Goal: Task Accomplishment & Management: Use online tool/utility

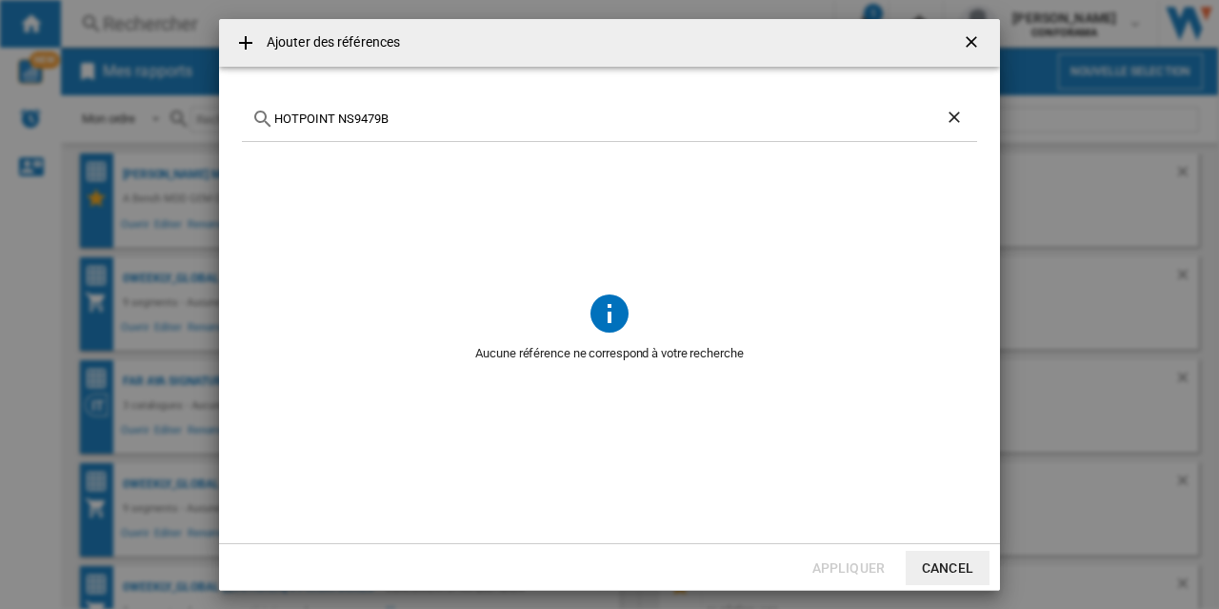
scroll to position [120, 0]
type input "HOTPOINT NS9479"
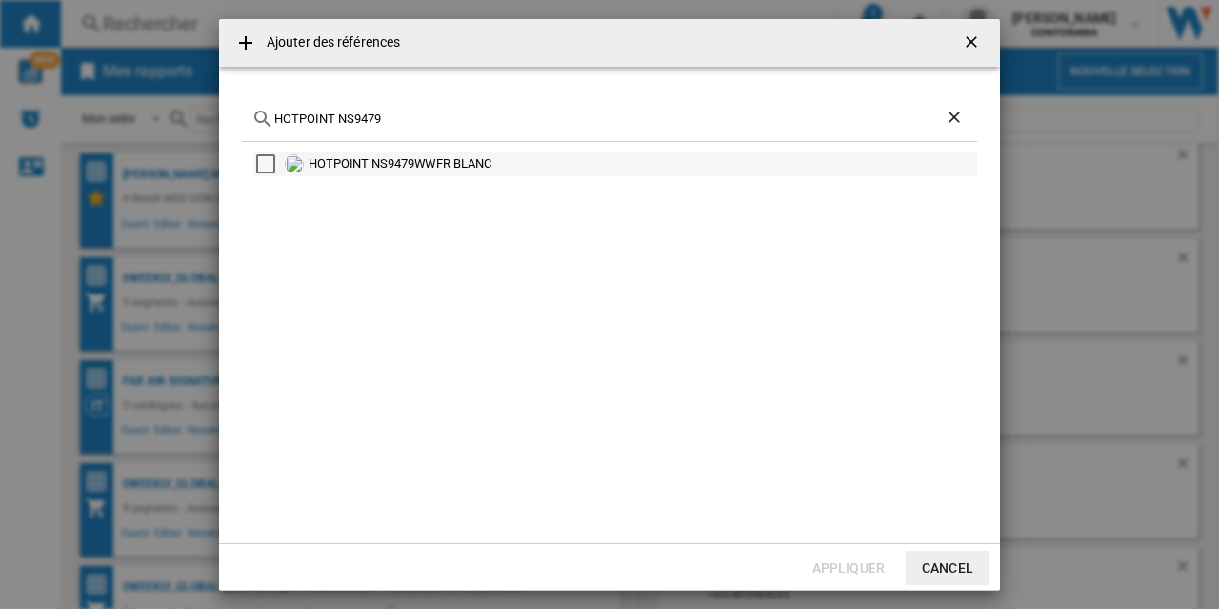
click at [368, 162] on div "HOTPOINT NS9479WWFR BLANC" at bounding box center [642, 163] width 666 height 19
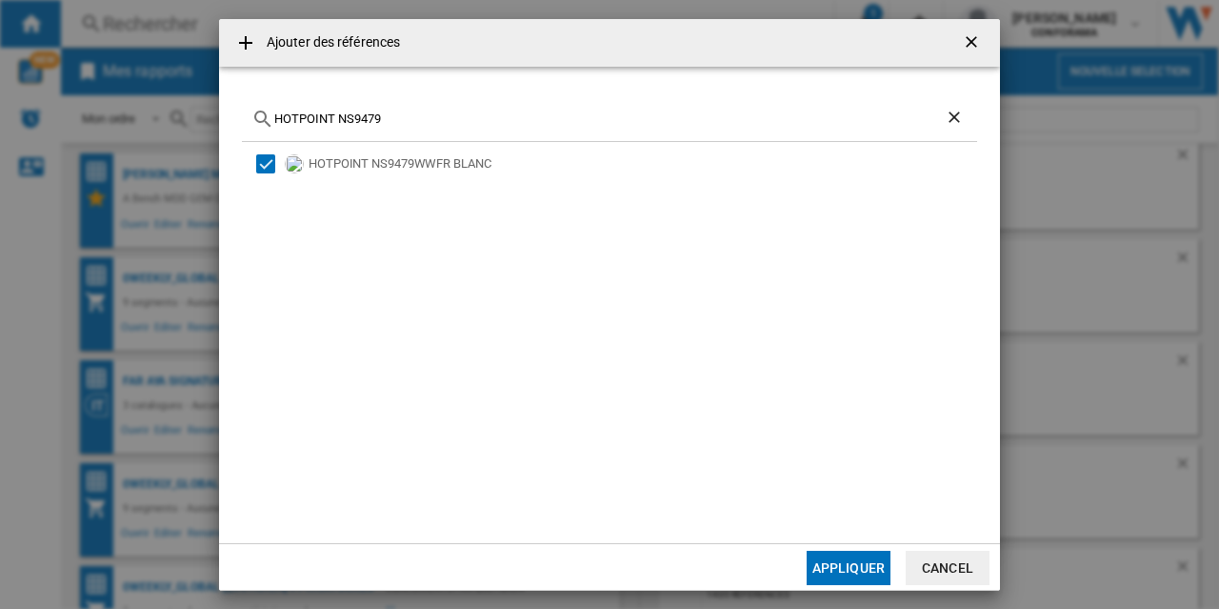
click at [842, 559] on button "Appliquer" at bounding box center [849, 568] width 84 height 34
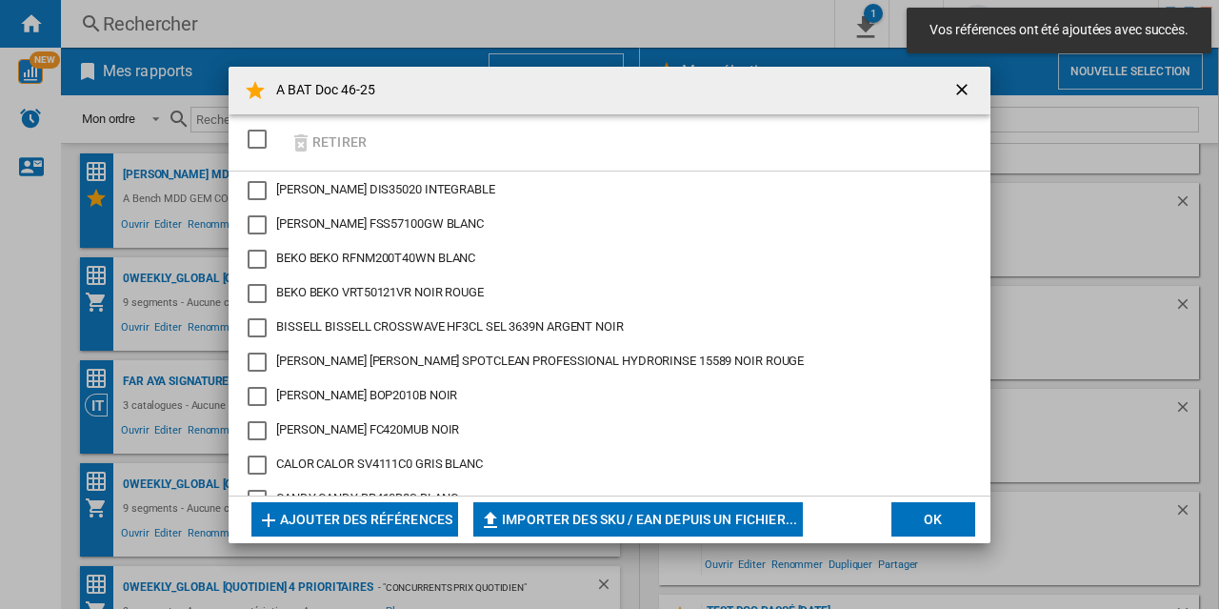
scroll to position [2106, 0]
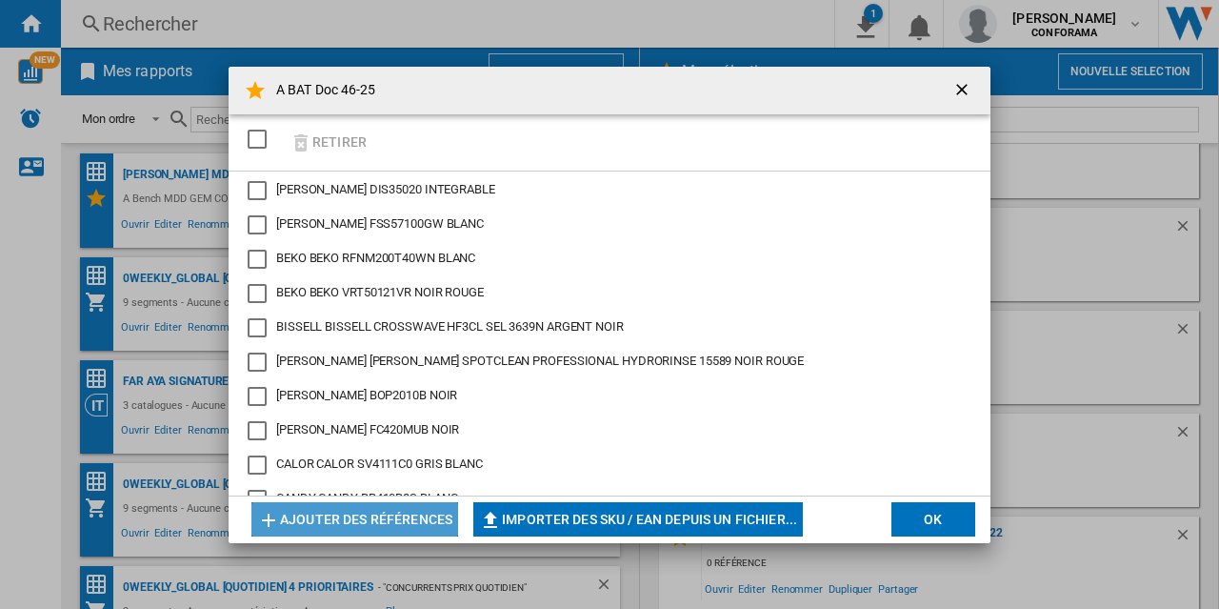
click at [422, 513] on button "Ajouter des références" at bounding box center [354, 519] width 207 height 34
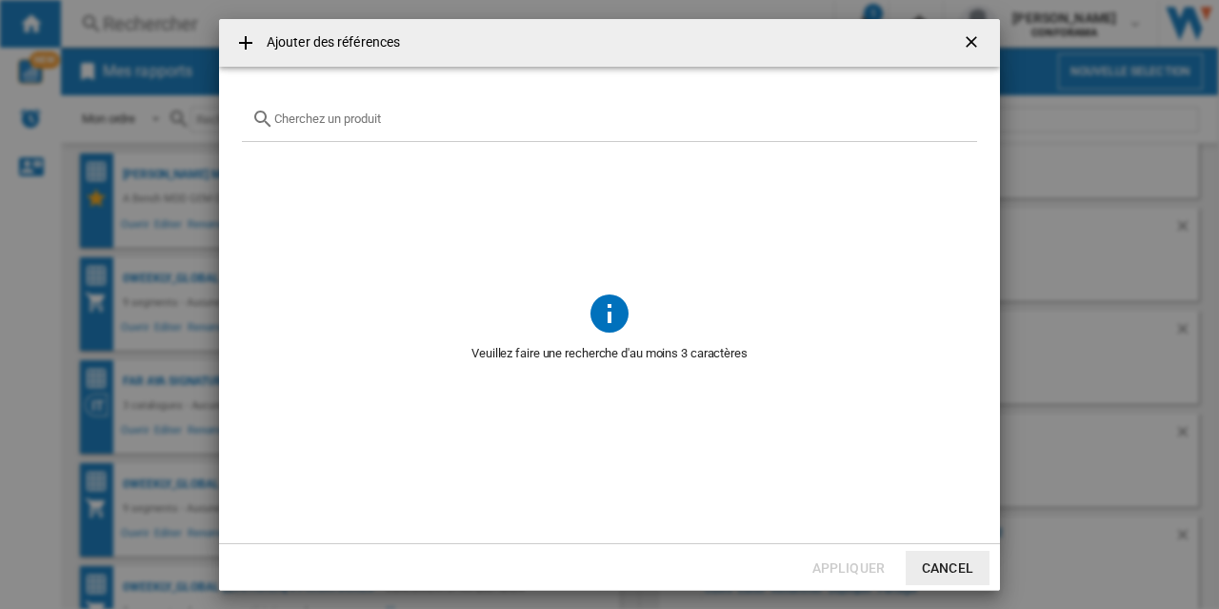
click at [365, 127] on div "Ajouter des ..." at bounding box center [609, 119] width 735 height 45
click at [364, 117] on input "Ajouter des ..." at bounding box center [620, 118] width 693 height 14
paste input "HF201H011"
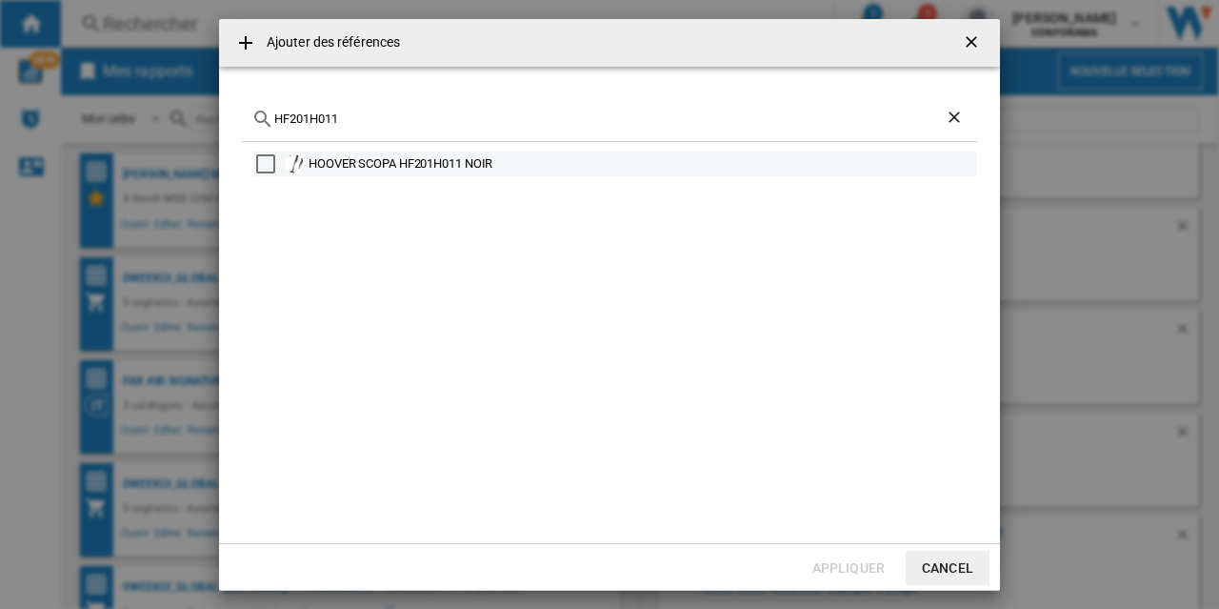
type input "HF201H011"
click at [263, 159] on div "Select" at bounding box center [265, 163] width 19 height 19
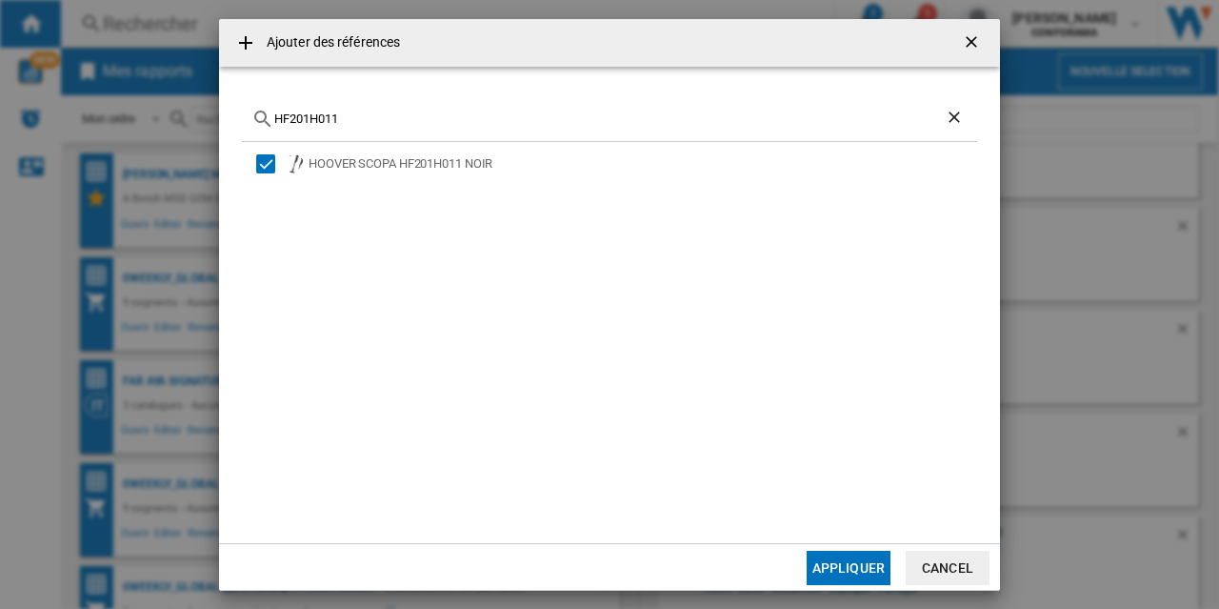
click at [853, 567] on button "Appliquer" at bounding box center [849, 568] width 84 height 34
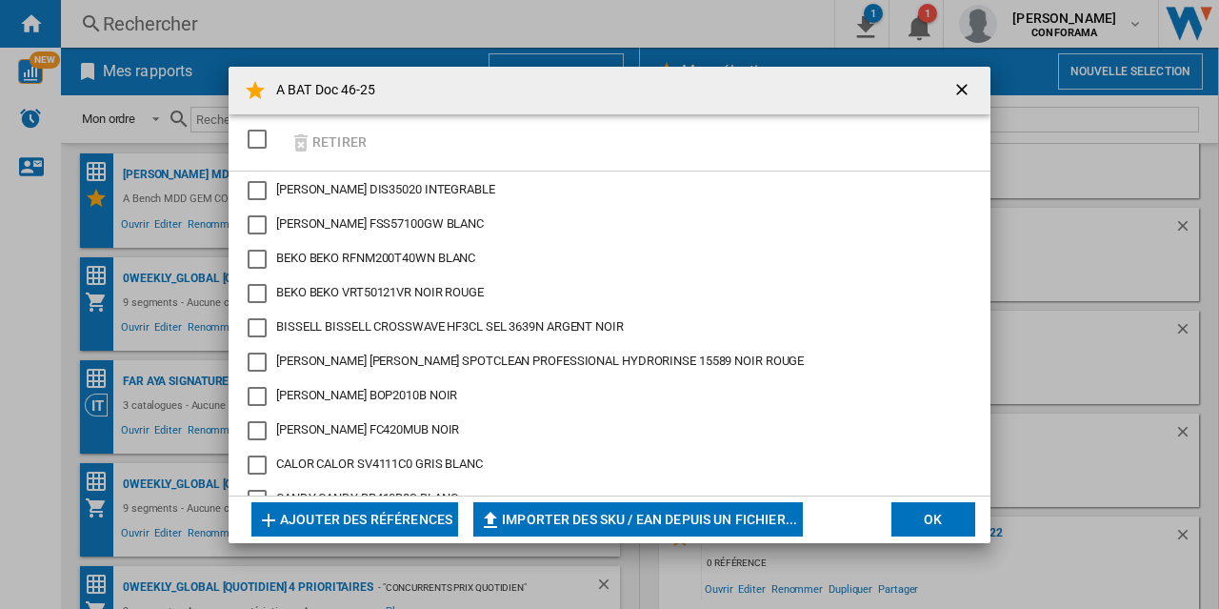
click at [434, 515] on button "Ajouter des références" at bounding box center [354, 519] width 207 height 34
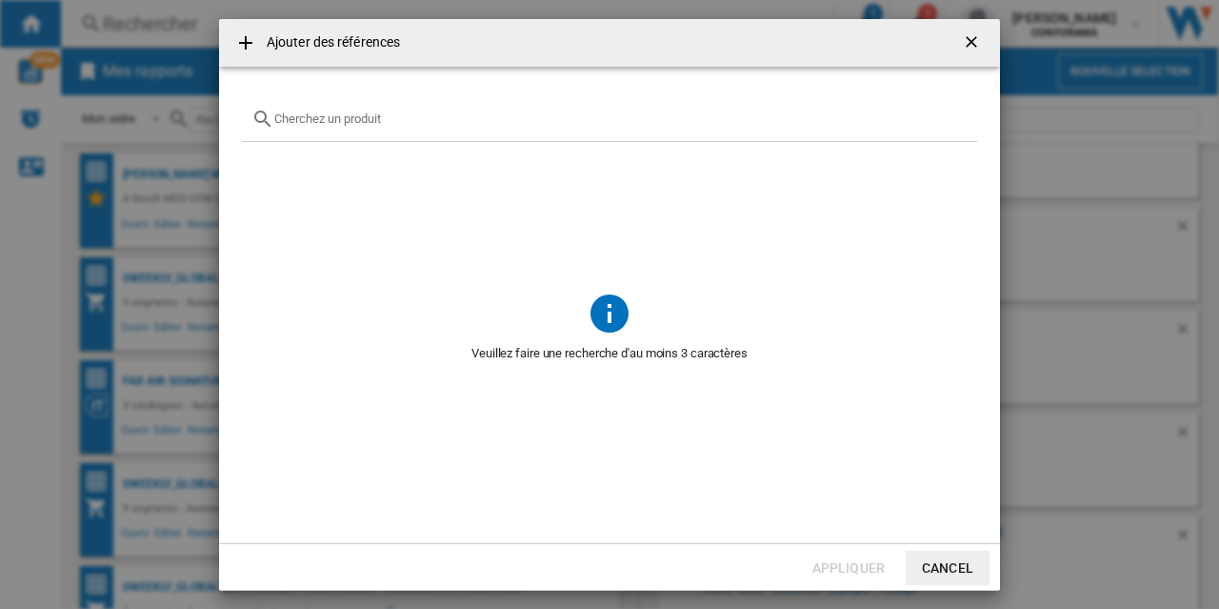
click at [331, 127] on div "Ajouter des ..." at bounding box center [609, 119] width 735 height 45
click at [334, 120] on input "Ajouter des ..." at bounding box center [620, 118] width 693 height 14
paste input "NA120-00"
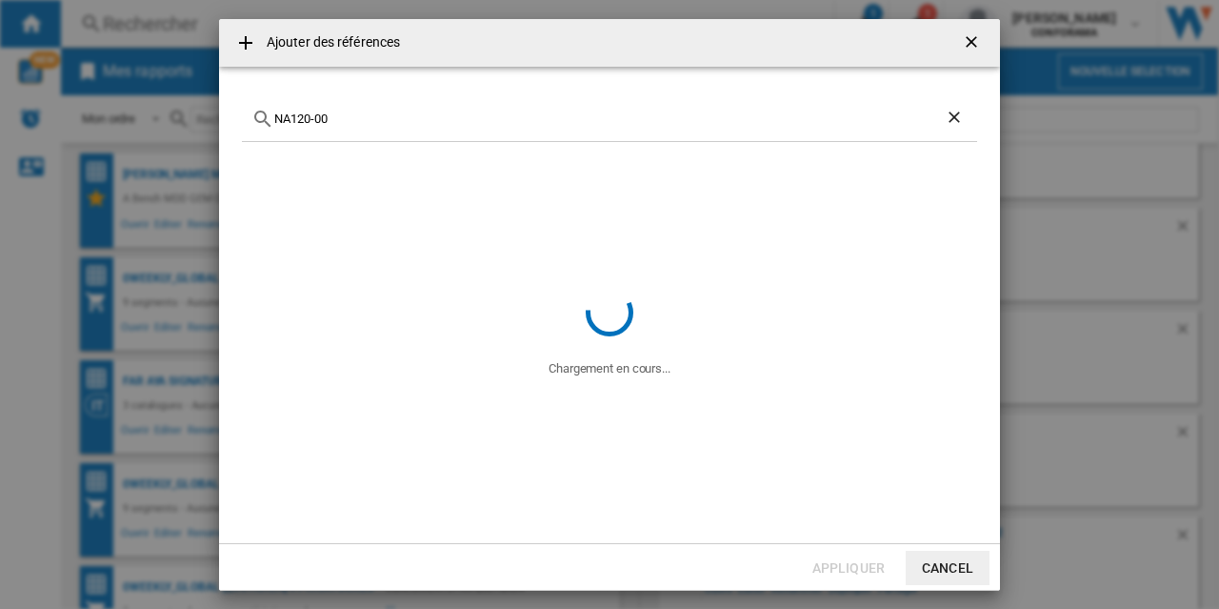
click at [276, 120] on input "NA120-00" at bounding box center [609, 118] width 671 height 14
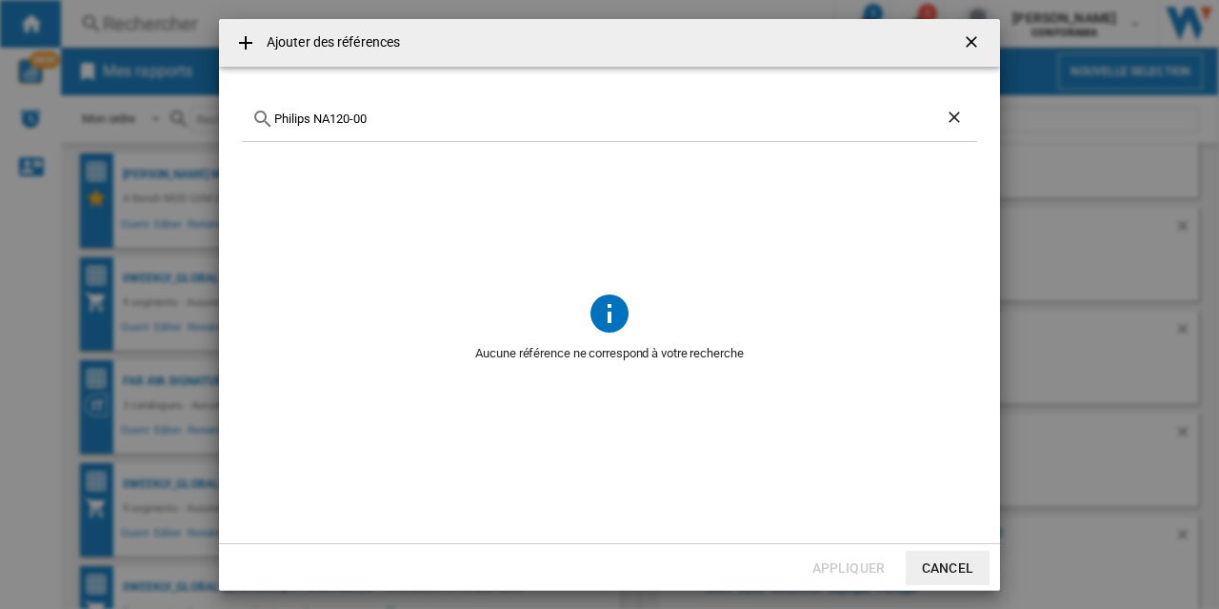
click at [382, 114] on input "Philips NA120-00" at bounding box center [609, 118] width 671 height 14
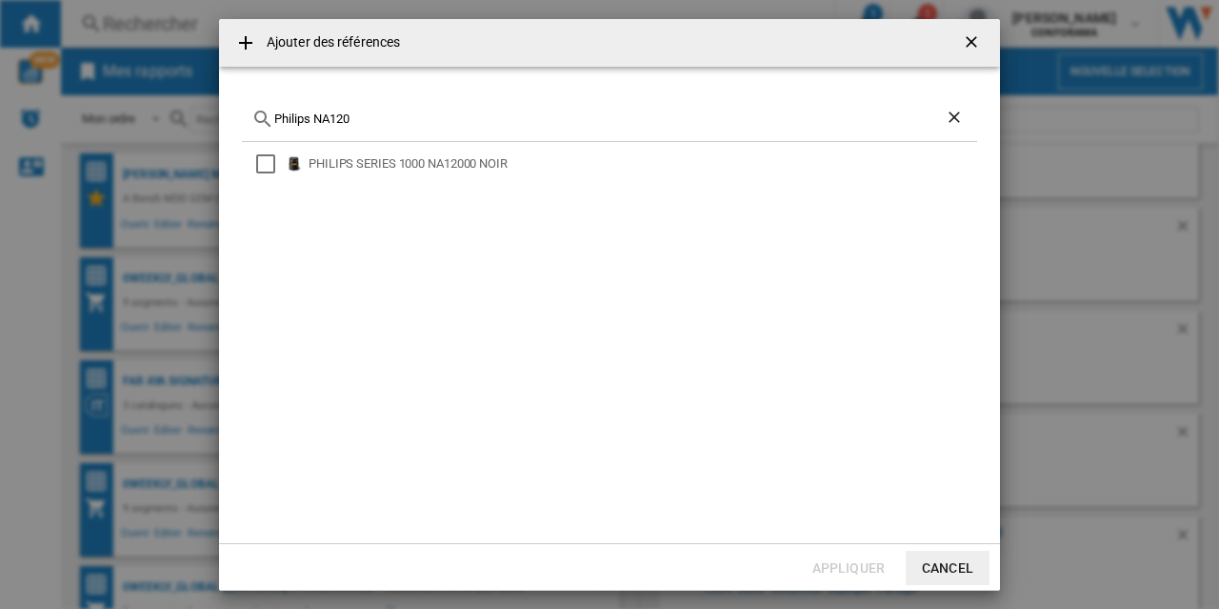
type input "Philips NA120"
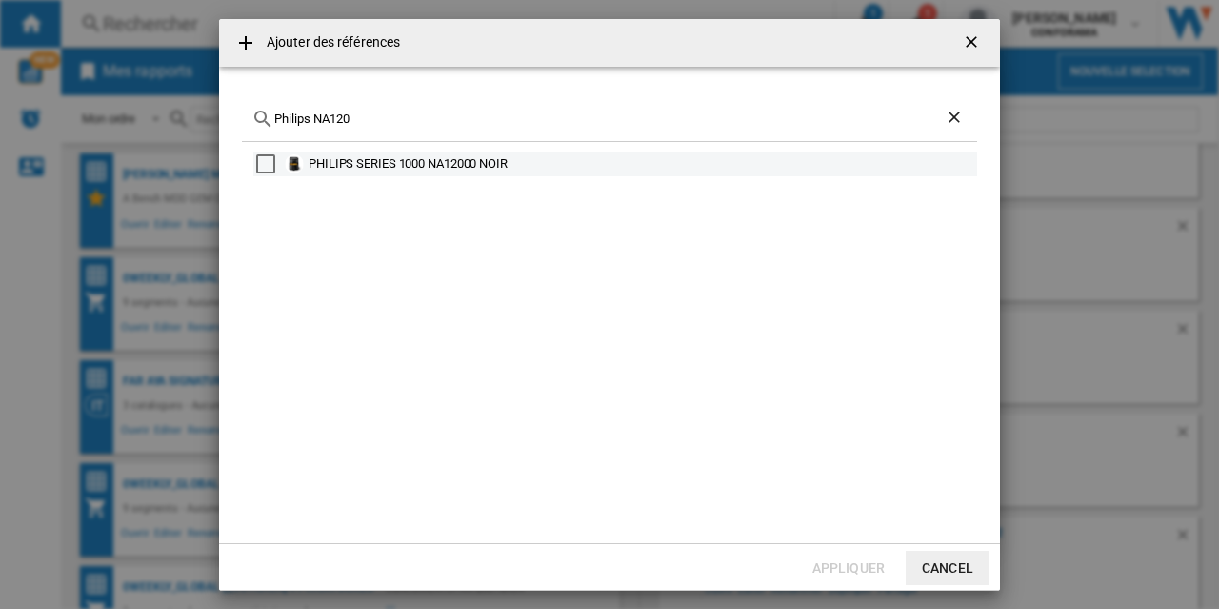
click at [480, 165] on div "PHILIPS SERIES 1000 NA12000 NOIR" at bounding box center [642, 163] width 666 height 19
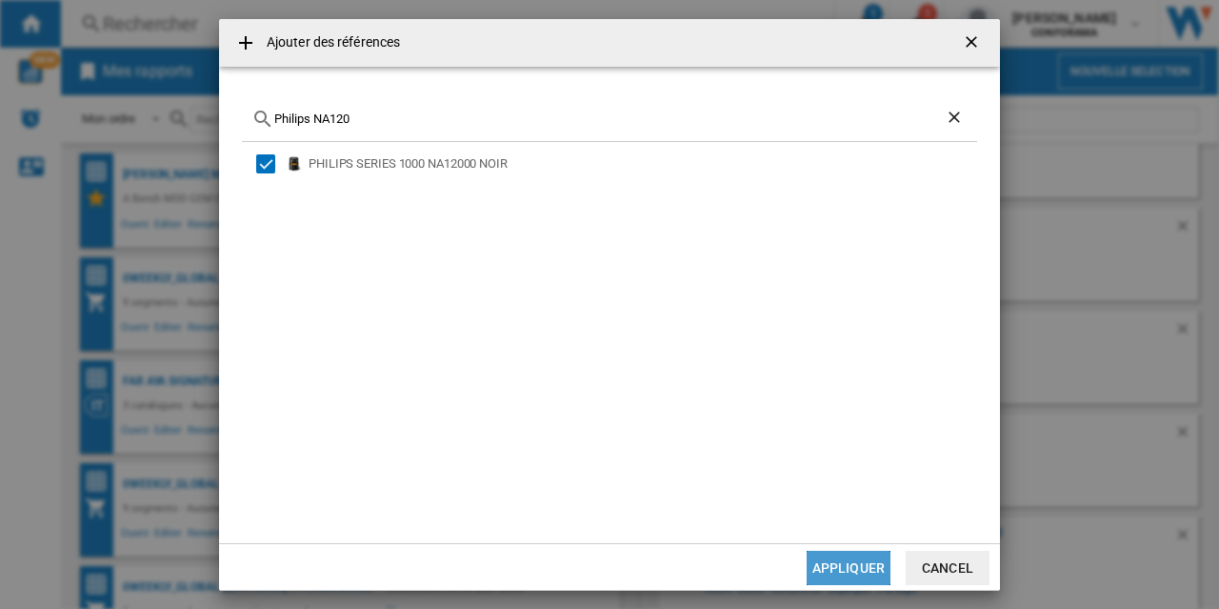
click at [848, 562] on button "Appliquer" at bounding box center [849, 568] width 84 height 34
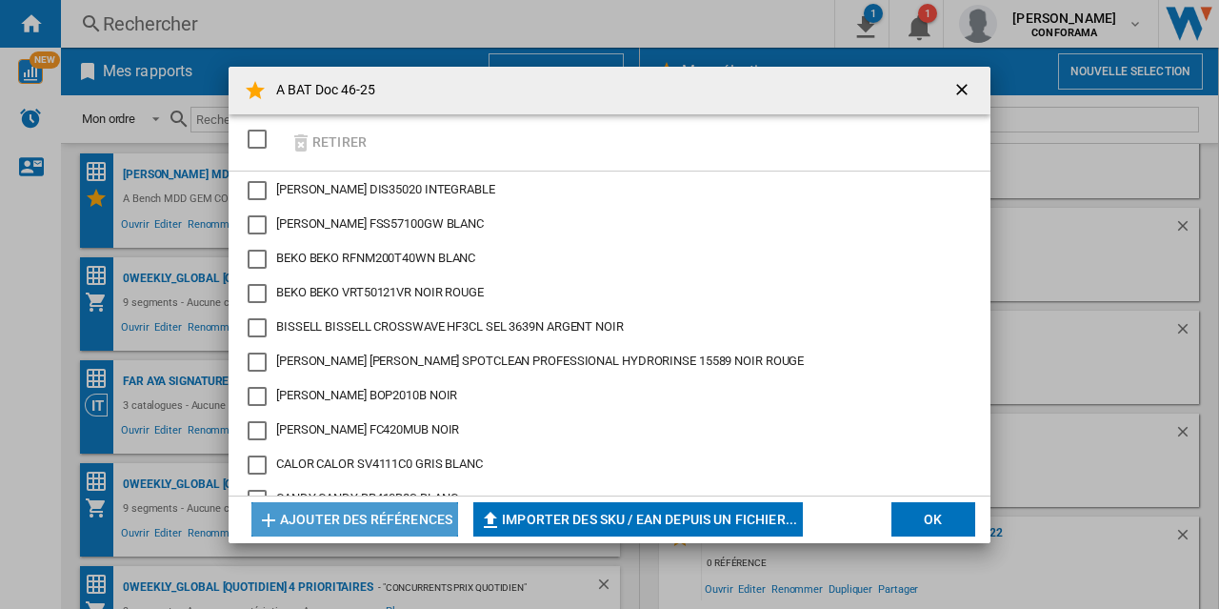
click at [416, 516] on button "Ajouter des références" at bounding box center [354, 519] width 207 height 34
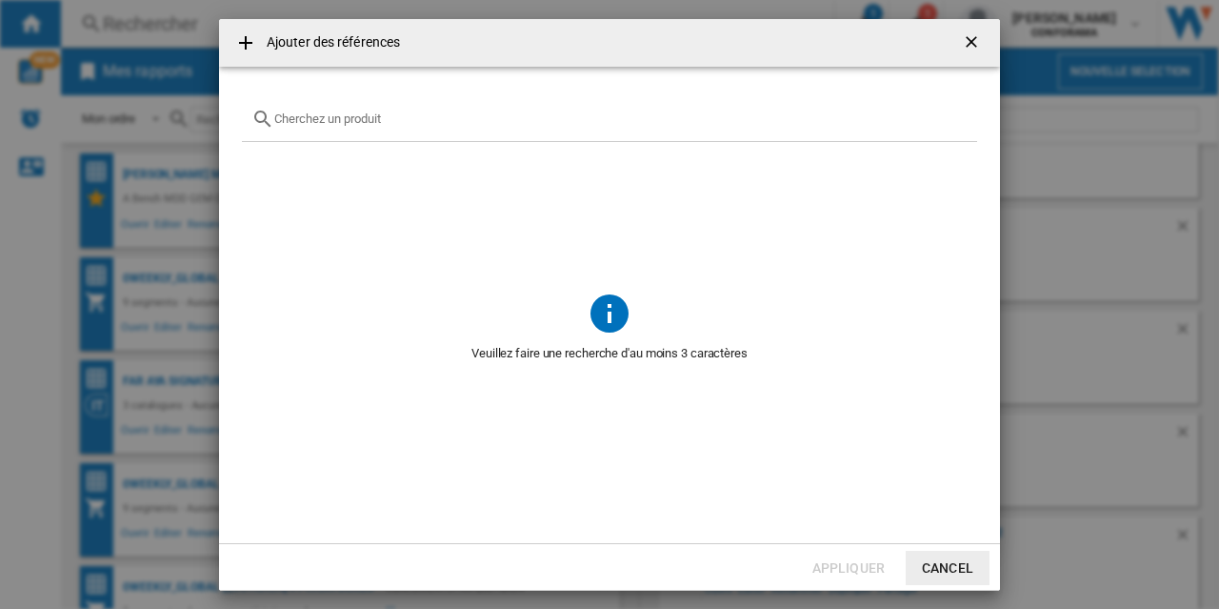
click at [344, 111] on input "Ajouter des ..." at bounding box center [620, 118] width 693 height 14
paste input "Stitch BTP585DZ"
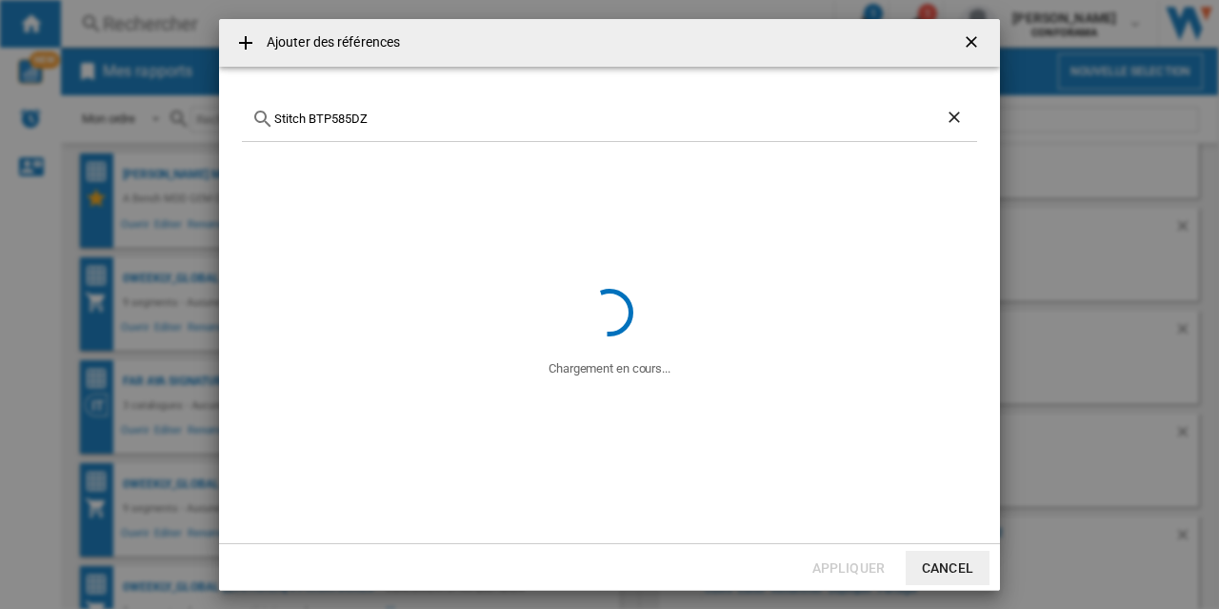
drag, startPoint x: 306, startPoint y: 121, endPoint x: 237, endPoint y: 115, distance: 68.8
click at [237, 115] on md-dialog-content "Stitch BTP585DZ Chargement en cours..." at bounding box center [609, 305] width 781 height 476
click at [443, 121] on input "lexibook BTP585DZ" at bounding box center [609, 118] width 671 height 14
type input "lexibook BTP585"
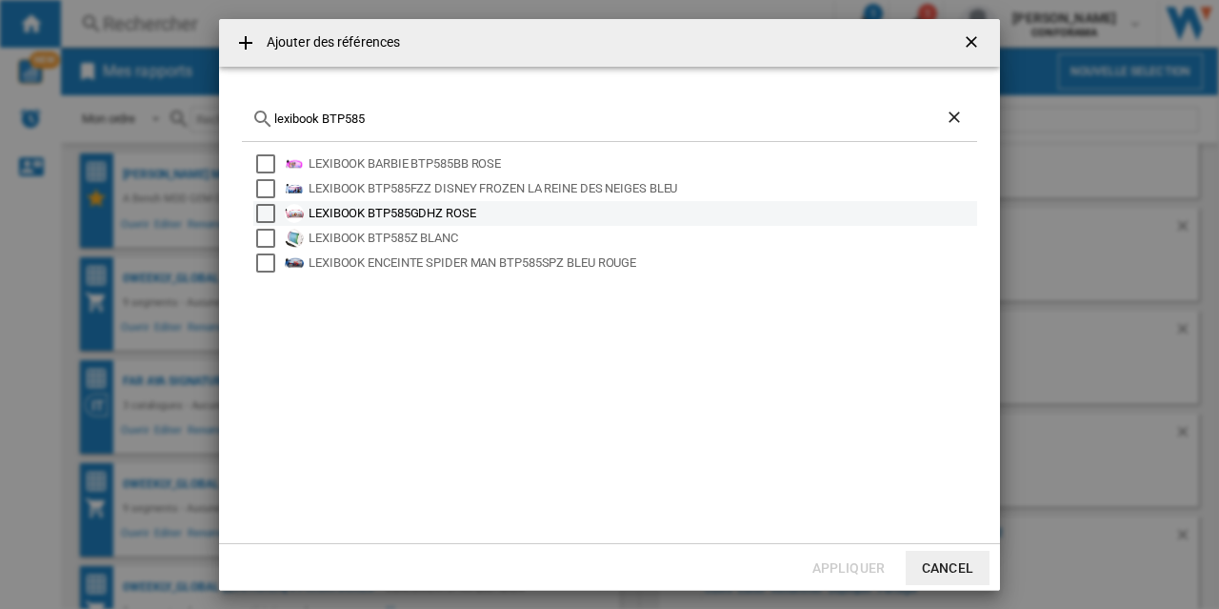
click at [341, 215] on div "LEXIBOOK BTP585GDHZ ROSE" at bounding box center [642, 213] width 666 height 19
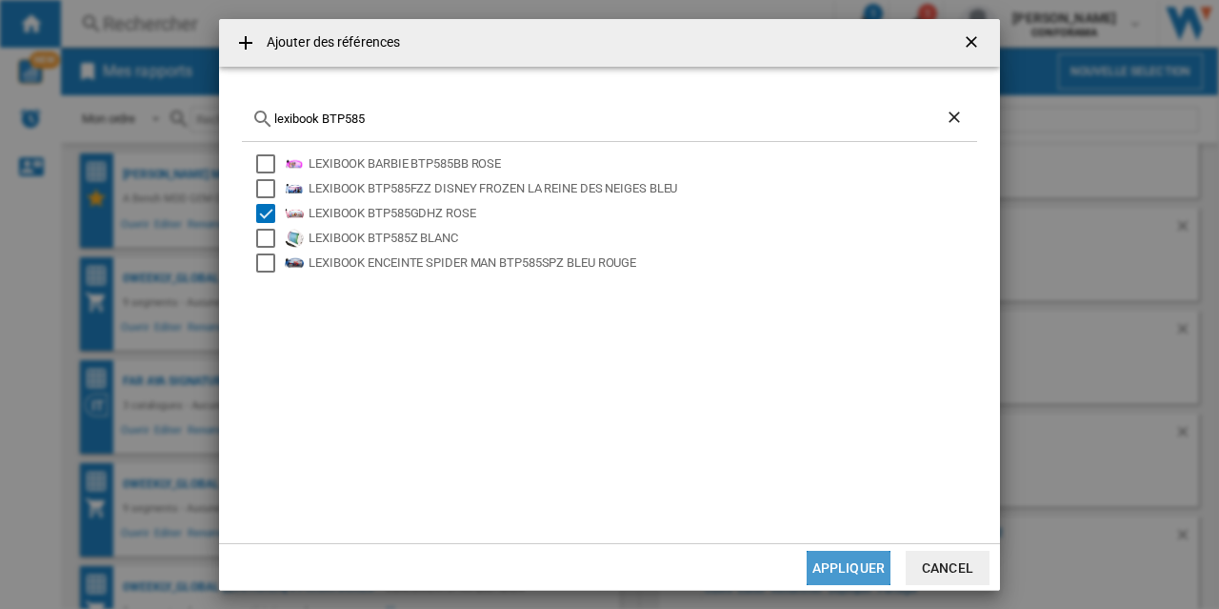
click at [848, 572] on button "Appliquer" at bounding box center [849, 568] width 84 height 34
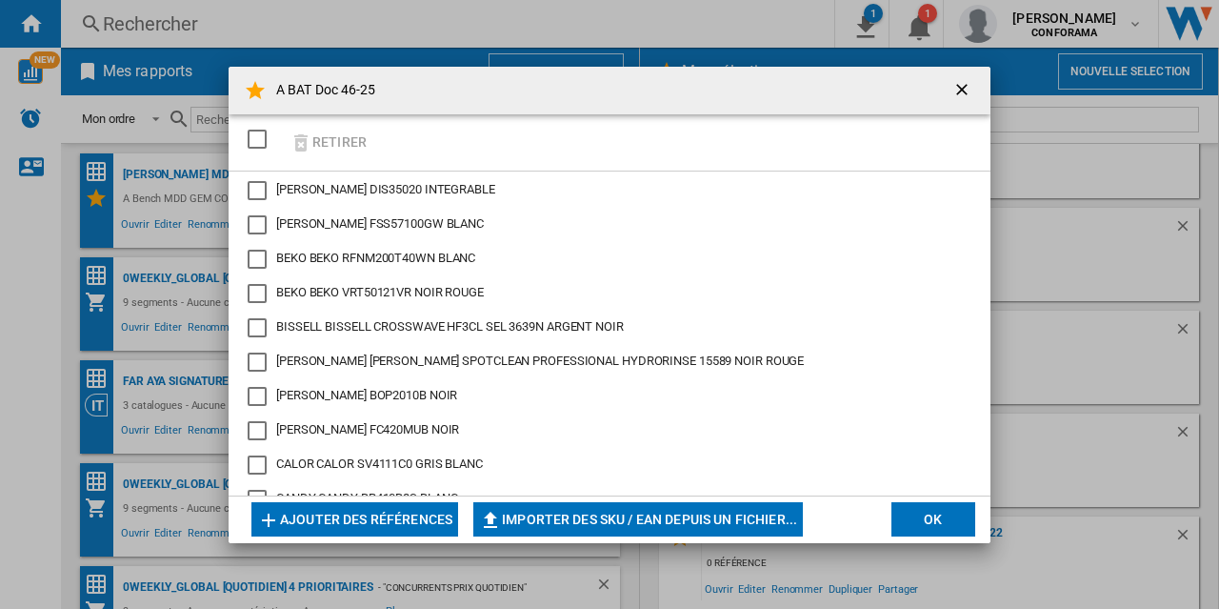
click at [402, 514] on button "Ajouter des références" at bounding box center [354, 519] width 207 height 34
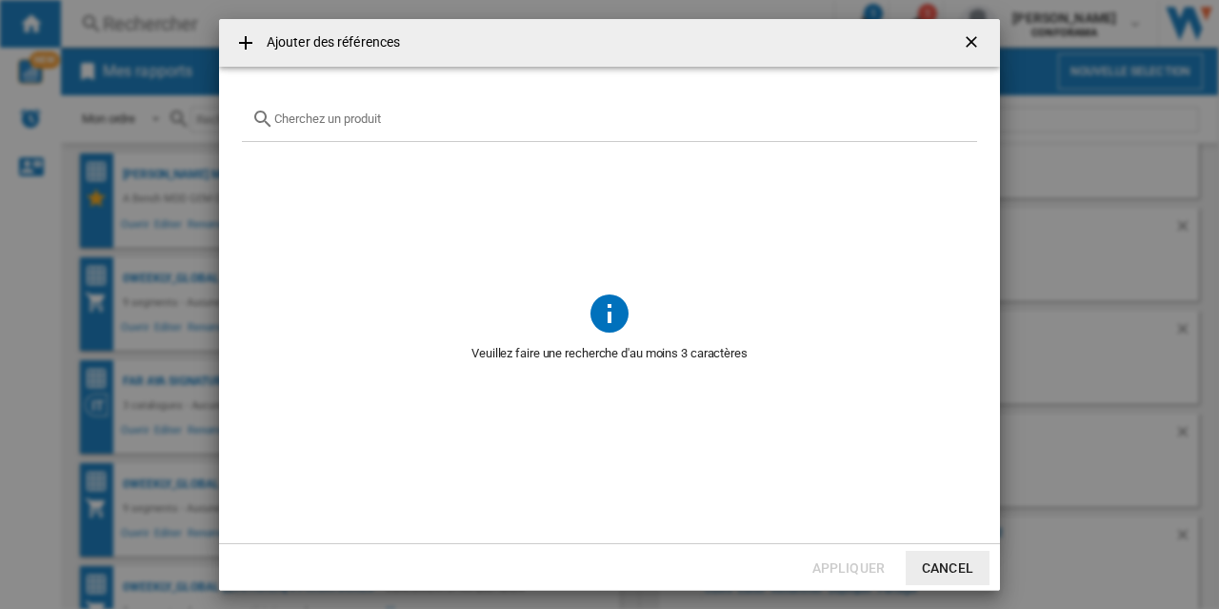
click at [358, 125] on input "Ajouter des ..." at bounding box center [620, 118] width 693 height 14
paste input "M-1930"
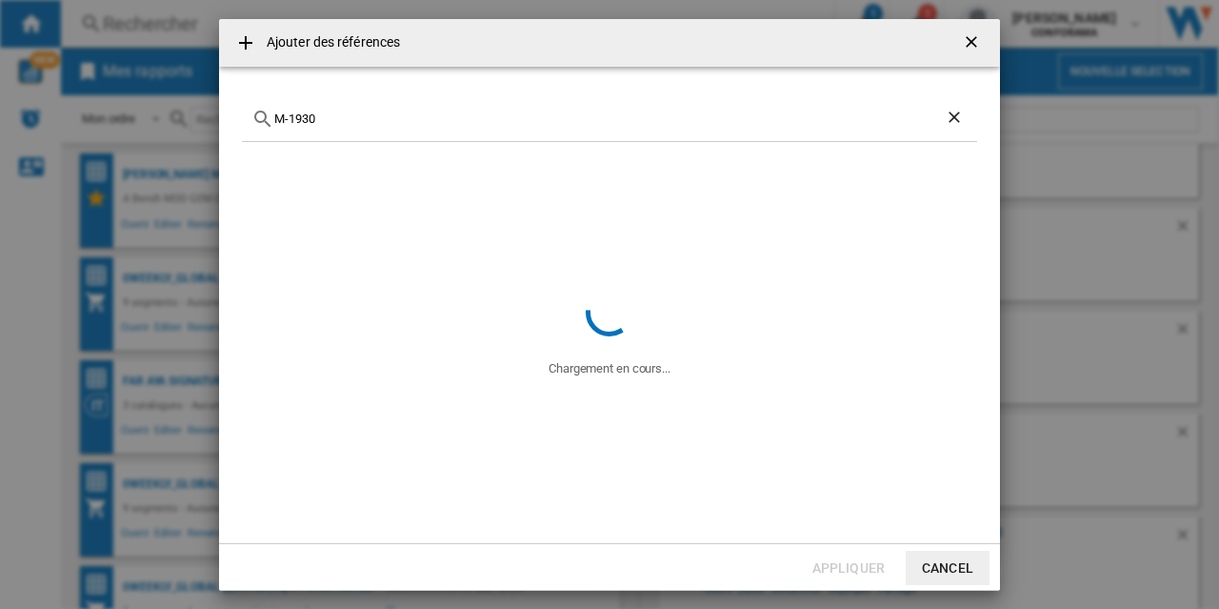
click at [275, 119] on input "M-1930" at bounding box center [609, 118] width 671 height 14
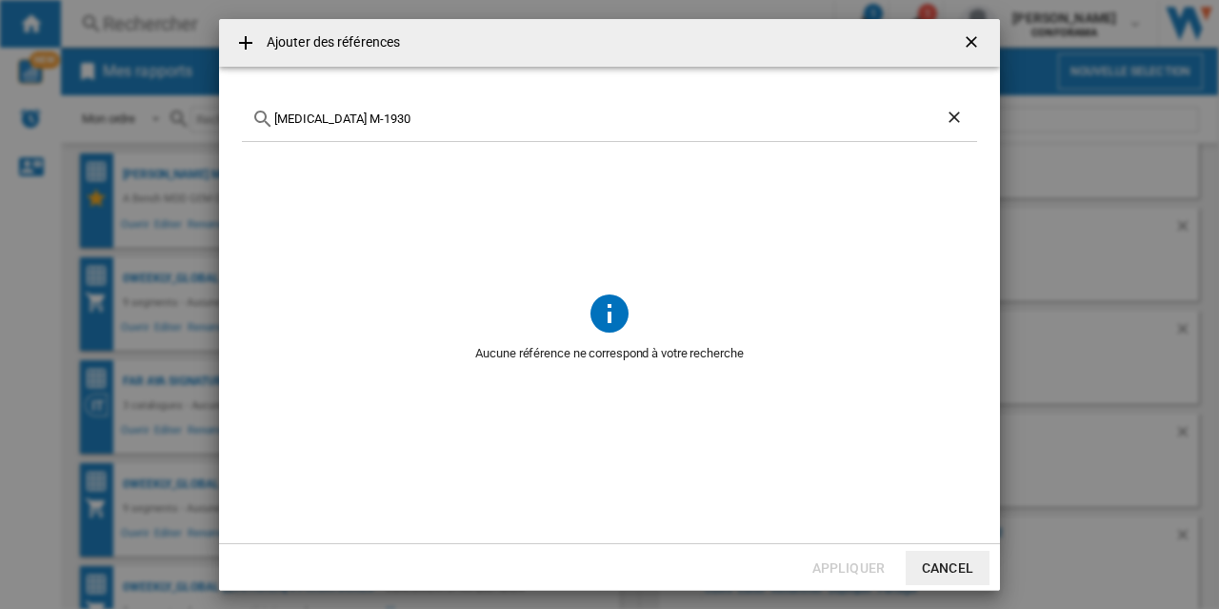
click at [324, 119] on input "[MEDICAL_DATA] M-1930" at bounding box center [609, 118] width 671 height 14
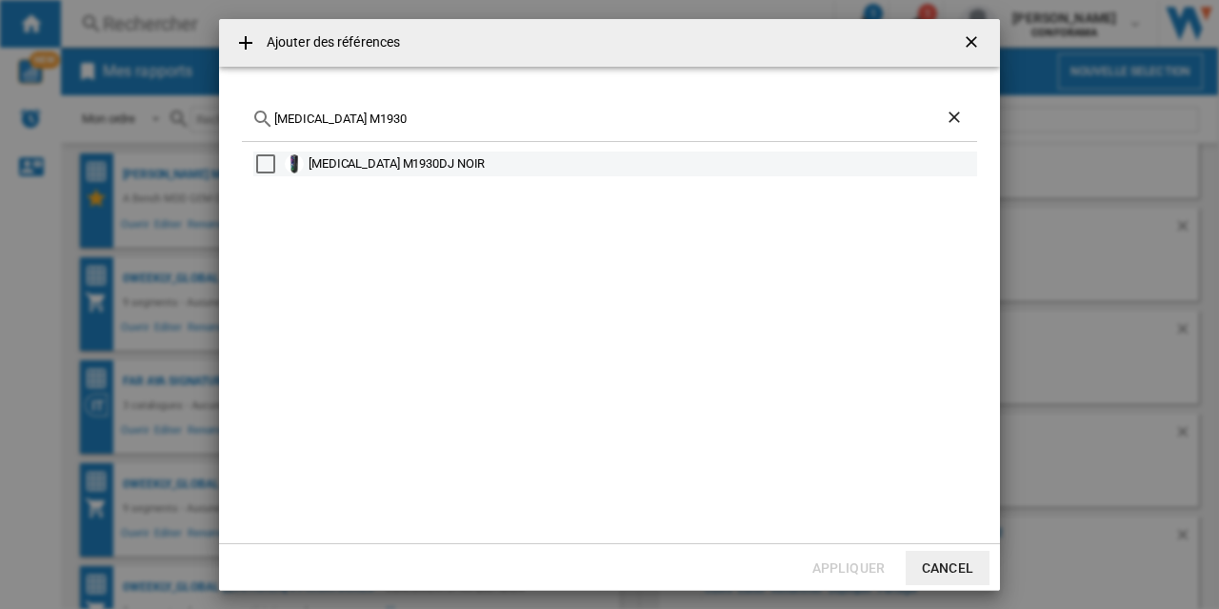
type input "[MEDICAL_DATA] M1930"
click at [388, 170] on div "[MEDICAL_DATA] M1930DJ NOIR" at bounding box center [642, 163] width 666 height 19
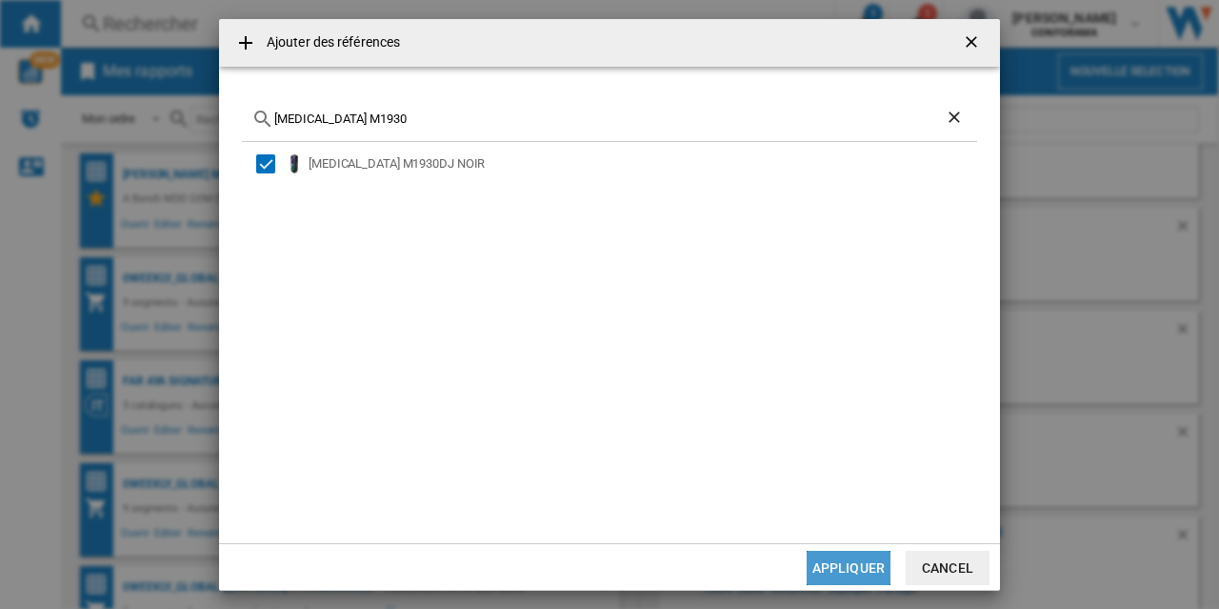
click at [864, 560] on button "Appliquer" at bounding box center [849, 568] width 84 height 34
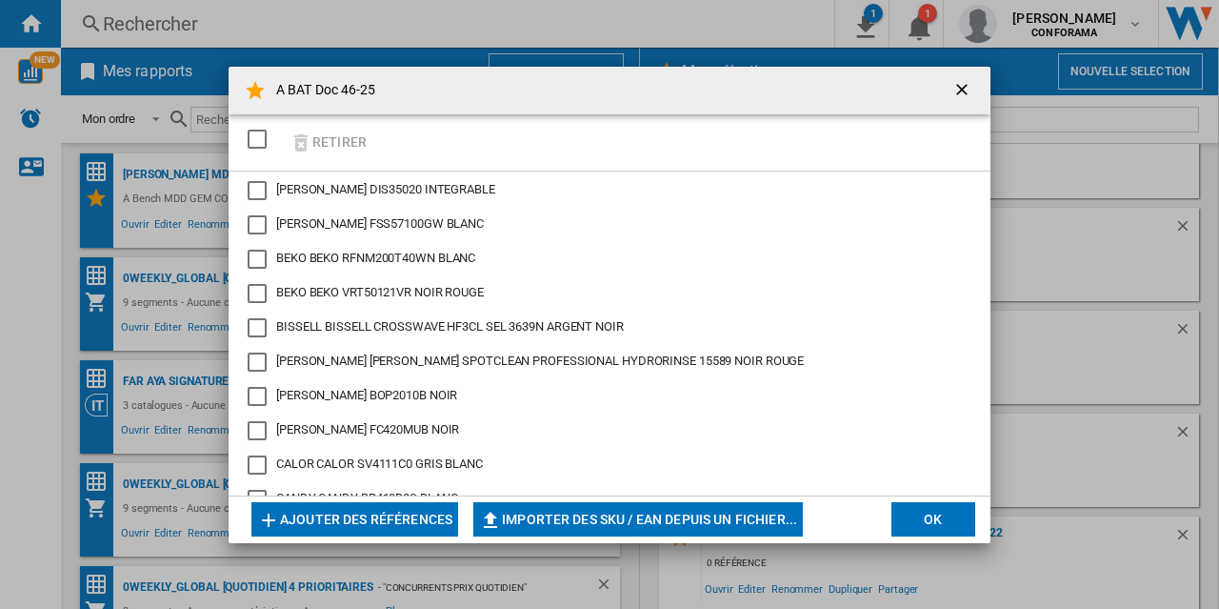
click at [371, 523] on button "Ajouter des références" at bounding box center [354, 519] width 207 height 34
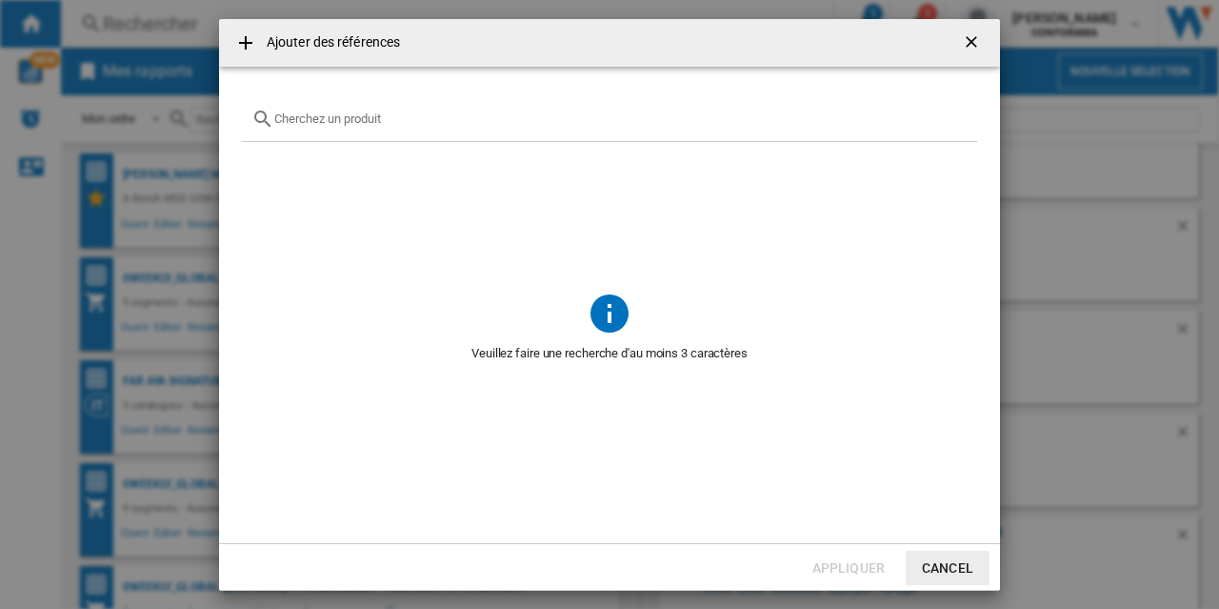
click at [334, 126] on input "Ajouter des ..." at bounding box center [620, 118] width 693 height 14
paste input "PBCLUB120EP"
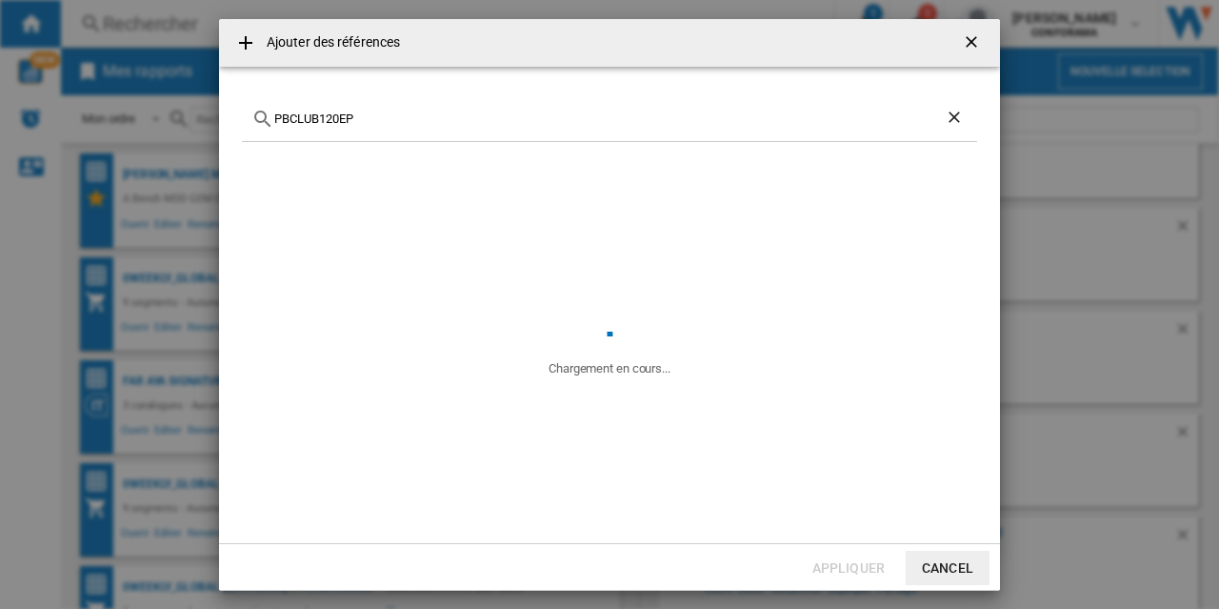
click at [275, 123] on input "PBCLUB120EP" at bounding box center [609, 118] width 671 height 14
click at [320, 117] on input "JBL PBCLUB120EP" at bounding box center [609, 118] width 671 height 14
drag, startPoint x: 314, startPoint y: 116, endPoint x: 302, endPoint y: 116, distance: 12.4
click at [302, 116] on input "JBL PBCLUB120EP" at bounding box center [609, 118] width 671 height 14
click at [387, 115] on input "JBL CLUB120EP" at bounding box center [609, 118] width 671 height 14
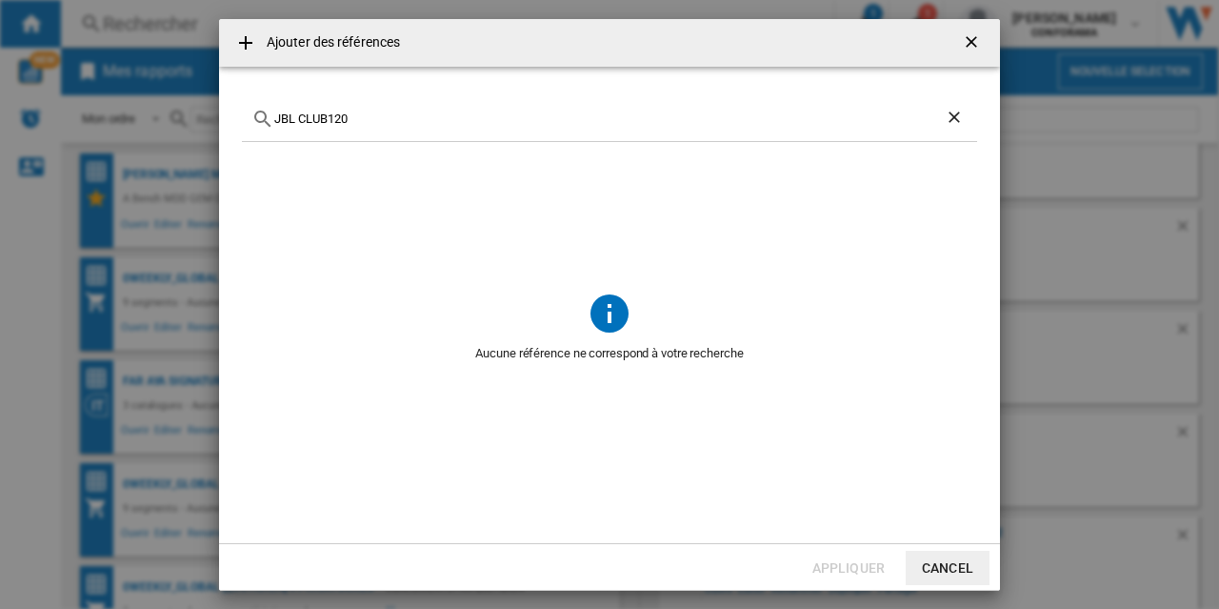
click at [366, 111] on input "JBL CLUB120" at bounding box center [609, 118] width 671 height 14
paste input "SPECTR 1"
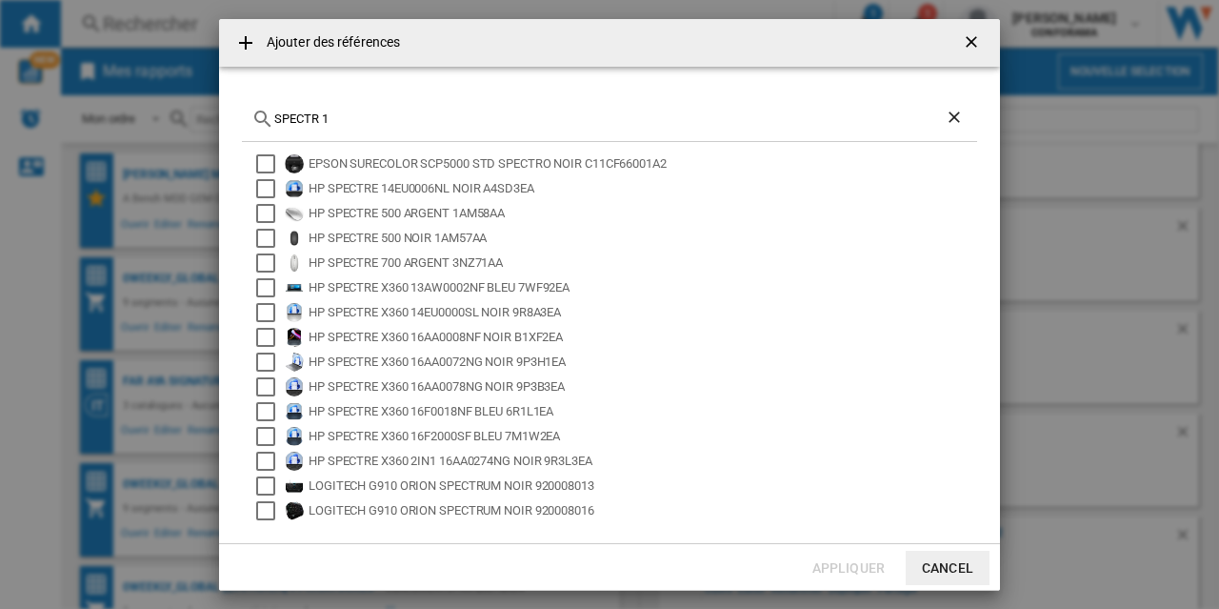
click at [274, 123] on input "SPECTR 1" at bounding box center [609, 118] width 671 height 14
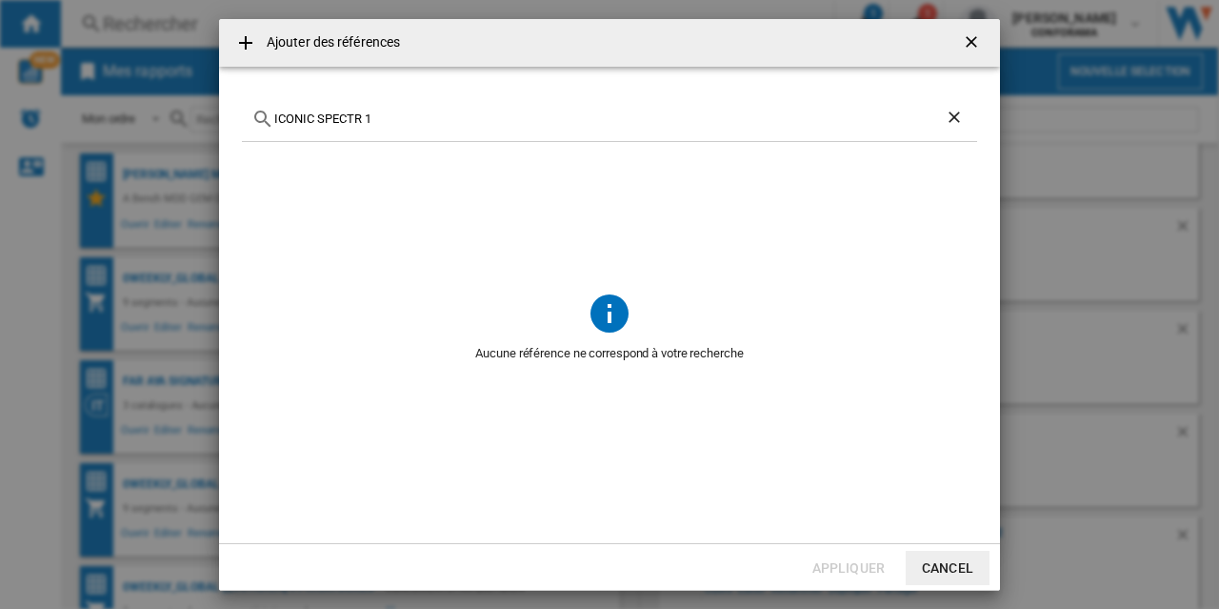
drag, startPoint x: 319, startPoint y: 121, endPoint x: 446, endPoint y: 110, distance: 127.1
click at [446, 111] on input "ICONIC SPECTR 1" at bounding box center [609, 118] width 671 height 14
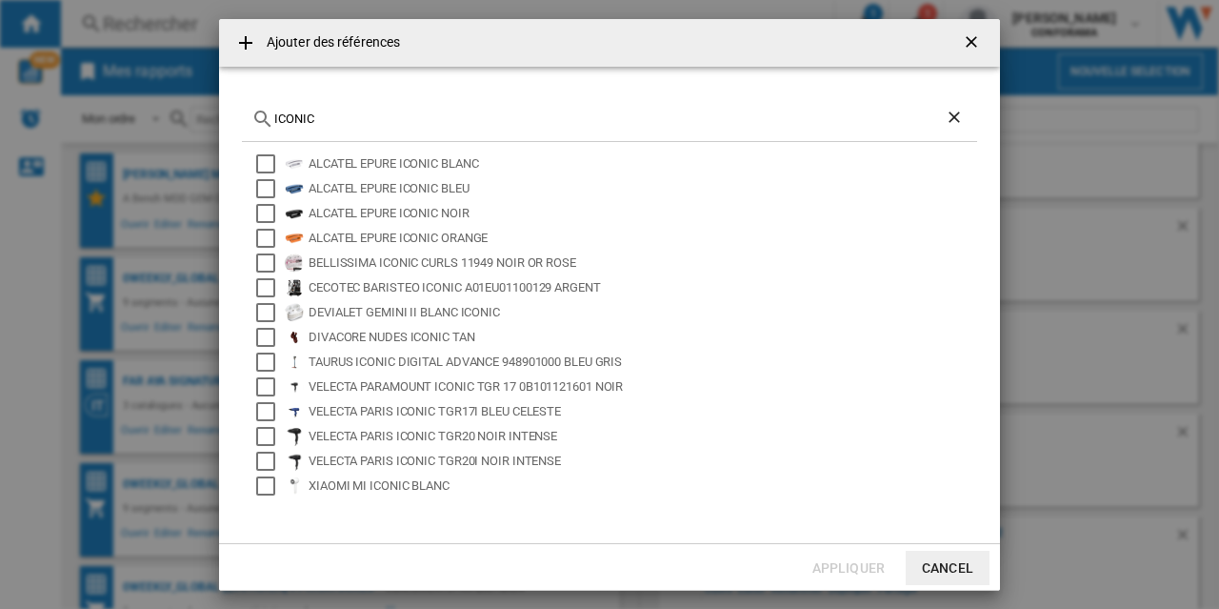
click at [343, 119] on input "ICONIC" at bounding box center [609, 118] width 671 height 14
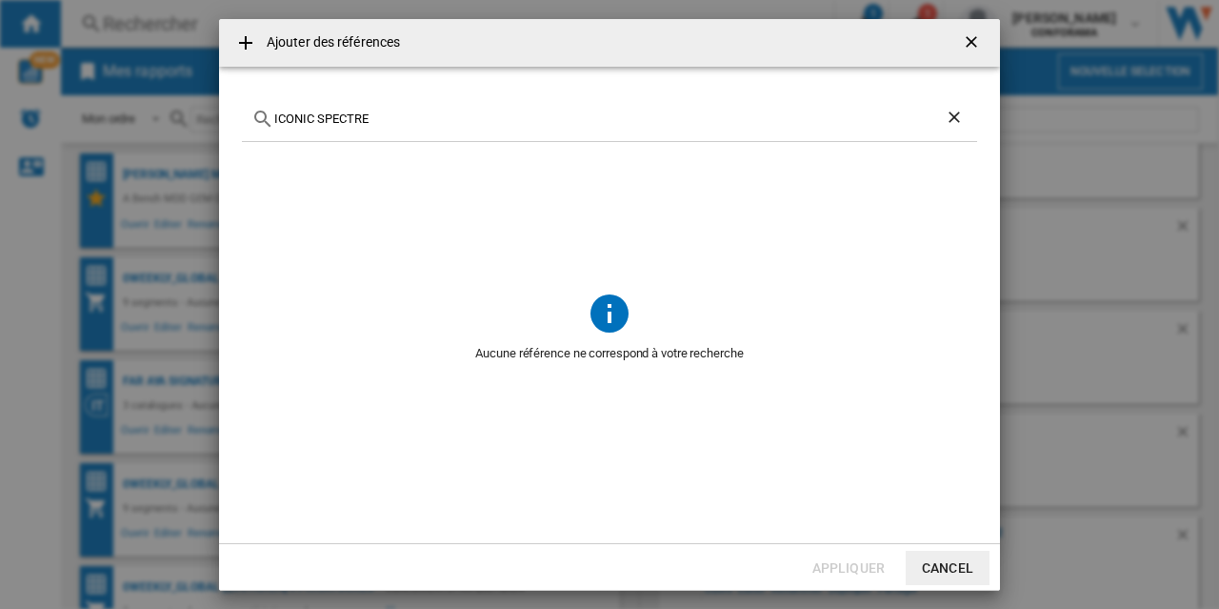
click at [385, 117] on input "ICONIC SPECTRE" at bounding box center [609, 118] width 671 height 14
paste input "58E77Q"
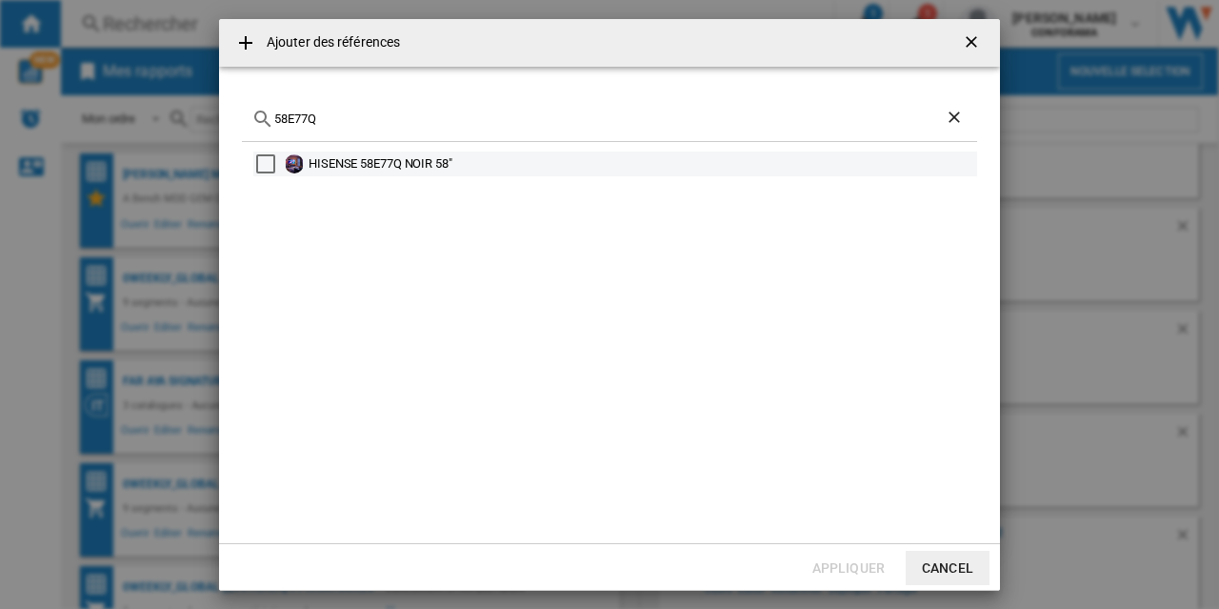
type input "58E77Q"
click at [390, 165] on div "HISENSE 58E77Q NOIR 58"" at bounding box center [642, 163] width 666 height 19
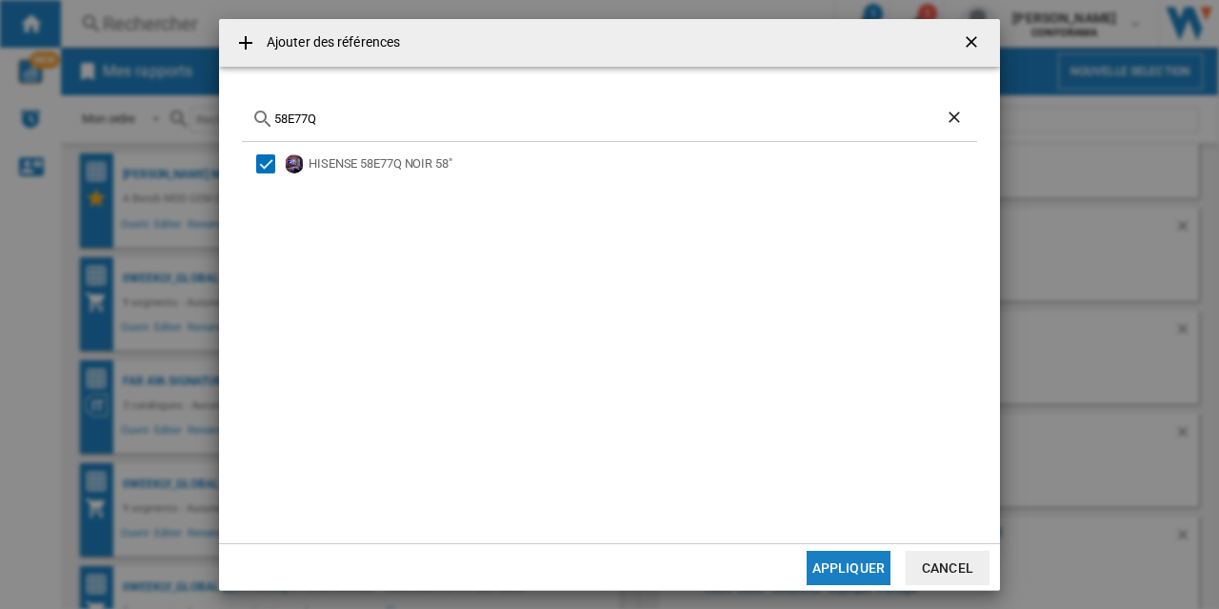
click at [846, 563] on button "Appliquer" at bounding box center [849, 568] width 84 height 34
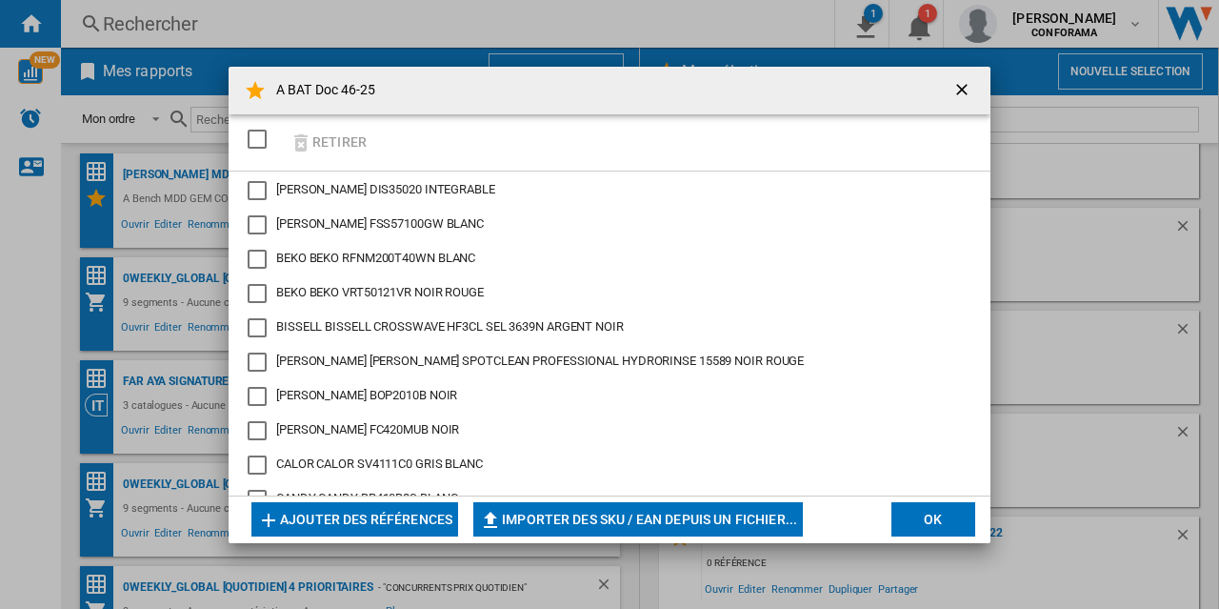
click at [370, 517] on button "Ajouter des références" at bounding box center [354, 519] width 207 height 34
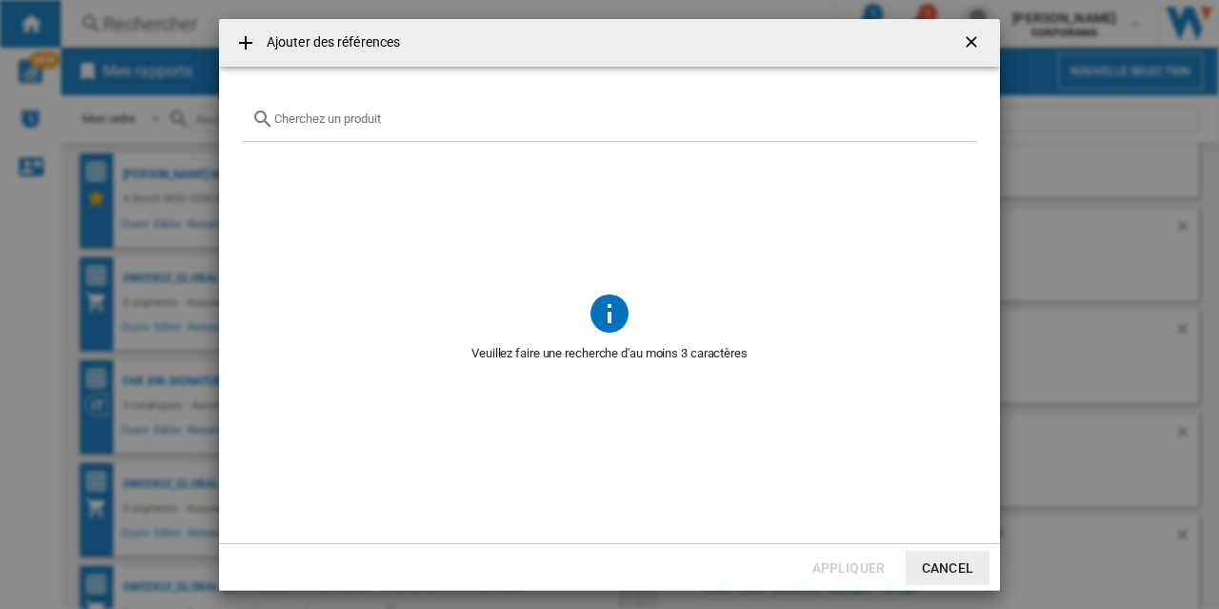
click at [344, 121] on input "Ajouter des ..." at bounding box center [620, 118] width 693 height 14
paste input "TQ65Q6FAAUXXC"
click at [276, 117] on input "TQ65Q6FAAU" at bounding box center [609, 118] width 671 height 14
click at [394, 117] on input "SAMSUNG TQ65Q6FAAU" at bounding box center [609, 118] width 671 height 14
drag, startPoint x: 405, startPoint y: 89, endPoint x: 419, endPoint y: 118, distance: 32.8
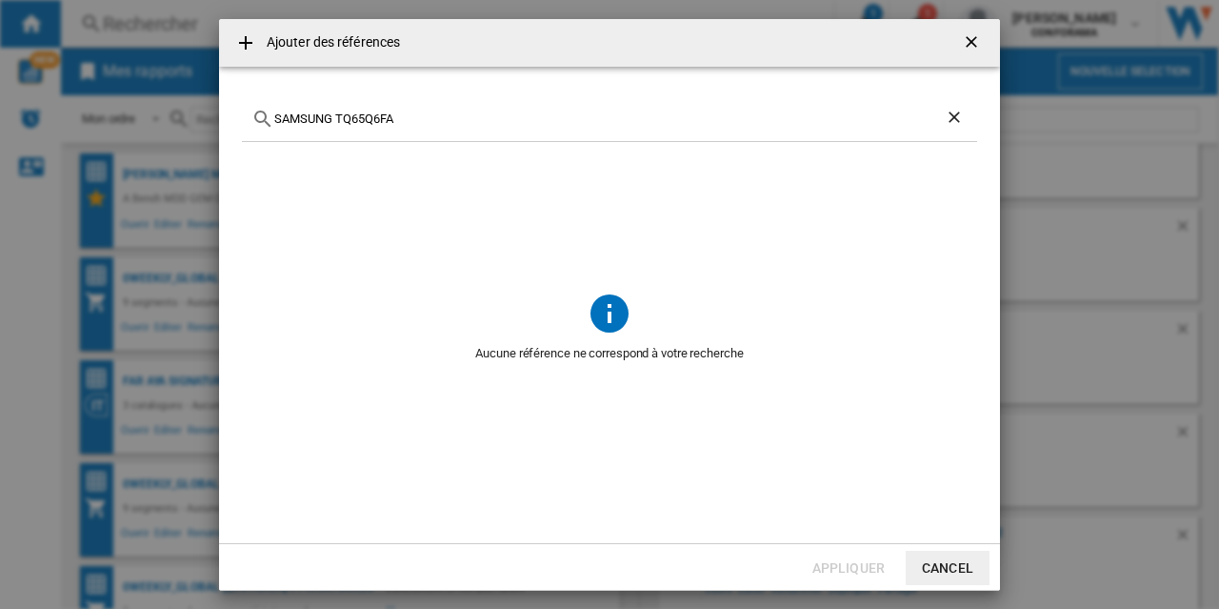
click at [359, 119] on md-dialog-content "SAMSUNG TQ65Q6FA Aucune référence ne correspond à votre recherche" at bounding box center [609, 305] width 781 height 476
drag, startPoint x: 431, startPoint y: 118, endPoint x: 251, endPoint y: 127, distance: 181.2
click at [251, 127] on div "SAMSUNG TQ65Q6FA" at bounding box center [609, 119] width 735 height 45
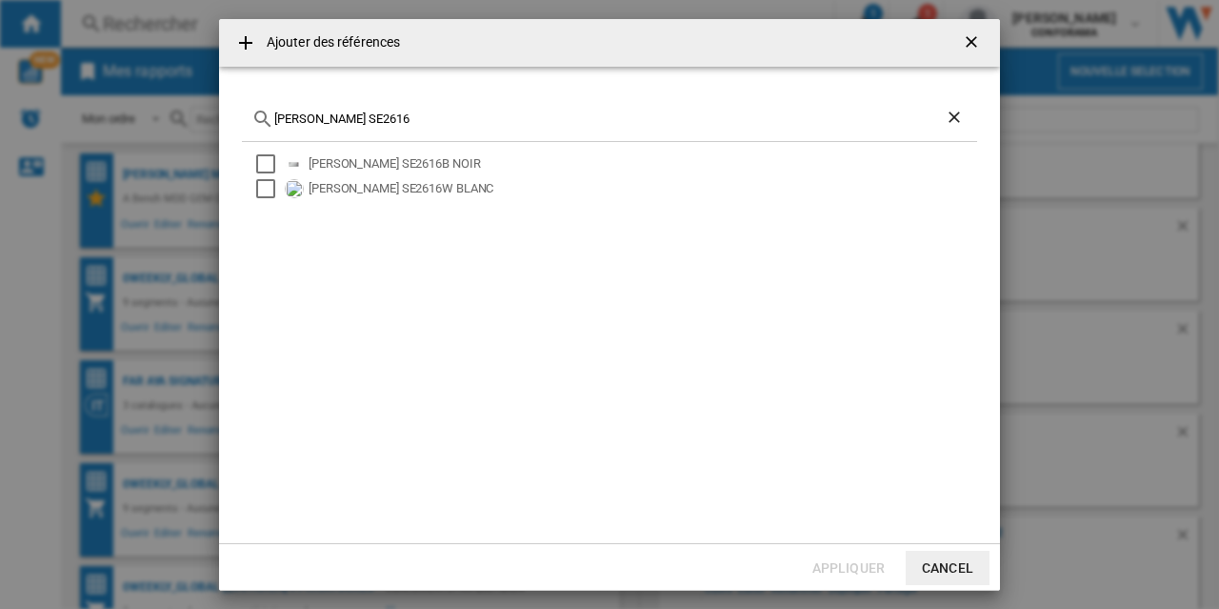
click at [442, 125] on input "[PERSON_NAME] SE2616" at bounding box center [609, 118] width 671 height 14
paste input "RB440N4ACD"
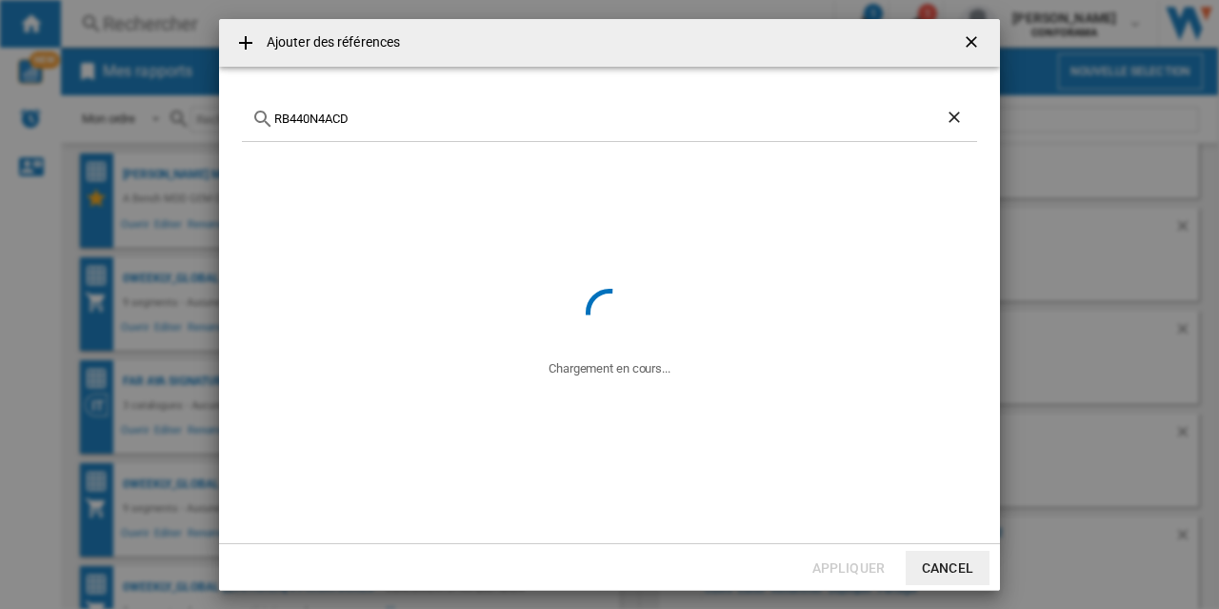
click at [274, 117] on input "RB440N4ACD" at bounding box center [609, 118] width 671 height 14
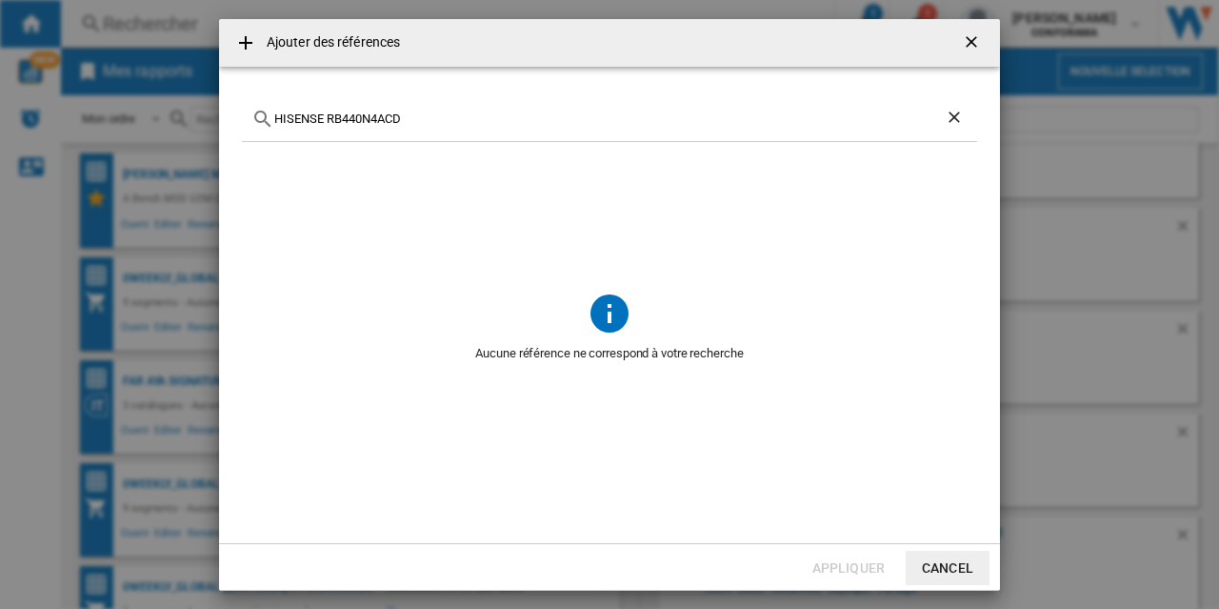
click at [419, 123] on input "HISENSE RB440N4ACD" at bounding box center [609, 118] width 671 height 14
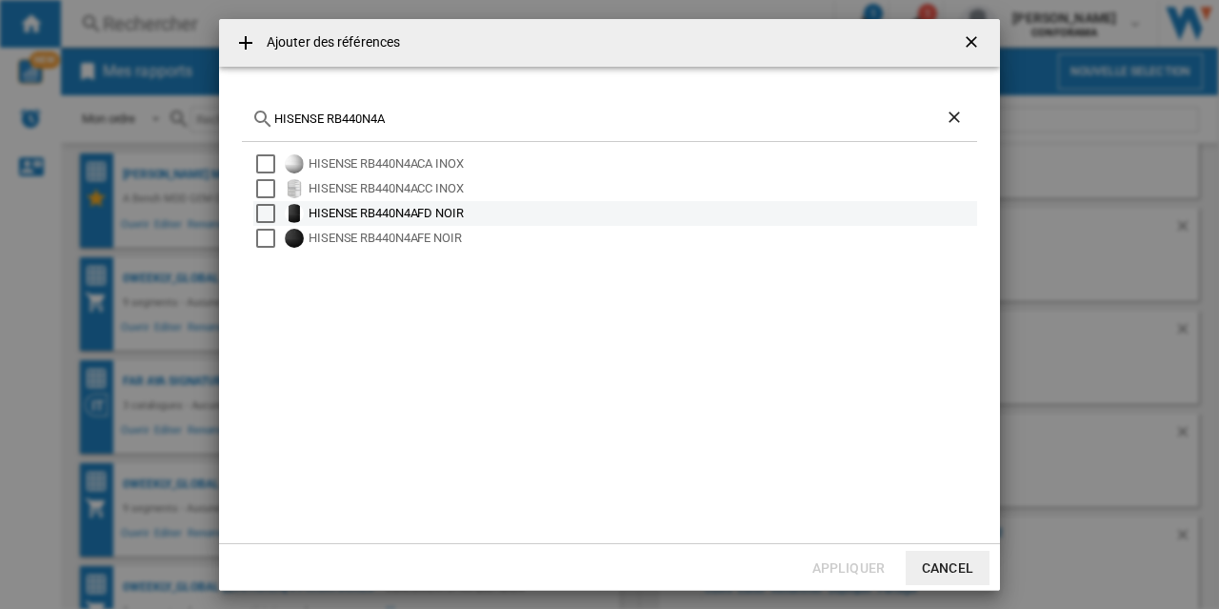
type input "HISENSE RB440N4A"
click at [395, 211] on div "HISENSE RB440N4AFD NOIR" at bounding box center [642, 213] width 666 height 19
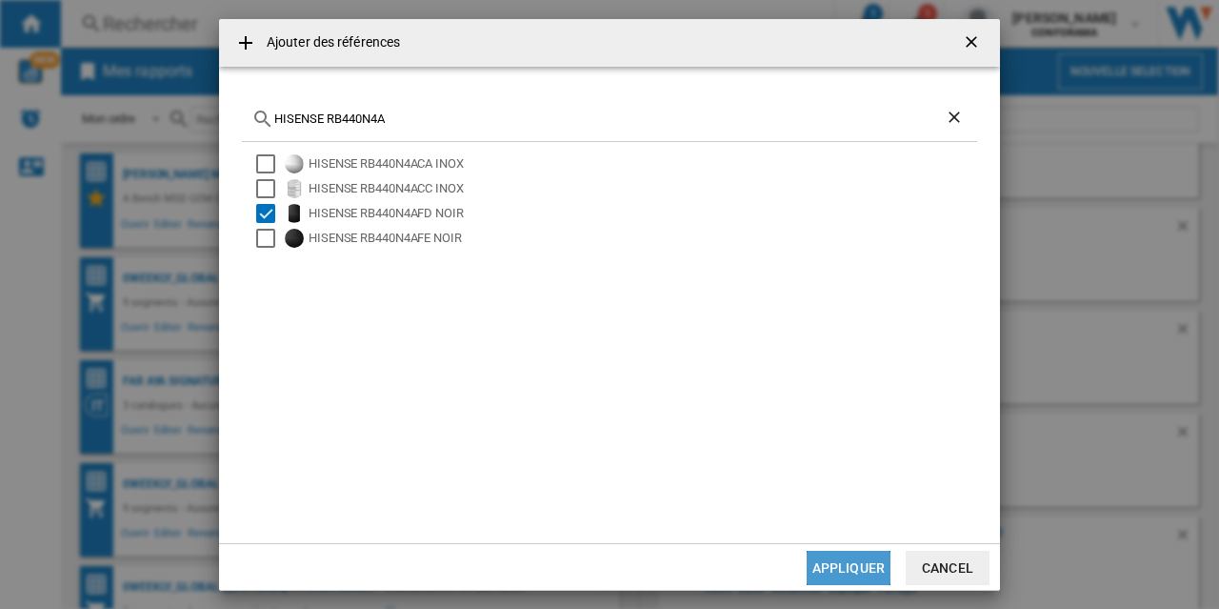
click at [852, 572] on button "Appliquer" at bounding box center [849, 568] width 84 height 34
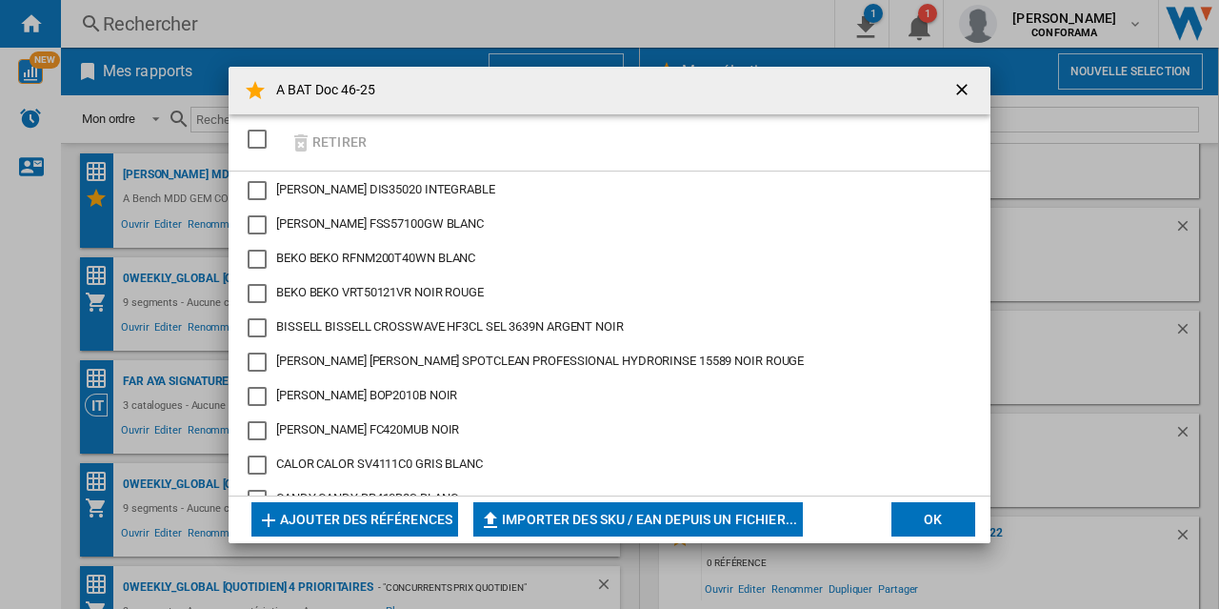
click at [377, 520] on button "Ajouter des références" at bounding box center [354, 519] width 207 height 34
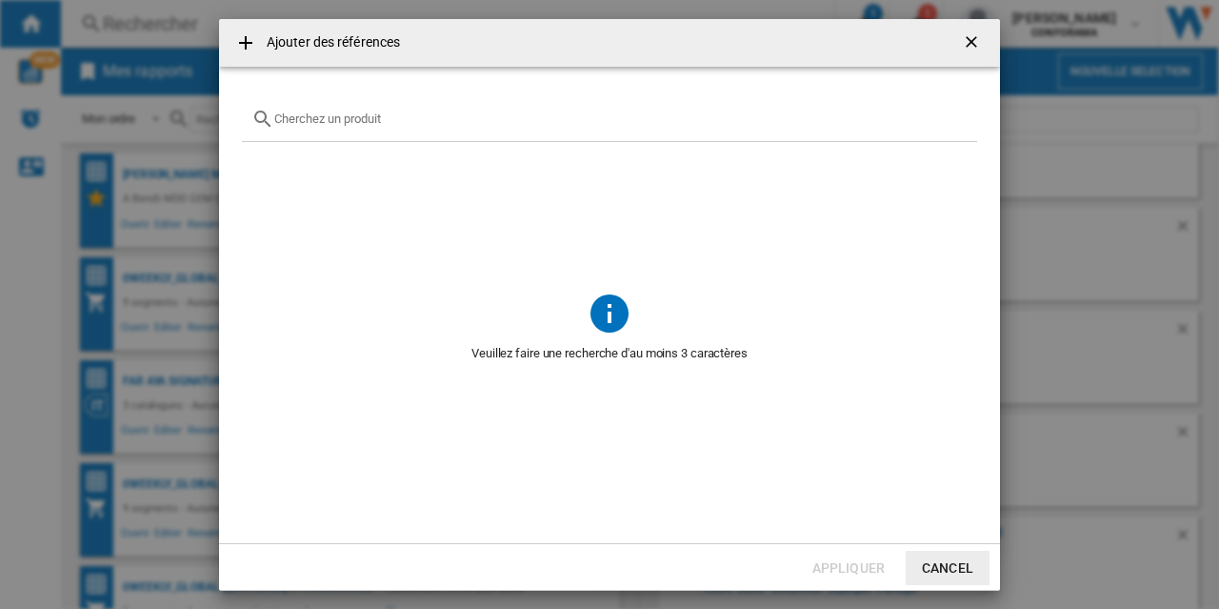
click at [298, 116] on input "Ajouter des ..." at bounding box center [620, 118] width 693 height 14
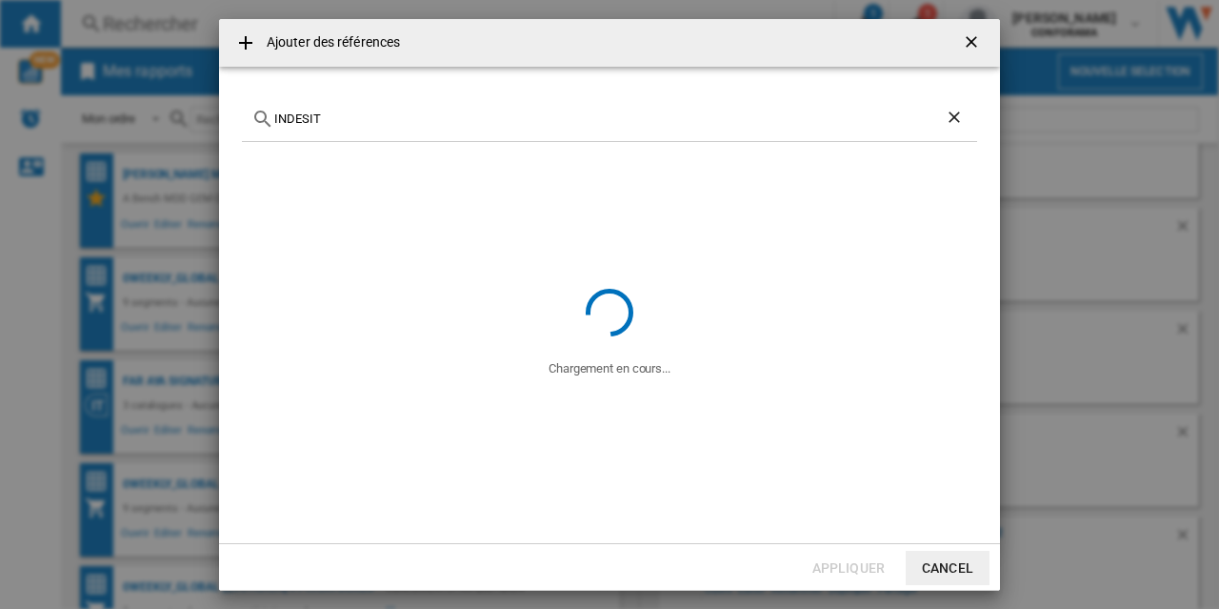
paste input "INGF6421XP4E"
type input "INDESIT INGF6421XP4E"
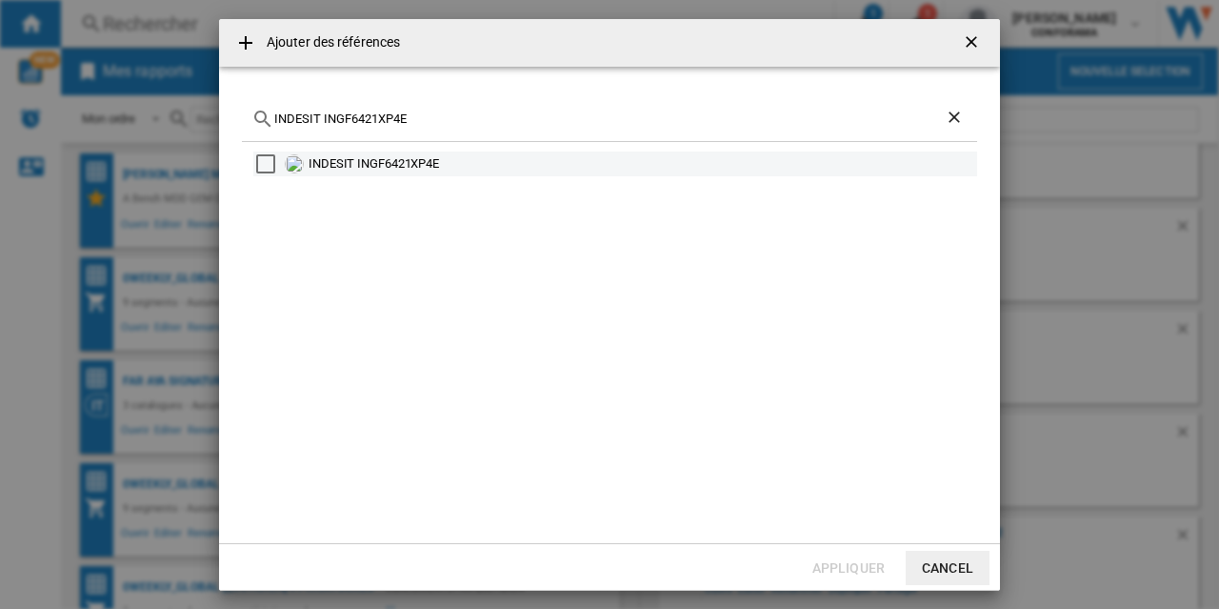
click at [411, 163] on div "INDESIT INGF6421XP4E" at bounding box center [642, 163] width 666 height 19
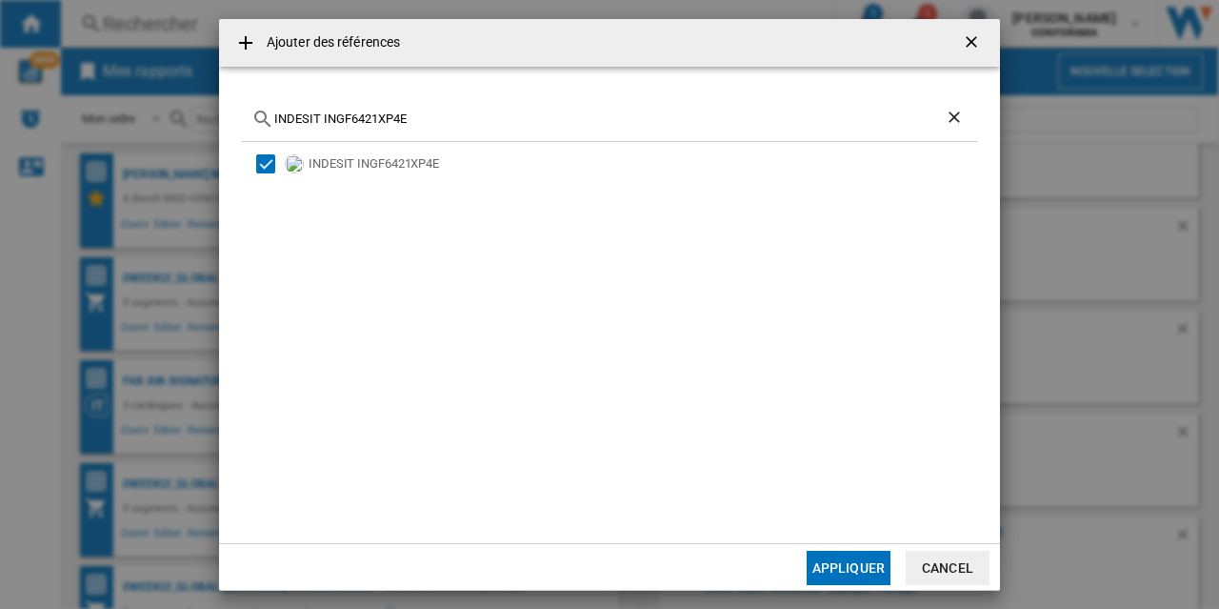
click at [846, 560] on button "Appliquer" at bounding box center [849, 568] width 84 height 34
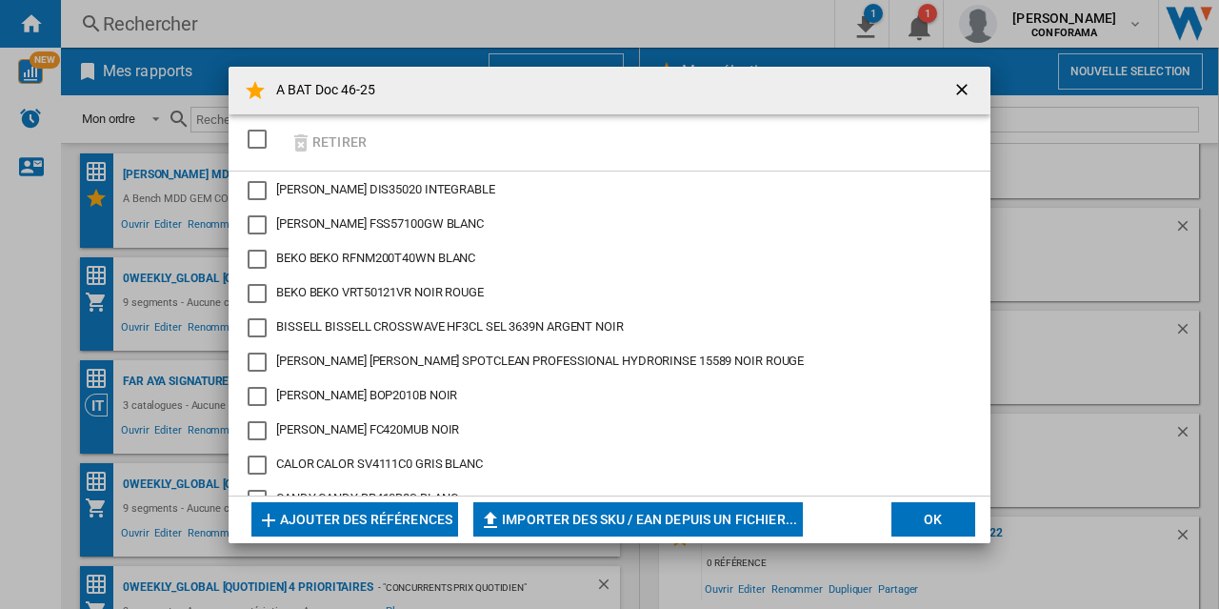
click at [383, 519] on button "Ajouter des références" at bounding box center [354, 519] width 207 height 34
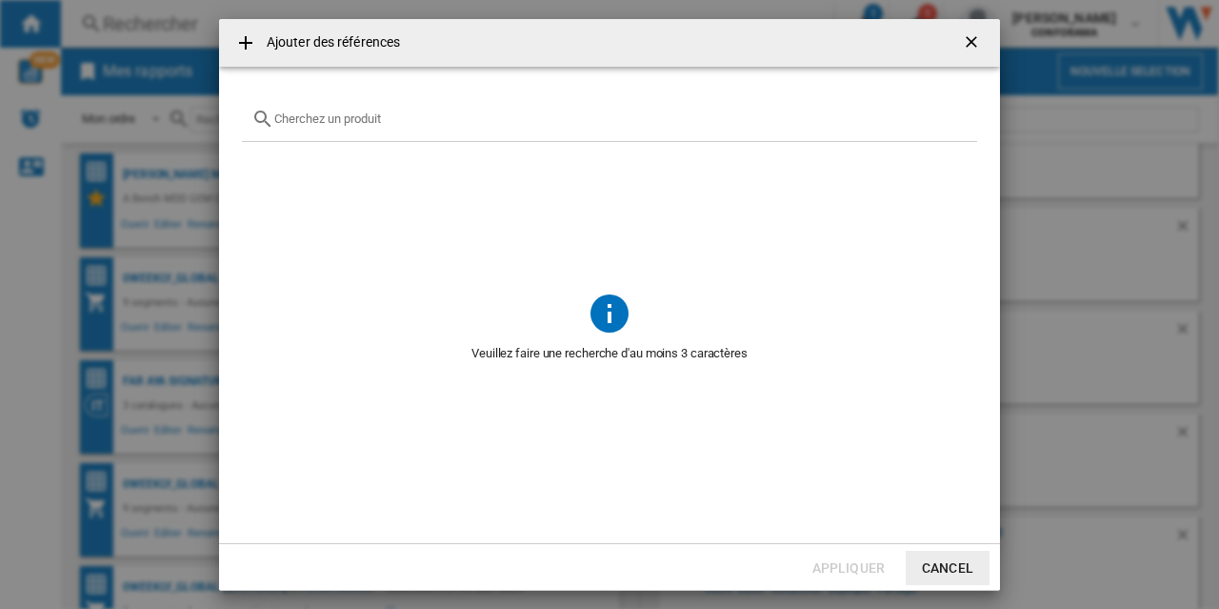
click at [329, 125] on input "Ajouter des ..." at bounding box center [620, 118] width 693 height 14
paste input "RQ470P5EBE"
click at [278, 118] on input "RQ470P5EBE" at bounding box center [609, 118] width 671 height 14
click at [420, 111] on input "HISENSE RQ470P5EBE" at bounding box center [609, 118] width 671 height 14
click at [335, 124] on input "HISENSE RQ470" at bounding box center [609, 118] width 671 height 14
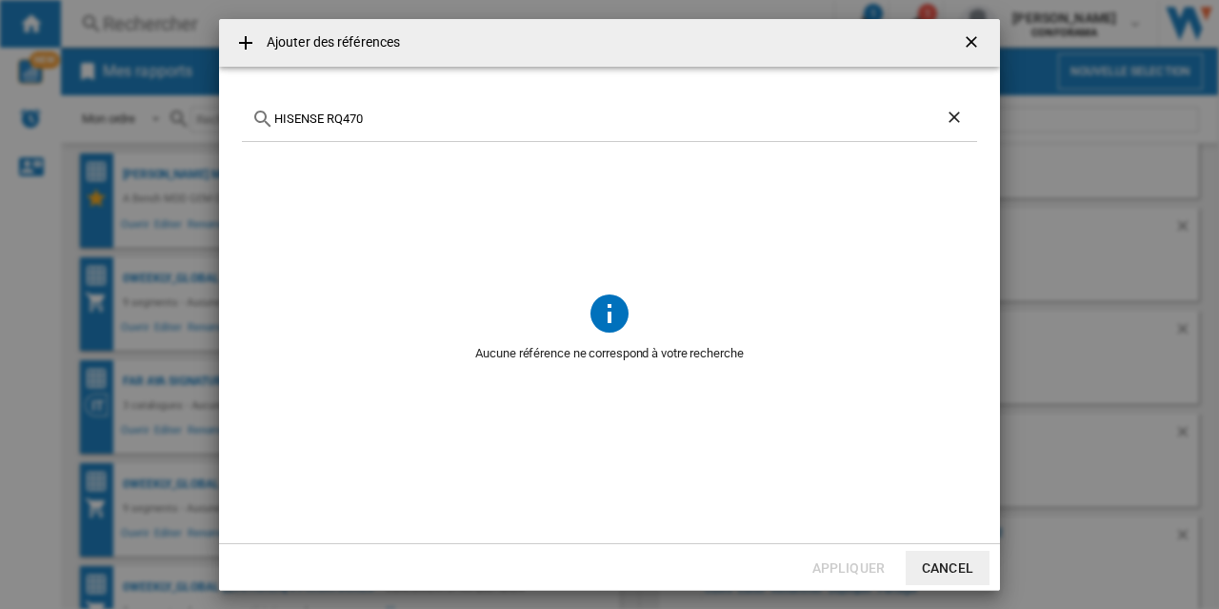
drag, startPoint x: 331, startPoint y: 123, endPoint x: 457, endPoint y: 132, distance: 127.0
click at [457, 132] on div "HISENSE RQ470" at bounding box center [609, 119] width 735 height 45
paste input "5P470SEFE"
drag, startPoint x: 377, startPoint y: 115, endPoint x: 482, endPoint y: 127, distance: 105.4
click at [482, 127] on div "HISENSE RQ5P470SEFE" at bounding box center [609, 119] width 735 height 45
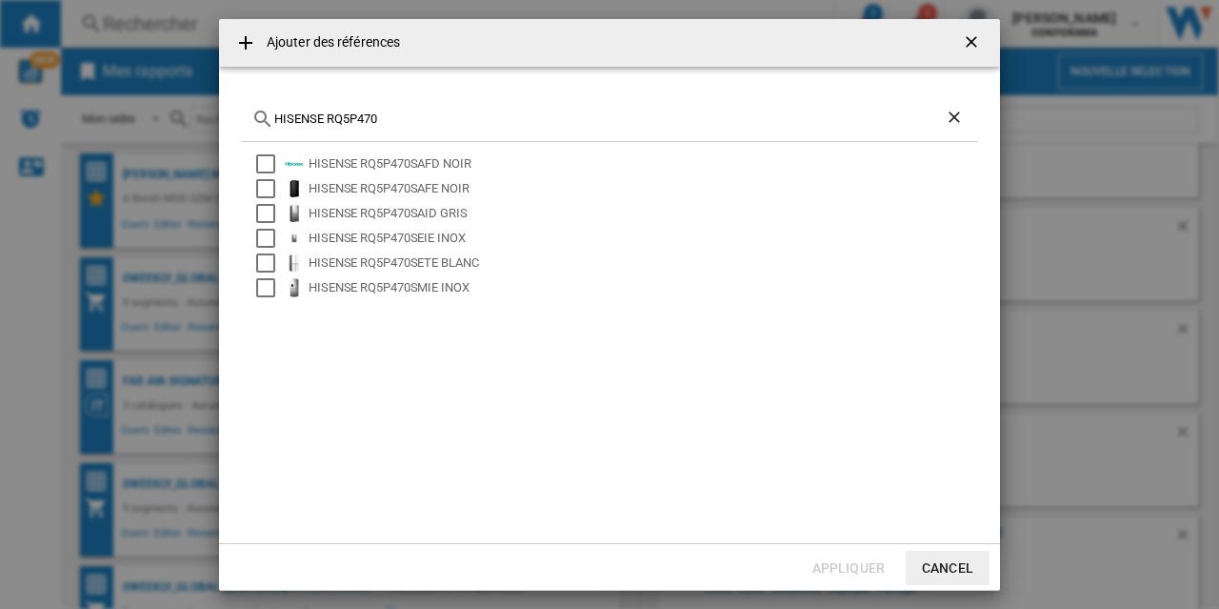
type input "HISENSE RQ5P470"
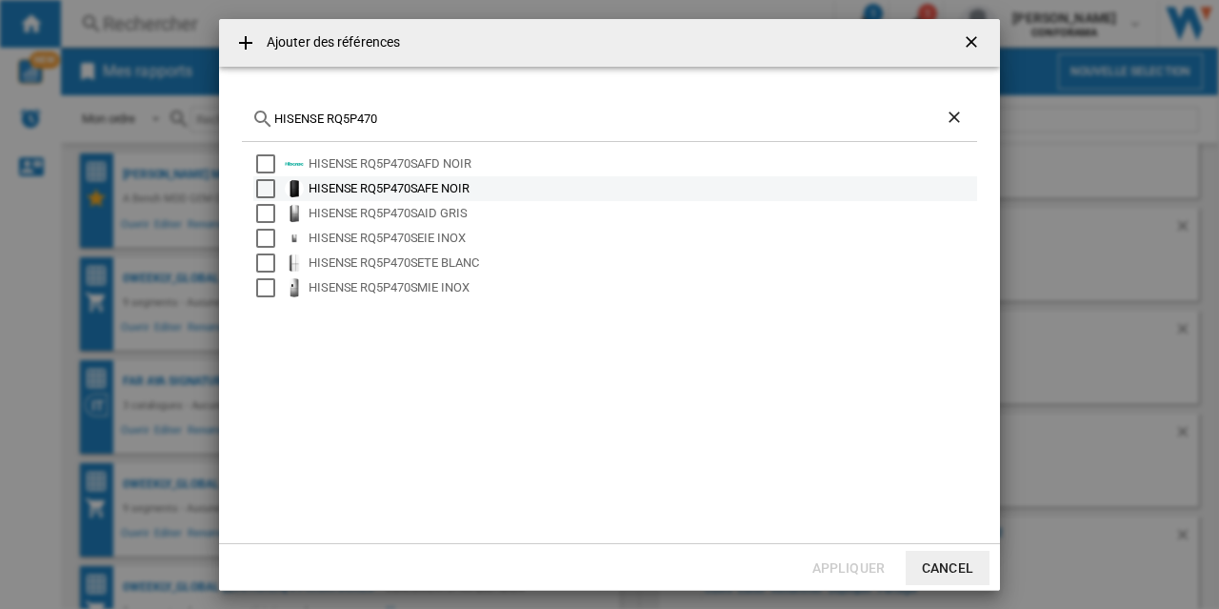
click at [263, 182] on div "Select" at bounding box center [265, 188] width 19 height 19
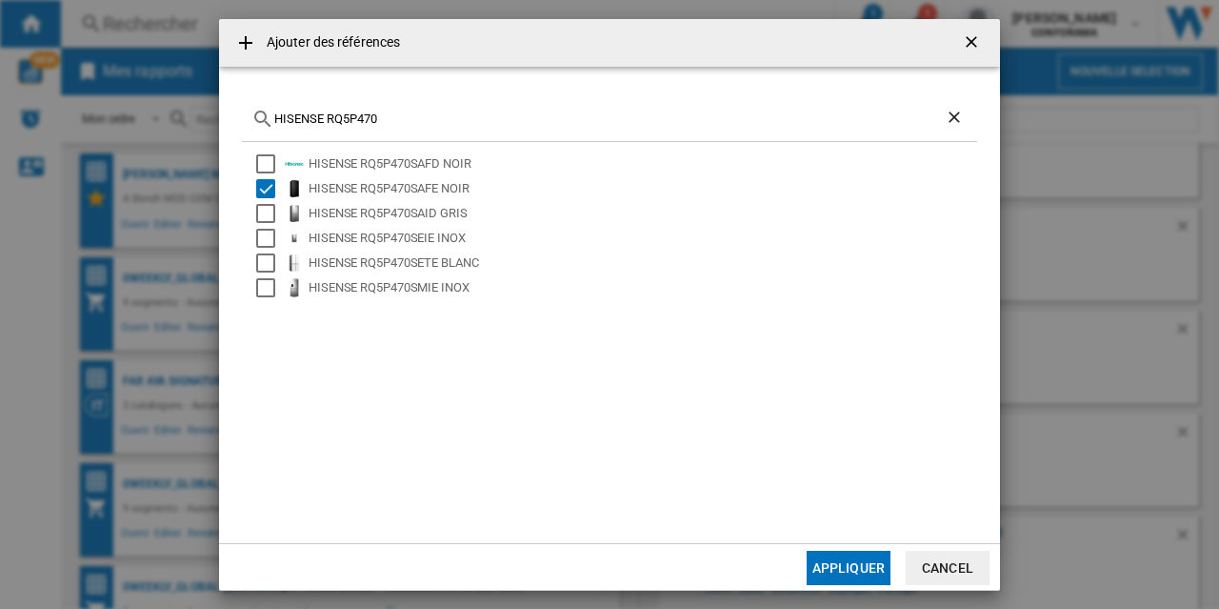
click at [855, 576] on button "Appliquer" at bounding box center [849, 568] width 84 height 34
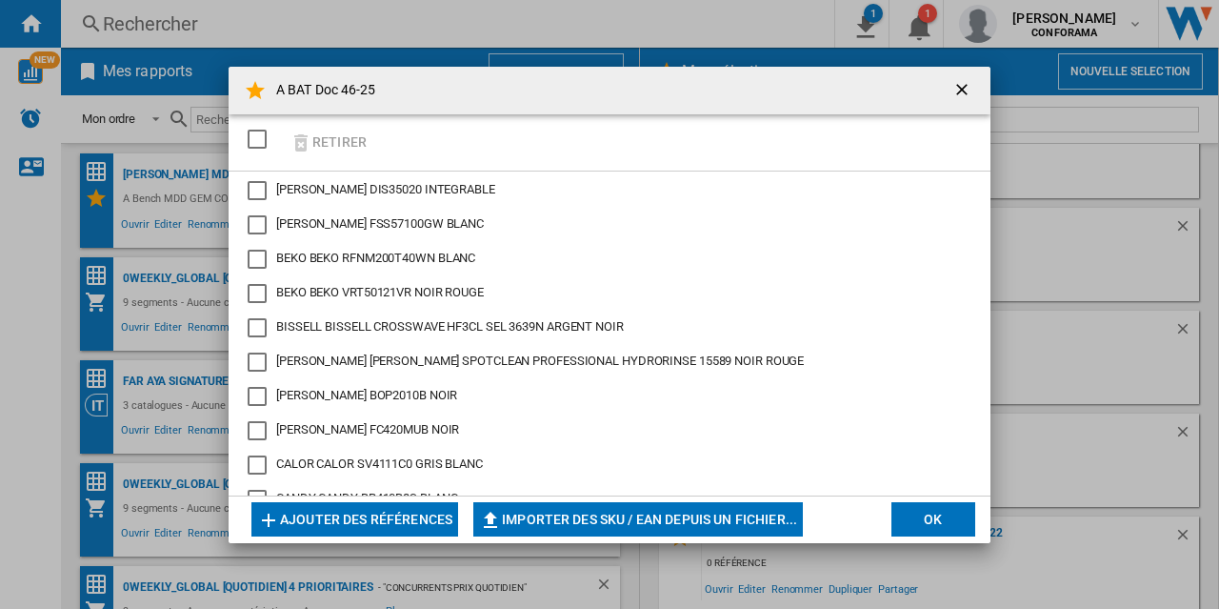
click at [370, 522] on button "Ajouter des références" at bounding box center [354, 519] width 207 height 34
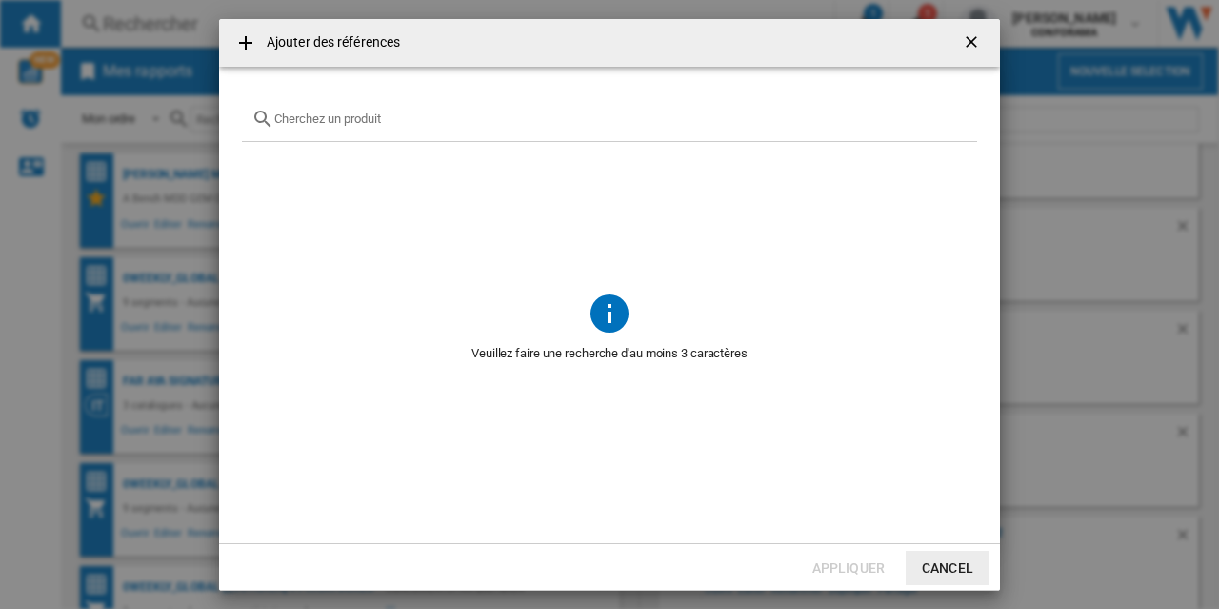
click at [306, 126] on input "Ajouter des ..." at bounding box center [620, 118] width 693 height 14
paste input "HDB8635KF"
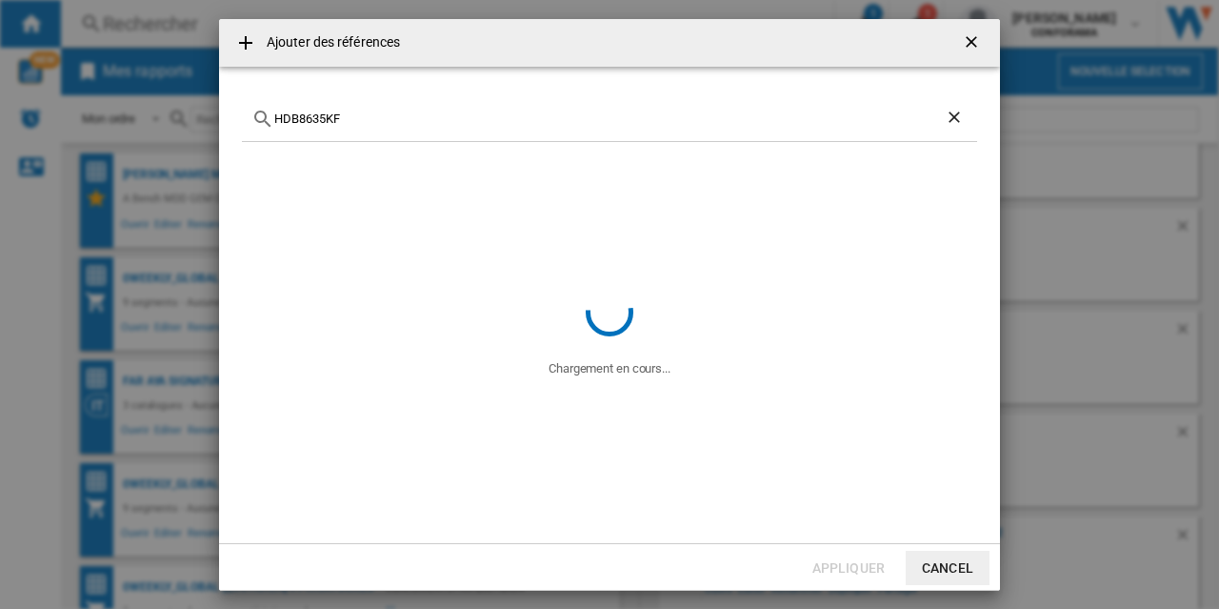
click at [276, 117] on input "HDB8635KF" at bounding box center [609, 118] width 671 height 14
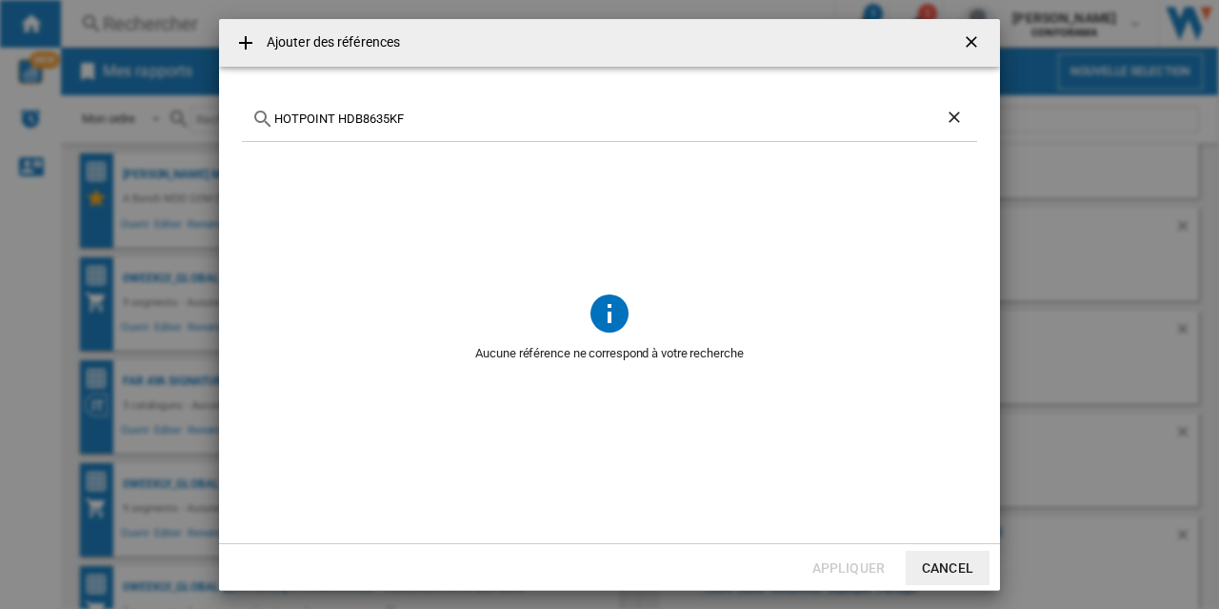
click at [419, 121] on input "HOTPOINT HDB8635KF" at bounding box center [609, 118] width 671 height 14
click at [348, 116] on input "HOTPOINT HDB863" at bounding box center [609, 118] width 671 height 14
click at [392, 121] on input "HOTPOINT NDB863" at bounding box center [609, 118] width 671 height 14
type input "HOTPOINT NDB8635"
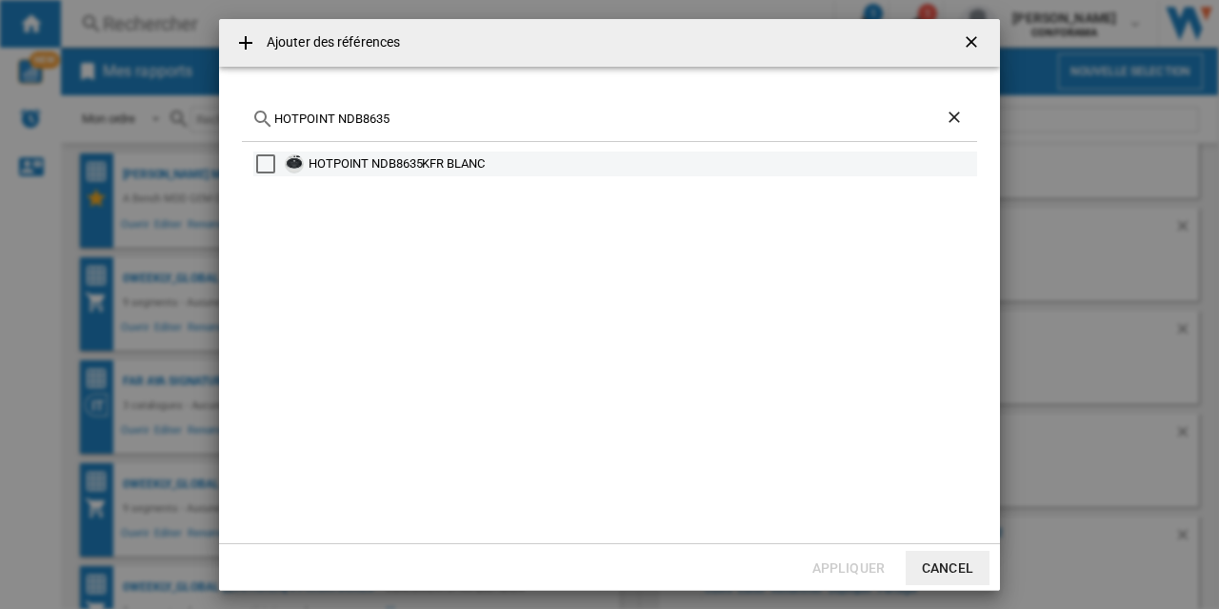
click at [368, 165] on div "HOTPOINT NDB8635KFR BLANC" at bounding box center [642, 163] width 666 height 19
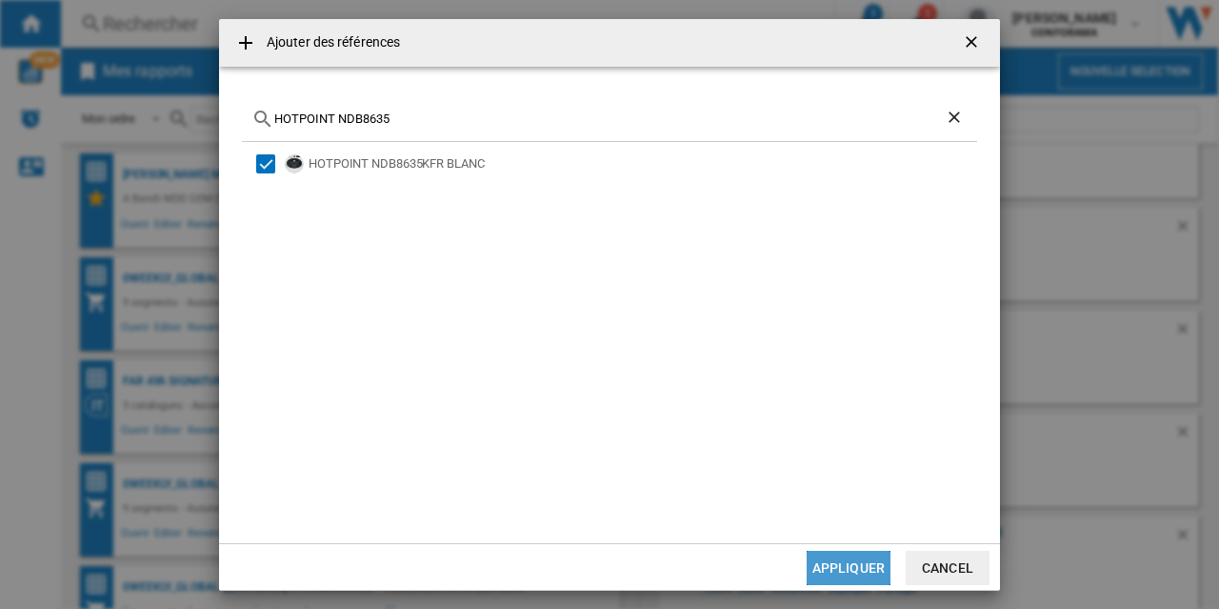
click at [849, 572] on button "Appliquer" at bounding box center [849, 568] width 84 height 34
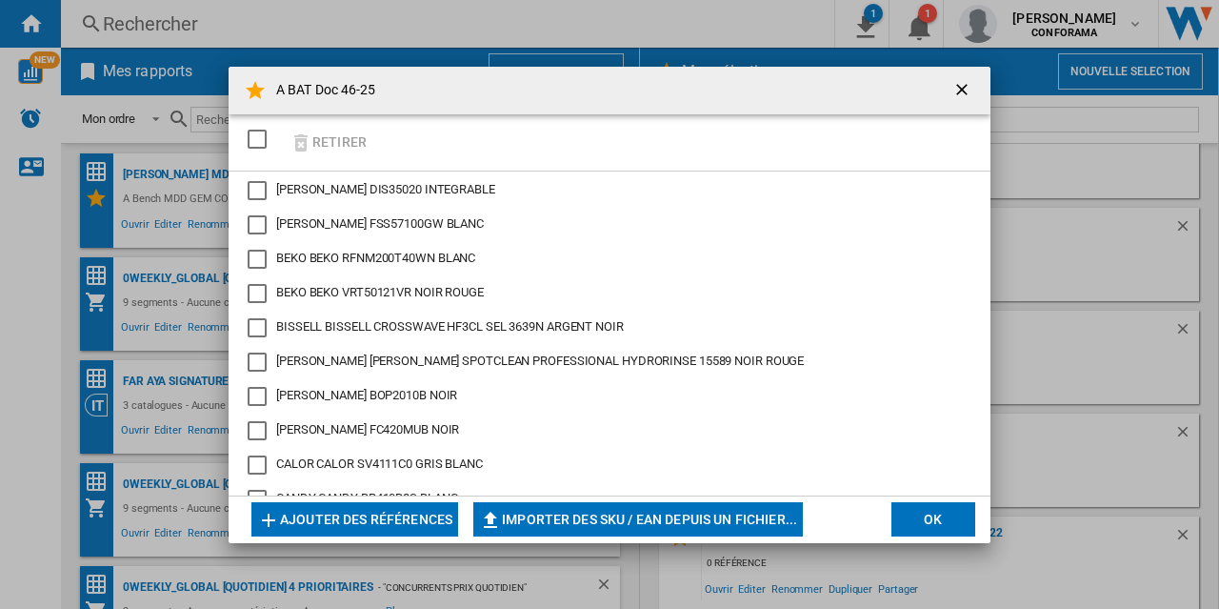
click at [434, 514] on button "Ajouter des références" at bounding box center [354, 519] width 207 height 34
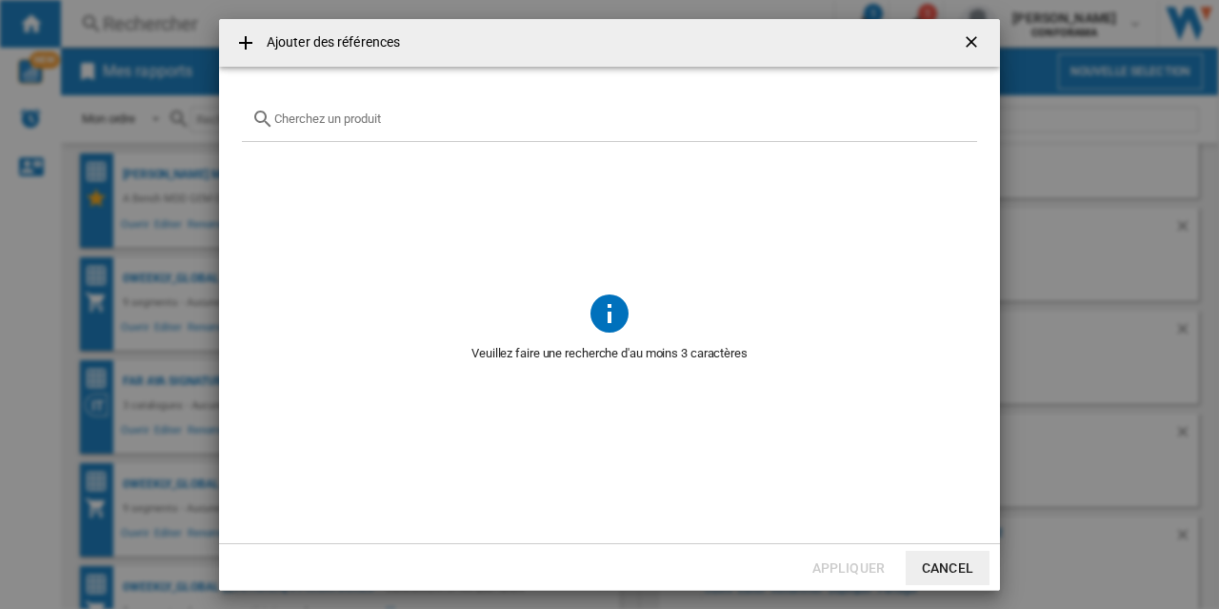
click at [309, 117] on input "Ajouter des ..." at bounding box center [620, 118] width 693 height 14
paste input "CE851HF0"
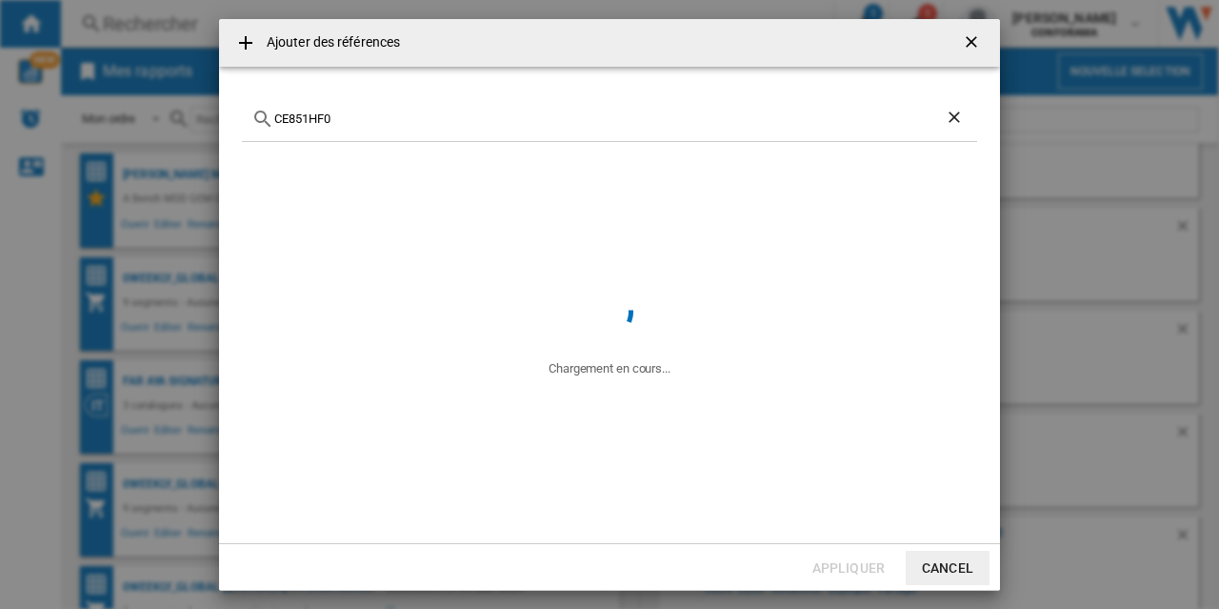
type input "CE851HF0"
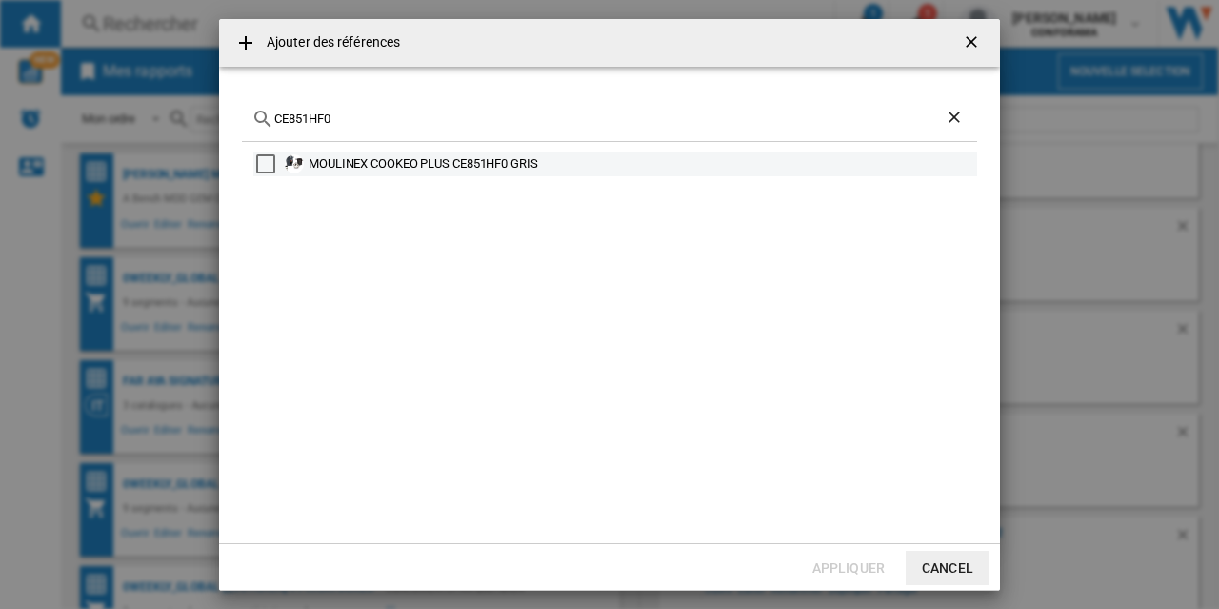
click at [426, 167] on div "MOULINEX COOKEO PLUS CE851HF0 GRIS" at bounding box center [642, 163] width 666 height 19
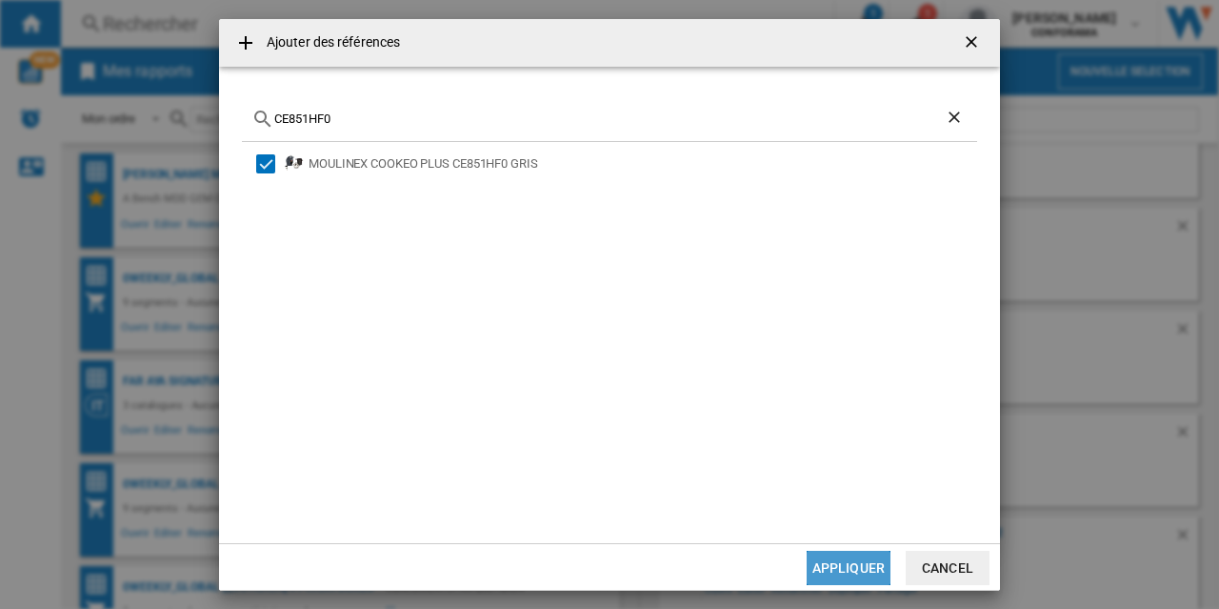
click at [847, 561] on button "Appliquer" at bounding box center [849, 568] width 84 height 34
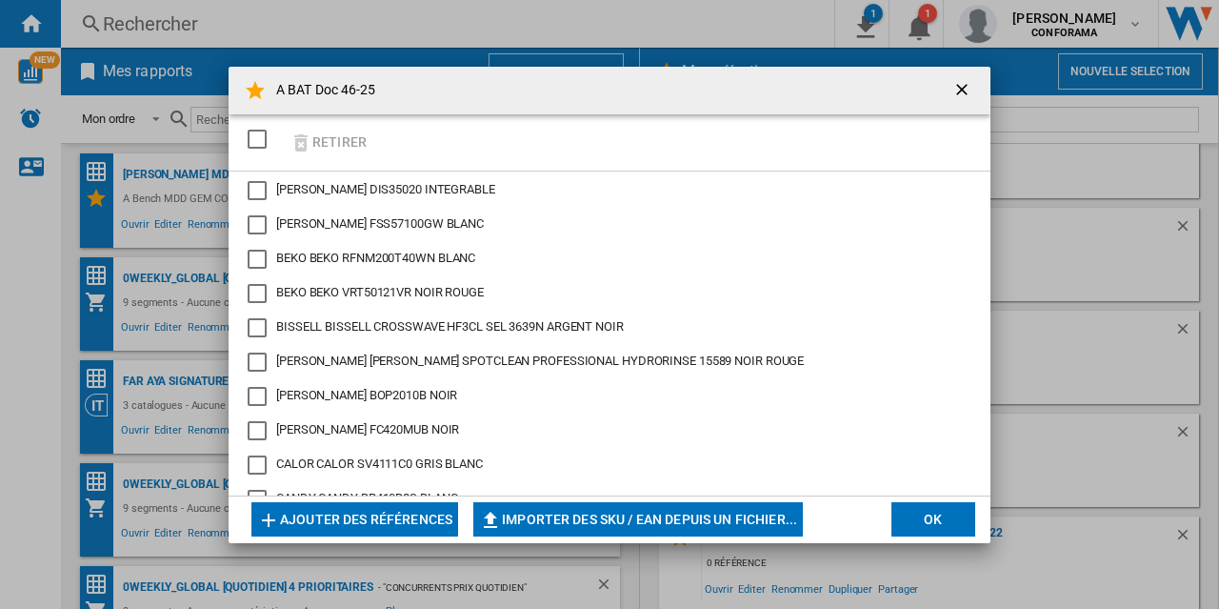
click at [415, 512] on button "Ajouter des références" at bounding box center [354, 519] width 207 height 34
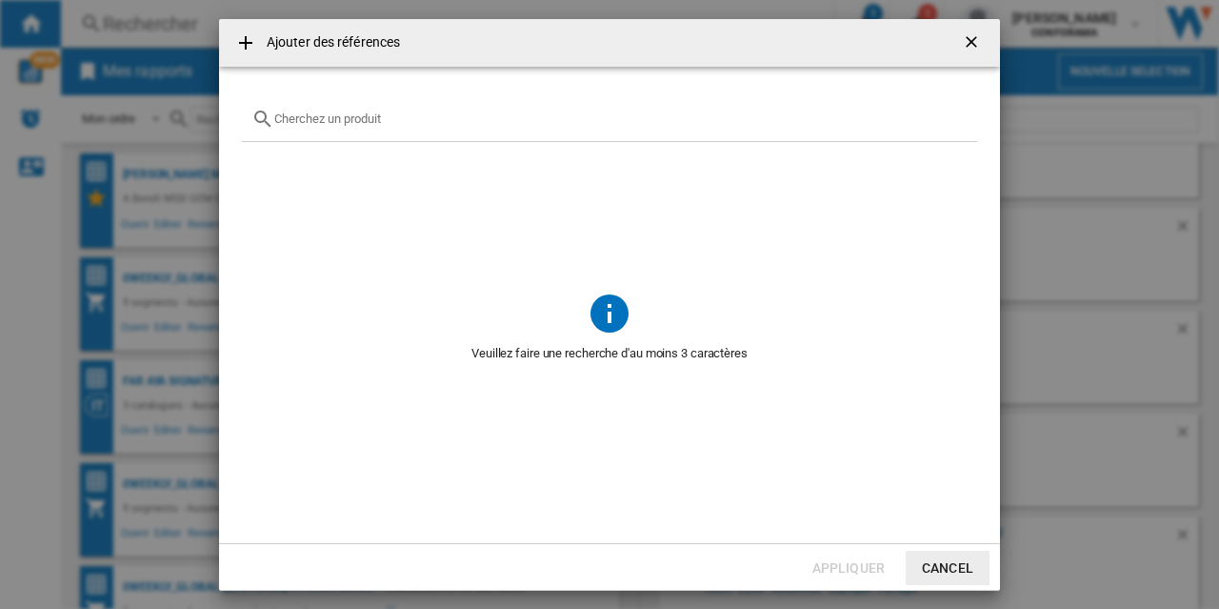
click at [379, 117] on input "Ajouter des ..." at bounding box center [620, 118] width 693 height 14
paste input "SMS2HTW06E"
click at [274, 116] on input "SMS2HTW06E" at bounding box center [609, 118] width 671 height 14
click at [411, 119] on input "BOSCH SMS2HTW06E" at bounding box center [609, 118] width 671 height 14
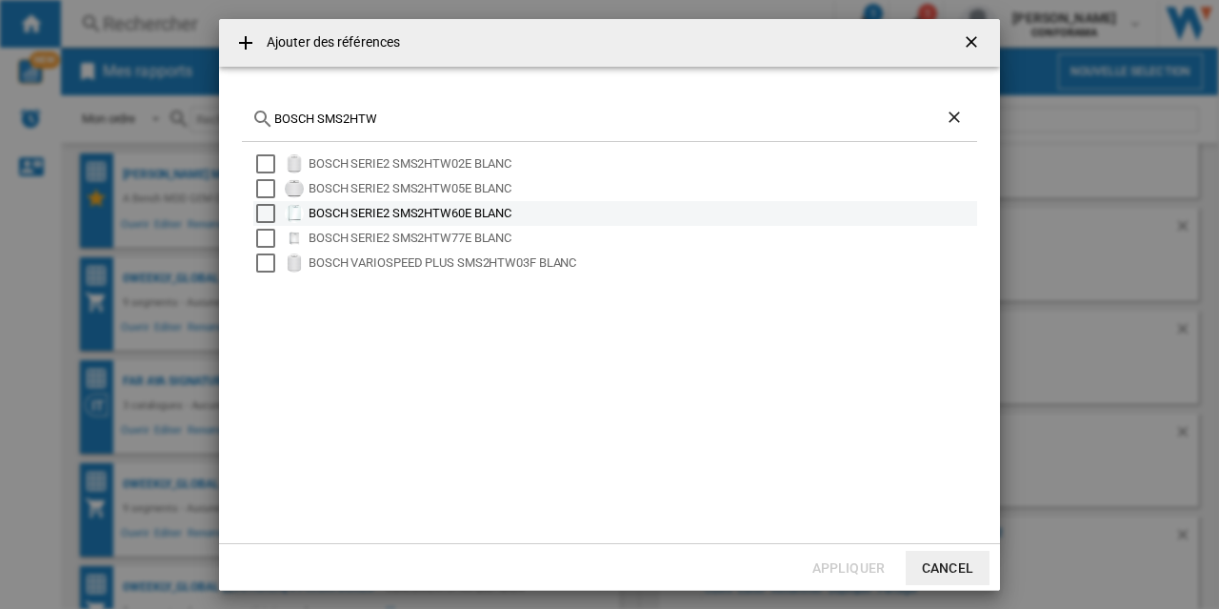
type input "BOSCH SMS2HTW"
click at [459, 212] on div "BOSCH SERIE2 SMS2HTW60E BLANC" at bounding box center [642, 213] width 666 height 19
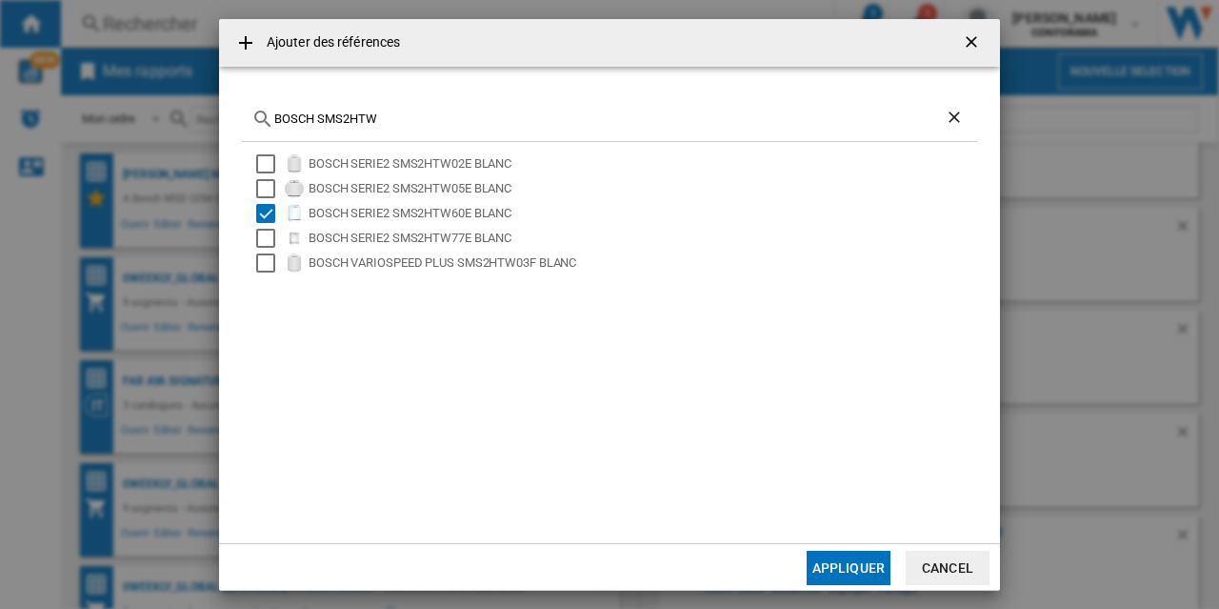
click at [844, 576] on button "Appliquer" at bounding box center [849, 568] width 84 height 34
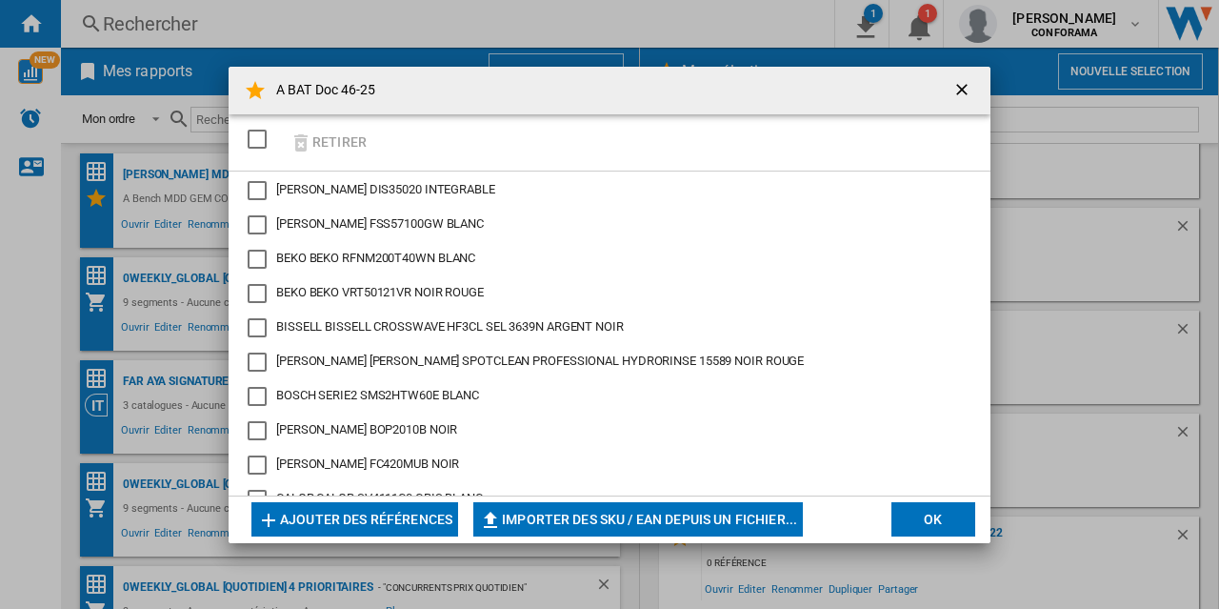
click at [408, 523] on button "Ajouter des références" at bounding box center [354, 519] width 207 height 34
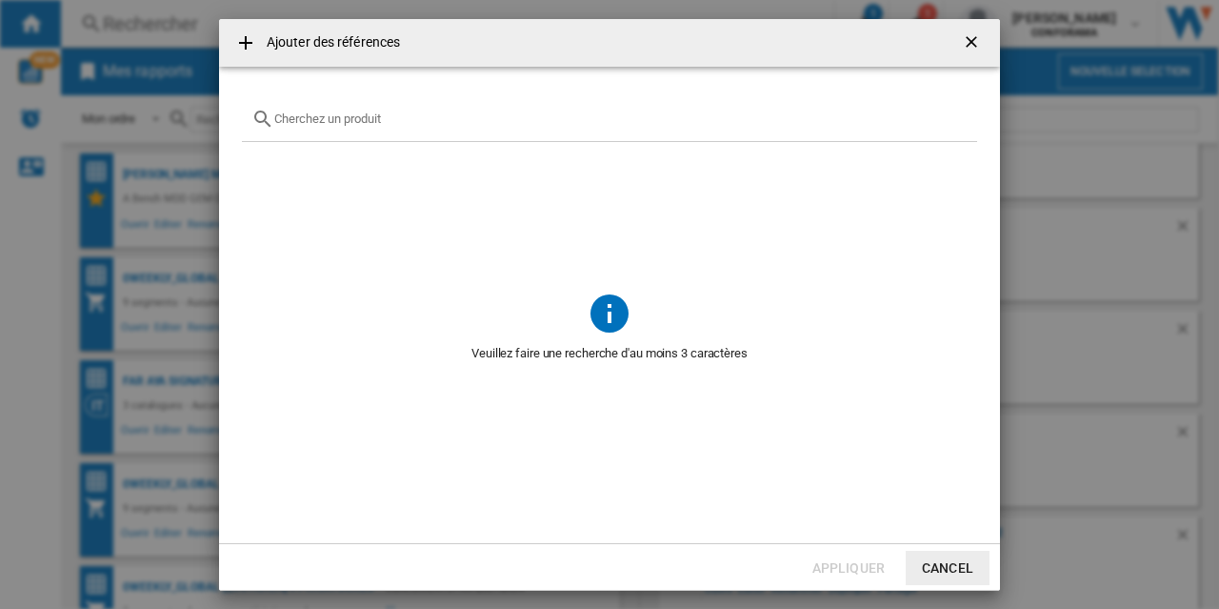
click at [324, 124] on input "Ajouter des ..." at bounding box center [620, 118] width 693 height 14
paste input "N1850"
type input "N1850"
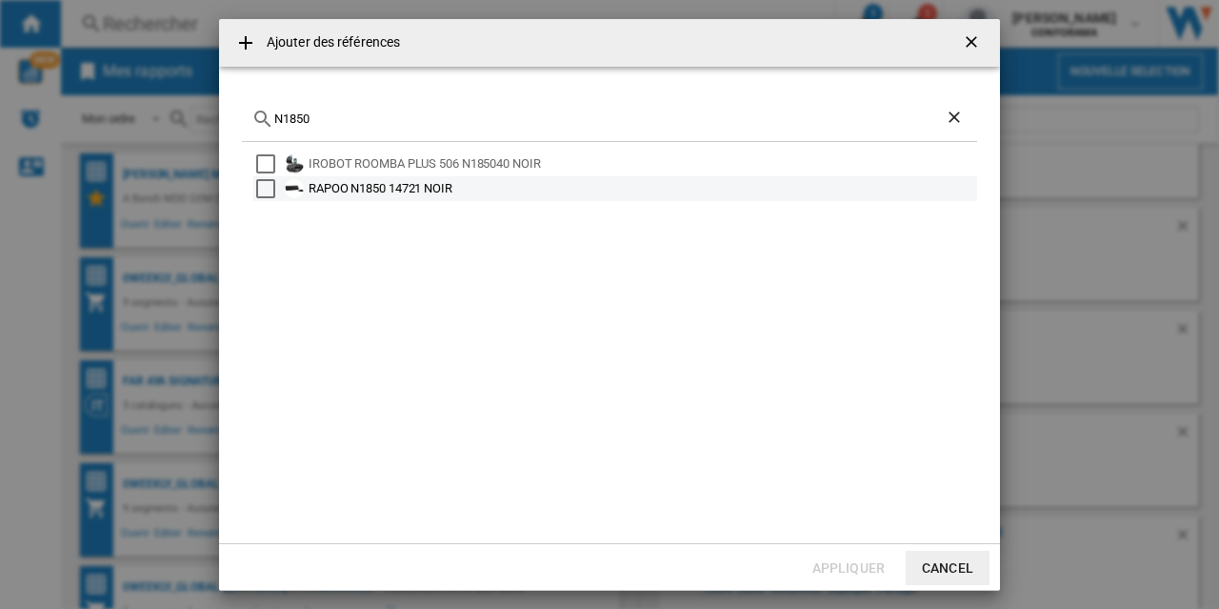
click at [390, 193] on div "RAPOO N1850 14721 NOIR" at bounding box center [642, 188] width 666 height 19
click at [284, 193] on md-checkbox "Select" at bounding box center [270, 188] width 29 height 19
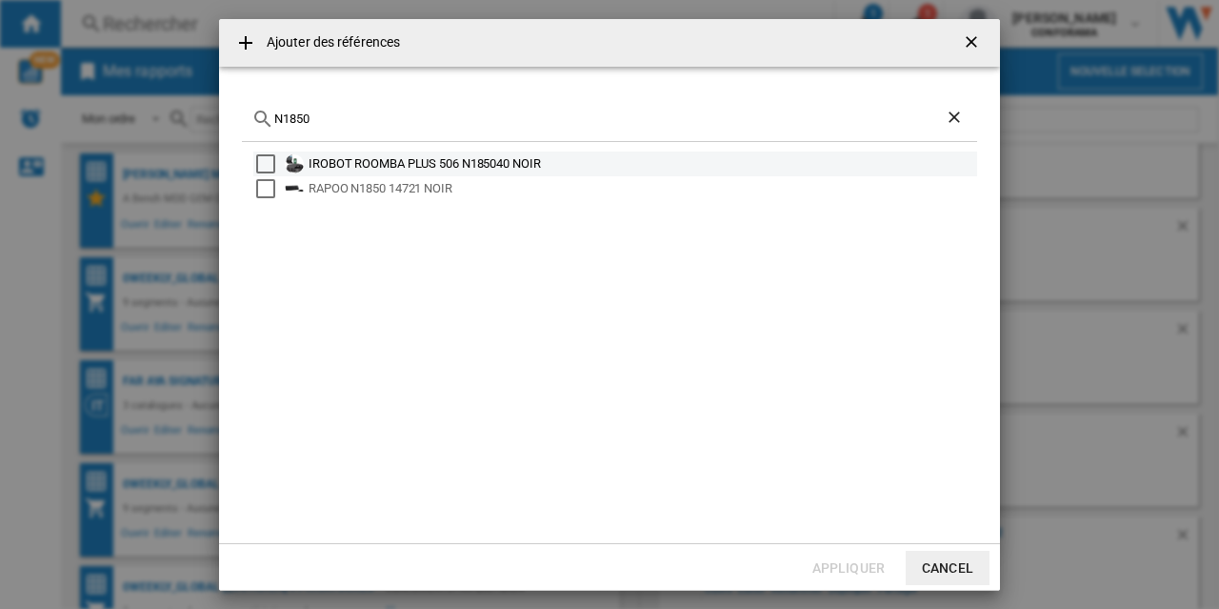
click at [378, 159] on div "IROBOT ROOMBA PLUS 506 N185040 NOIR" at bounding box center [642, 163] width 666 height 19
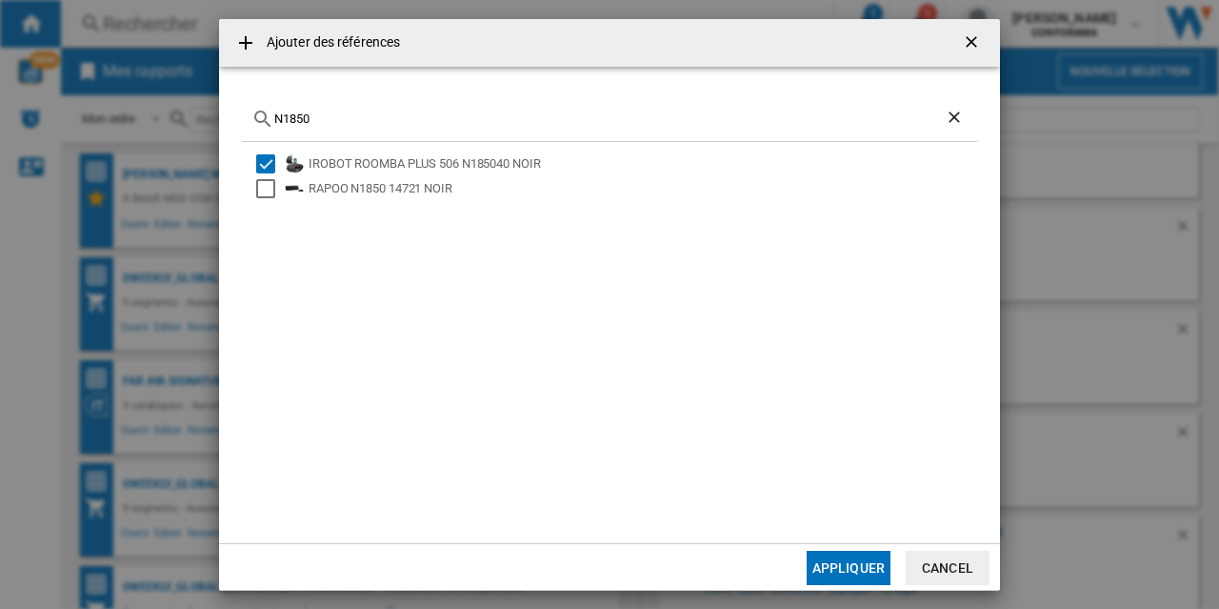
click at [832, 572] on button "Appliquer" at bounding box center [849, 568] width 84 height 34
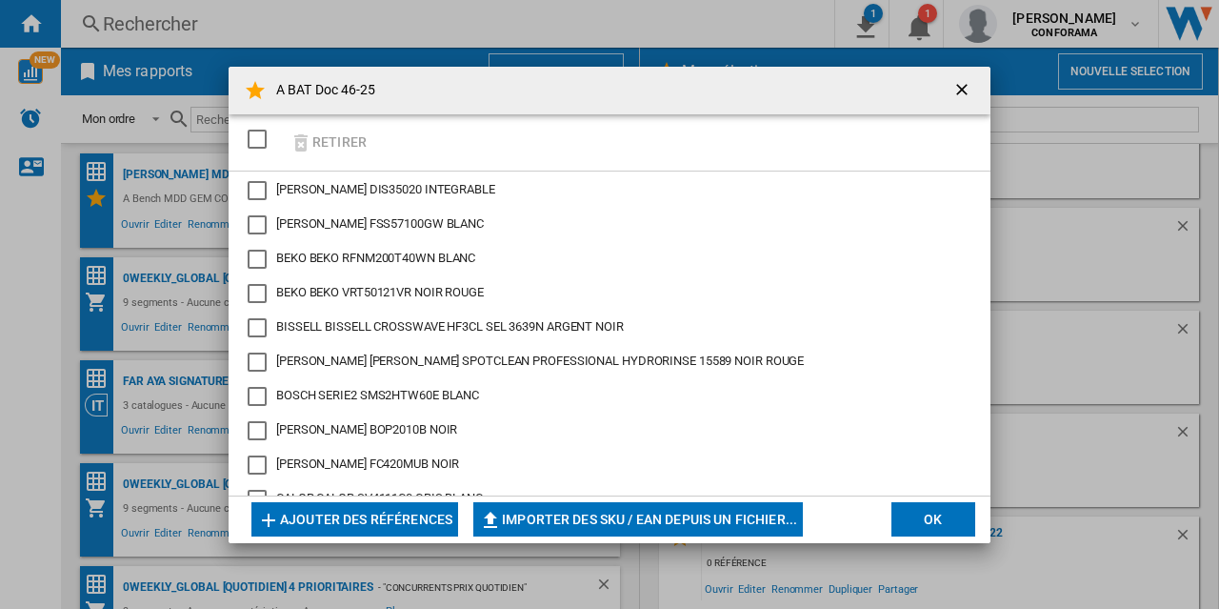
click at [391, 516] on button "Ajouter des références" at bounding box center [354, 519] width 207 height 34
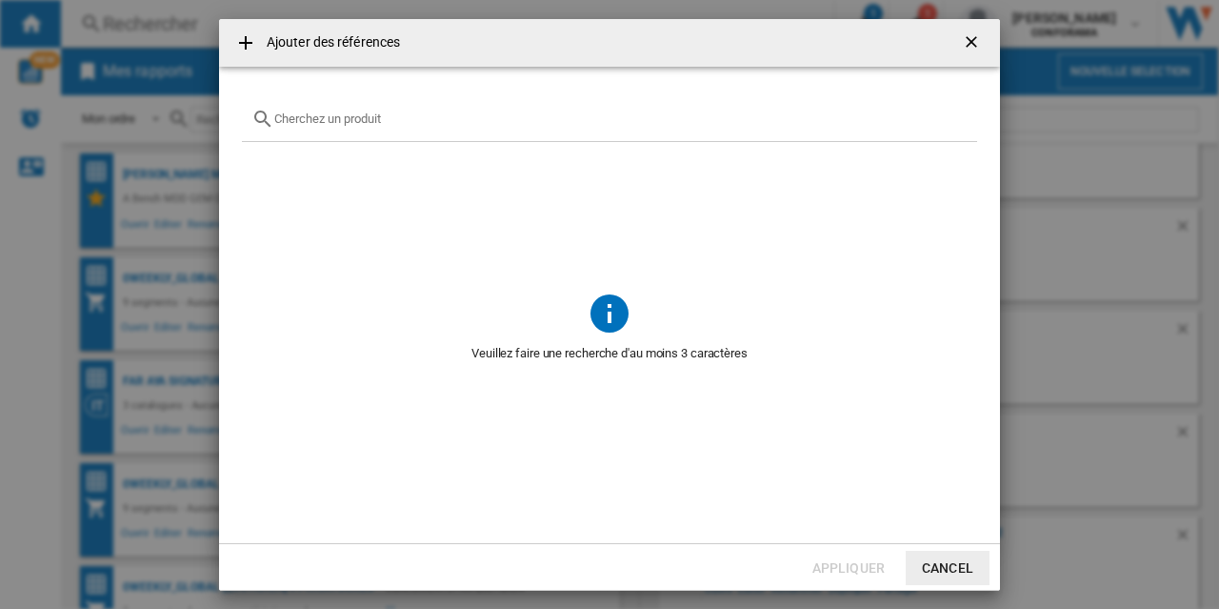
click at [321, 123] on input "Ajouter des ..." at bounding box center [620, 118] width 693 height 14
paste input "HTW5620ENMG"
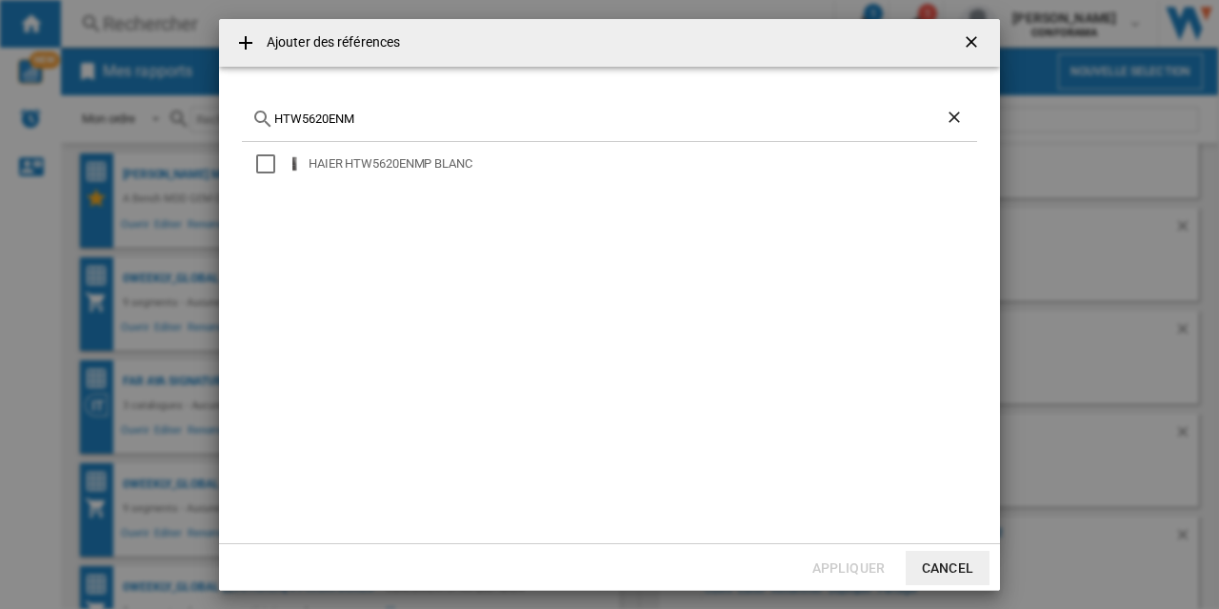
type input "HTW5620ENM"
click at [960, 569] on button "Cancel" at bounding box center [948, 568] width 84 height 34
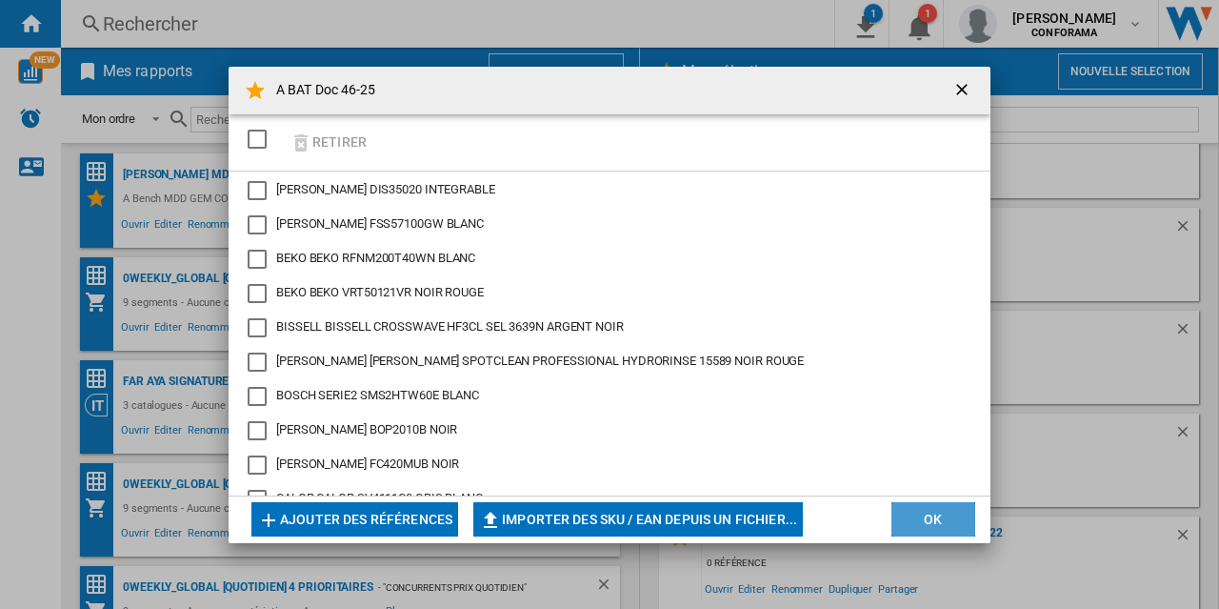
click at [916, 521] on button "OK" at bounding box center [934, 519] width 84 height 34
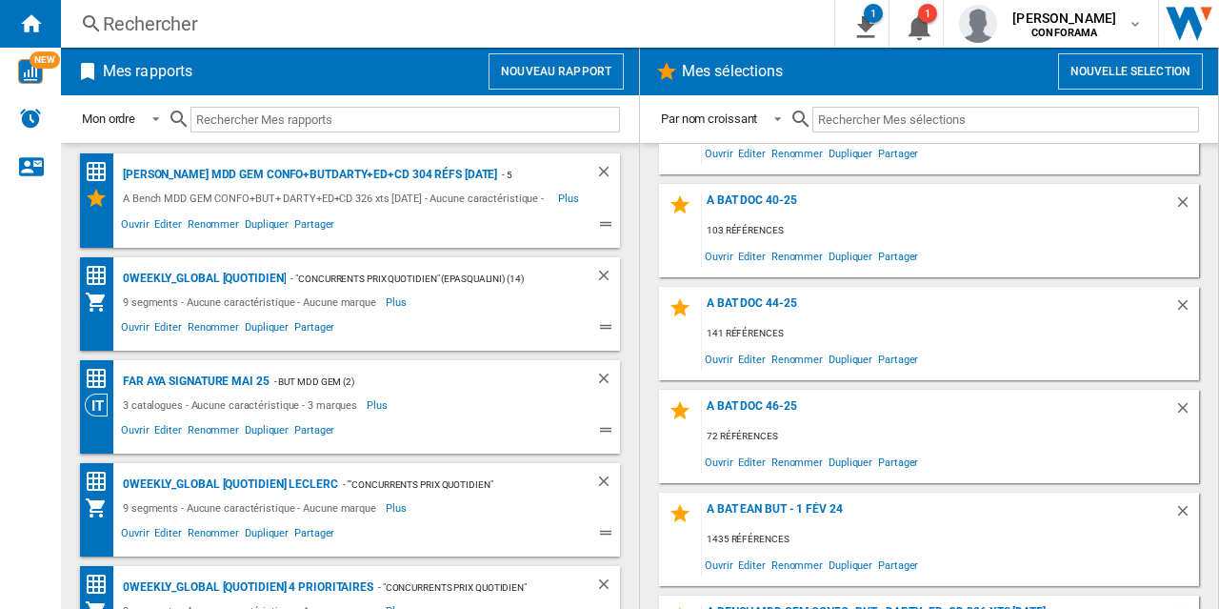
scroll to position [179, 0]
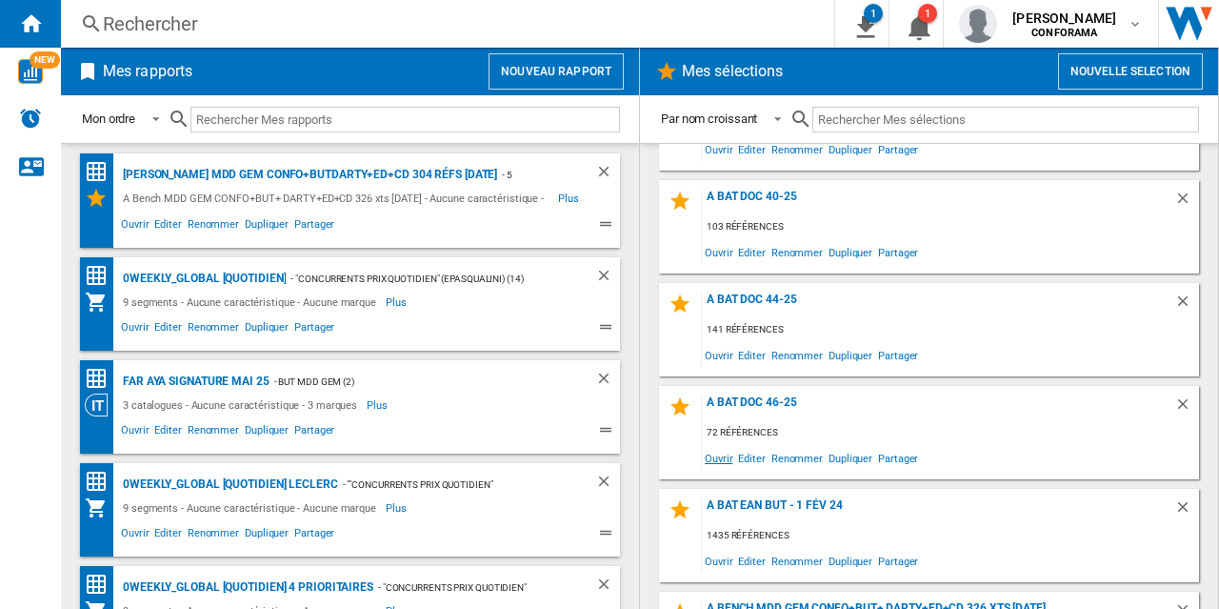
click at [720, 458] on span "Ouvrir" at bounding box center [718, 458] width 33 height 26
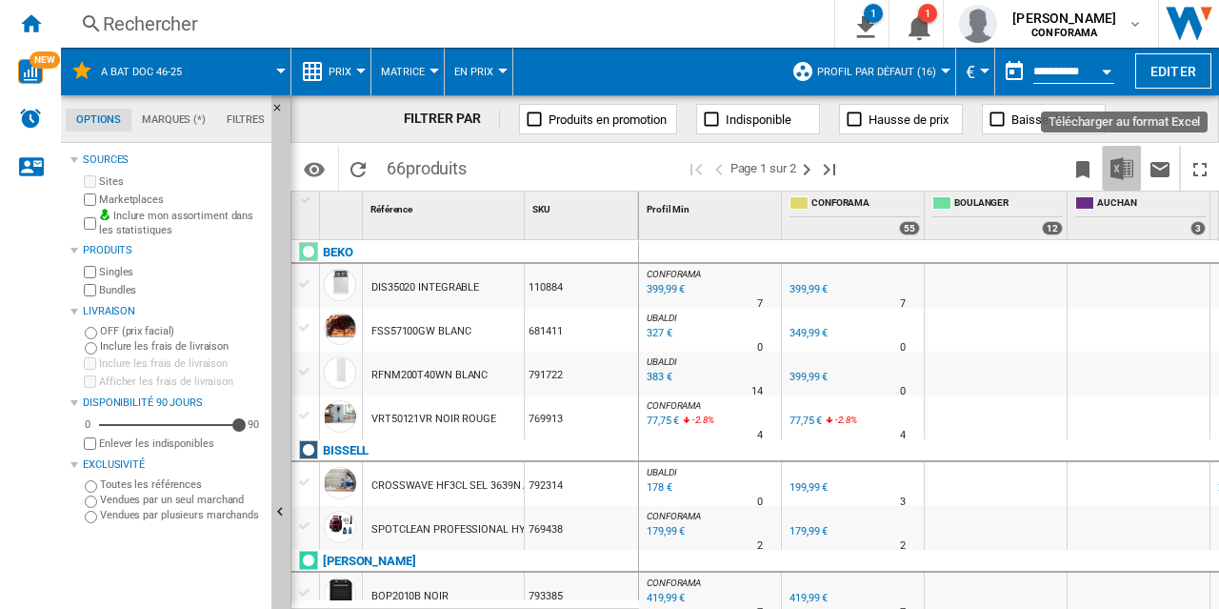
click at [1126, 170] on img "Télécharger au format Excel" at bounding box center [1122, 168] width 23 height 23
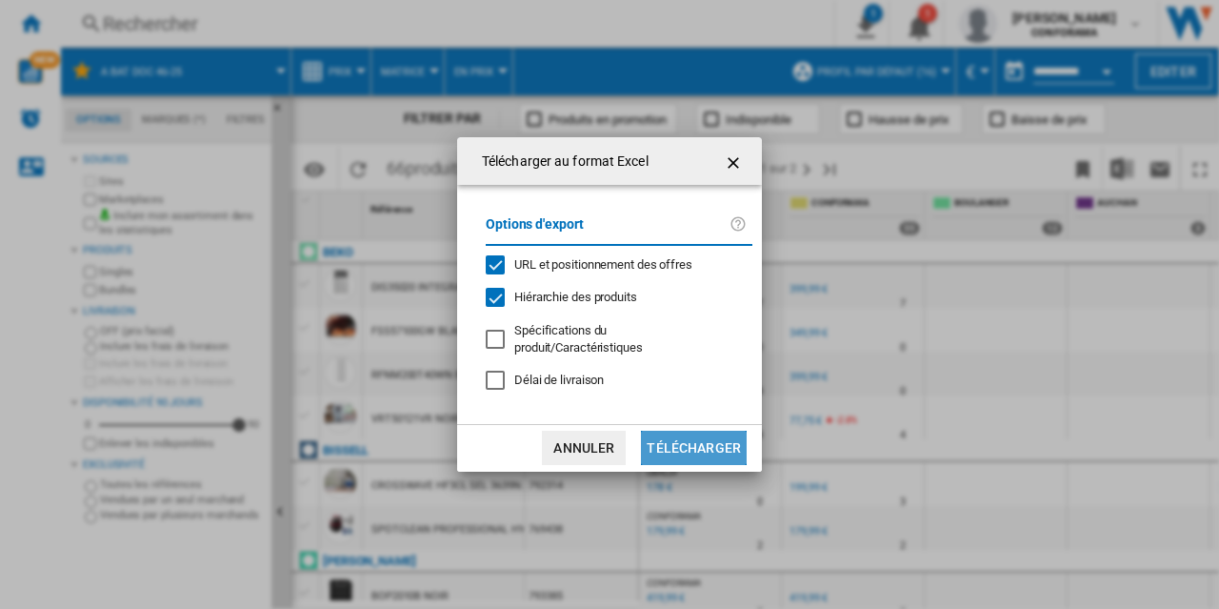
click at [707, 444] on button "Télécharger" at bounding box center [694, 448] width 106 height 34
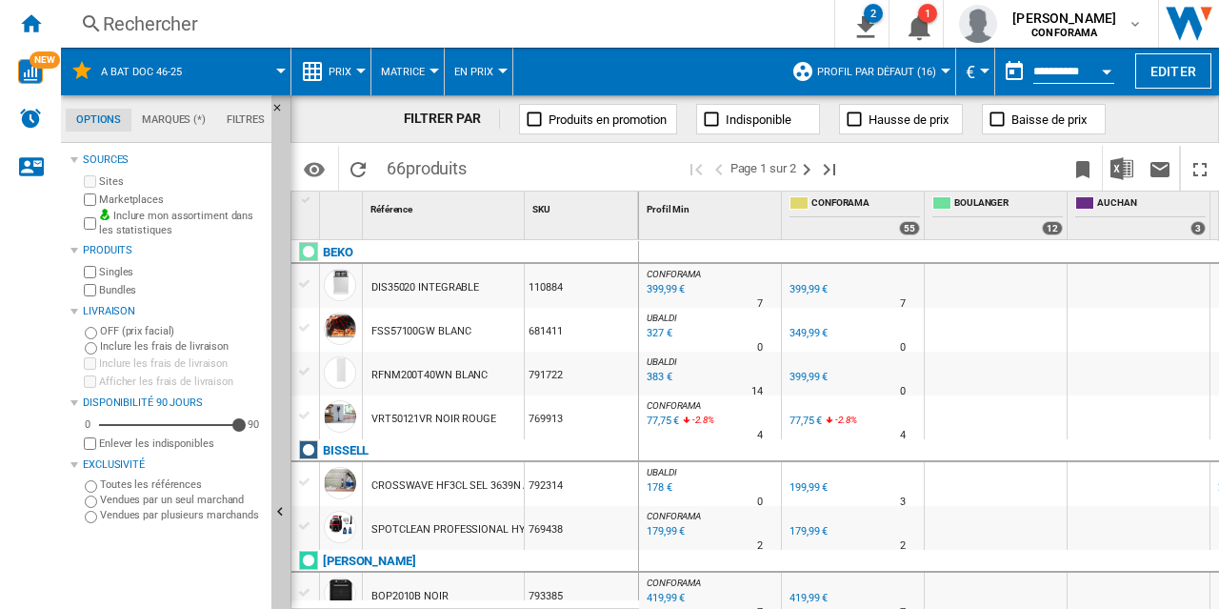
click at [113, 29] on div "Rechercher" at bounding box center [444, 23] width 682 height 27
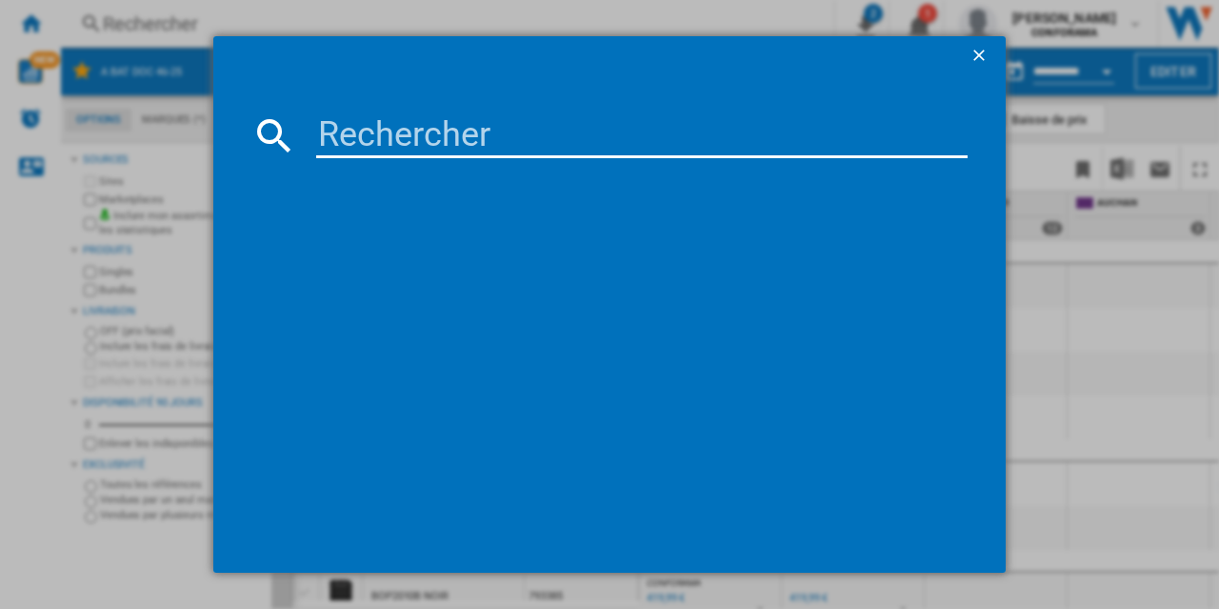
click at [350, 135] on input at bounding box center [642, 135] width 652 height 46
paste input "SMS2HTW06E"
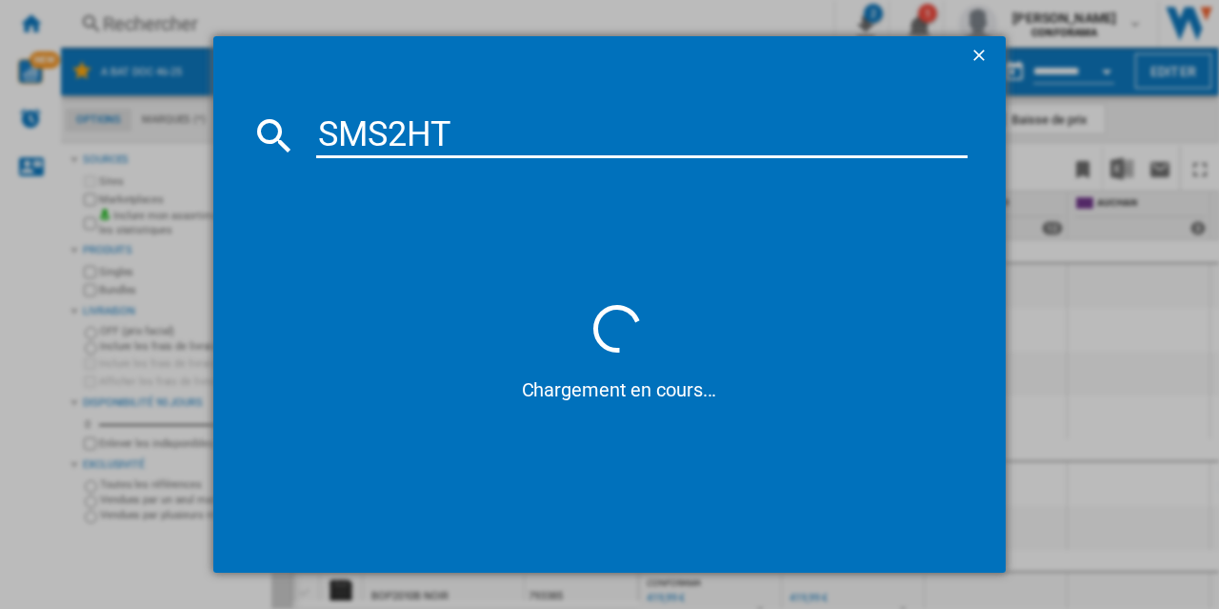
click at [330, 141] on input "SMS2HT" at bounding box center [642, 135] width 652 height 46
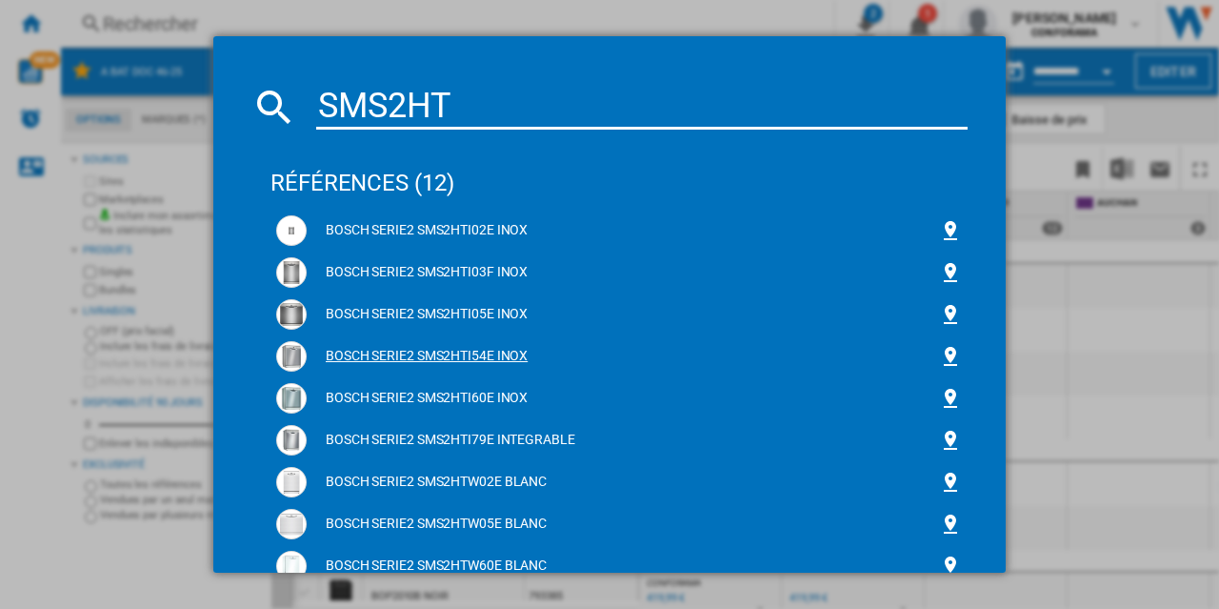
scroll to position [30, 0]
type input "SMS2HT"
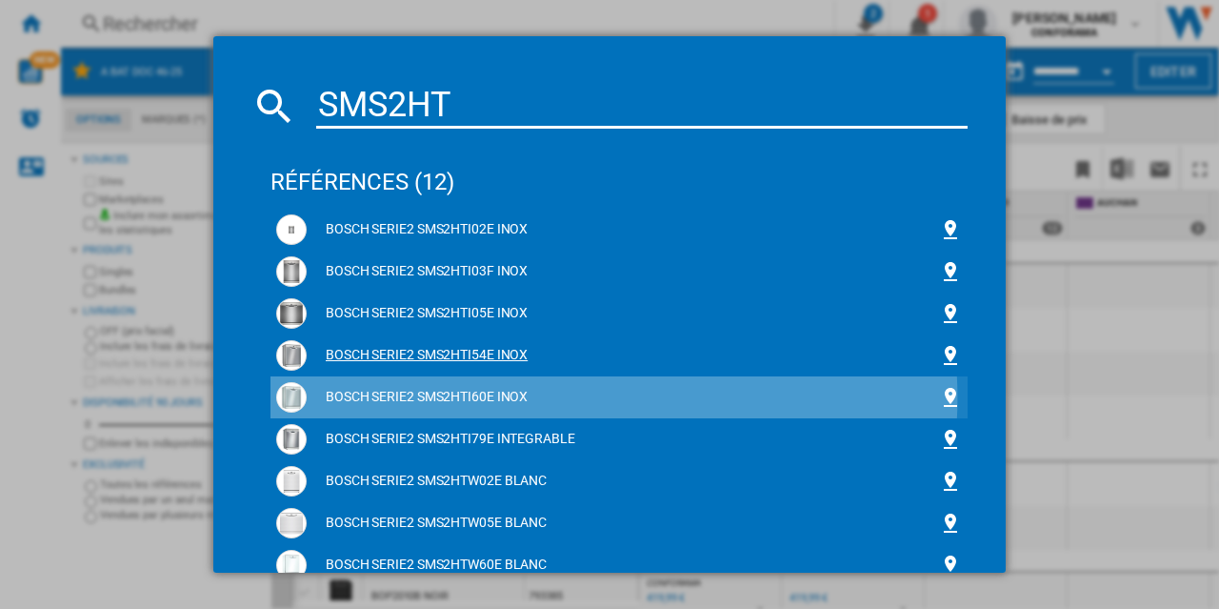
click at [556, 397] on div "BOSCH SERIE2 SMS2HTI60E INOX" at bounding box center [623, 397] width 632 height 19
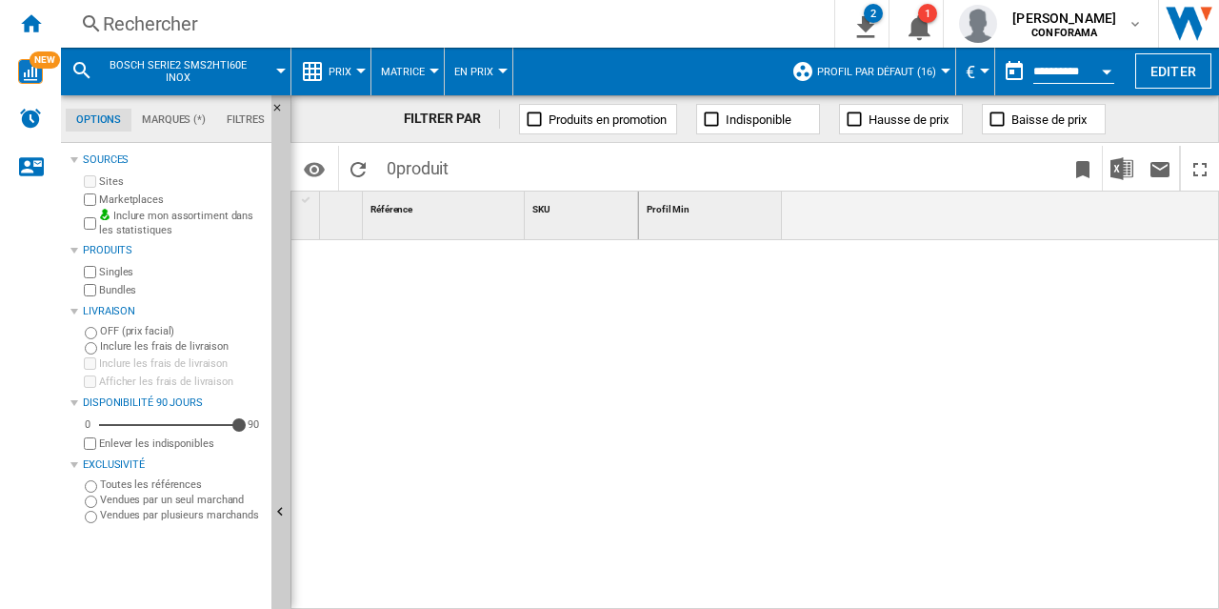
click at [97, 21] on ng-md-icon at bounding box center [91, 24] width 23 height 24
click at [101, 69] on span "BOSCH SERIE2 SMS2HTI60E INOX" at bounding box center [177, 71] width 153 height 25
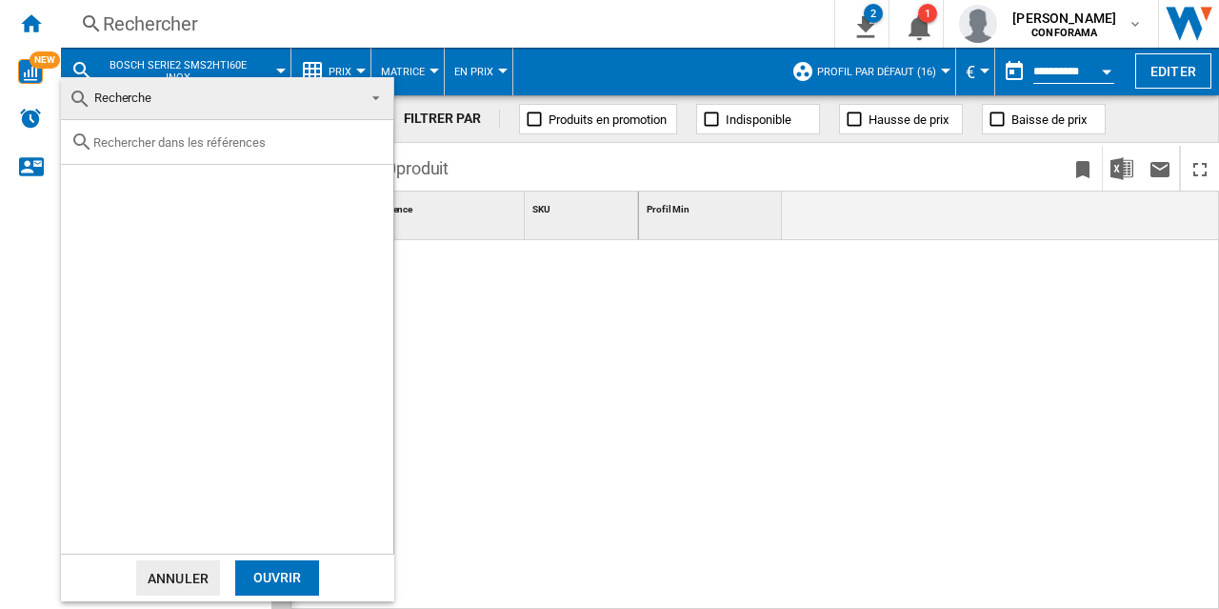
click at [151, 151] on div at bounding box center [227, 142] width 332 height 45
click at [152, 141] on input "text" at bounding box center [238, 142] width 291 height 14
paste input "SMS2HTW06E"
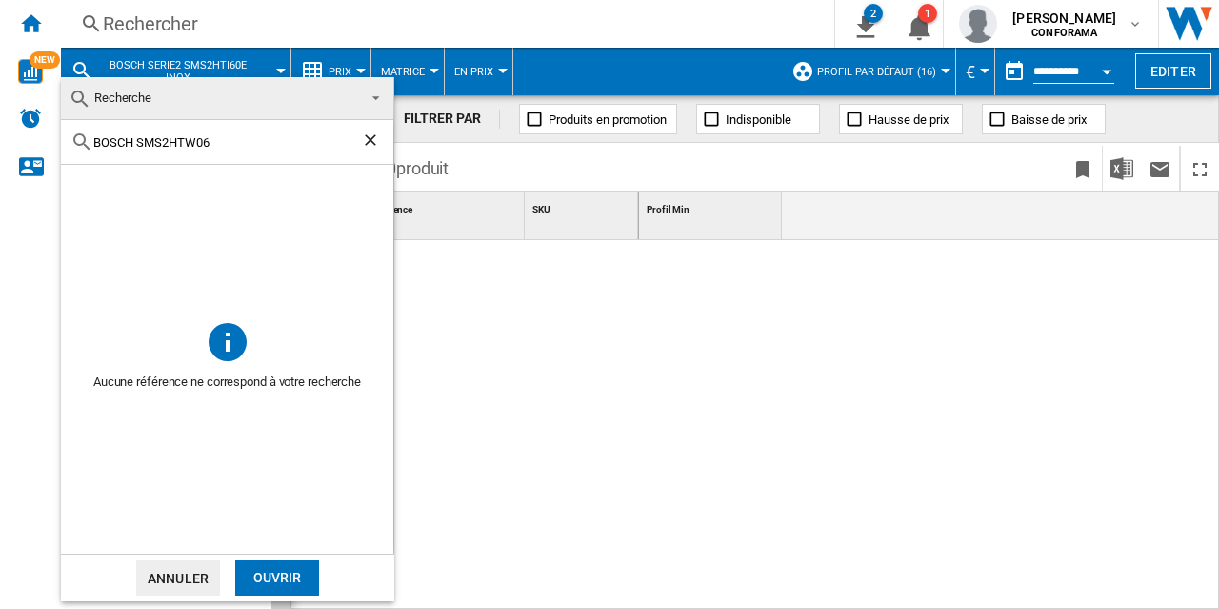
type input "BOSCH SMS2HTW06"
click at [286, 573] on div "Ouvrir" at bounding box center [277, 577] width 84 height 35
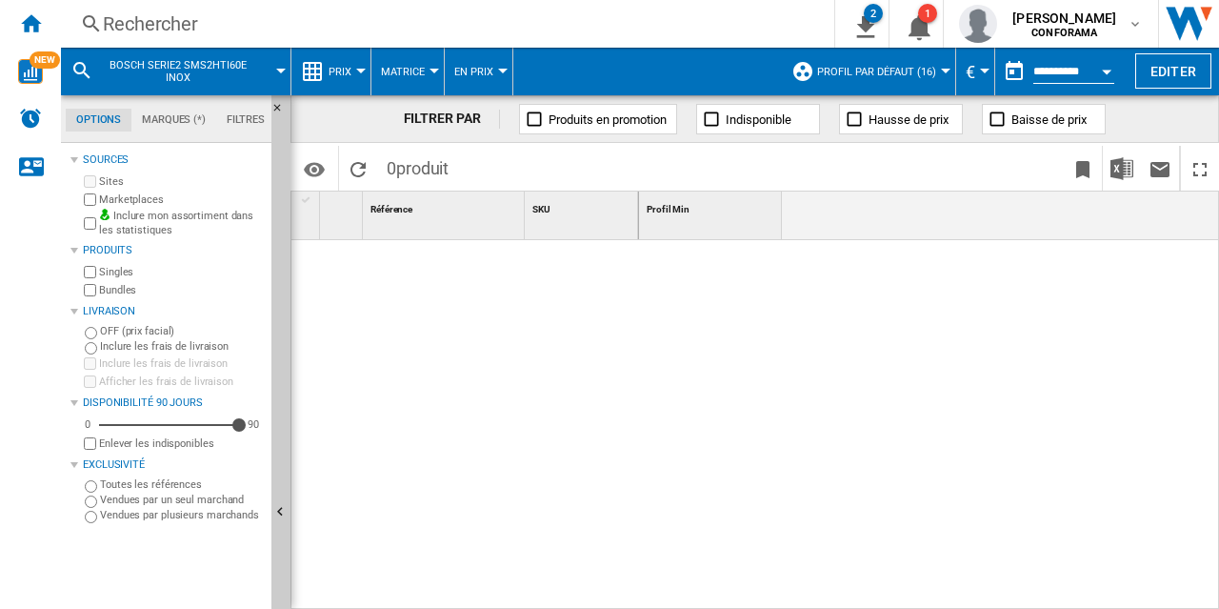
click at [99, 26] on ng-md-icon at bounding box center [91, 24] width 23 height 24
click at [35, 28] on ng-md-icon "Accueil" at bounding box center [30, 22] width 23 height 23
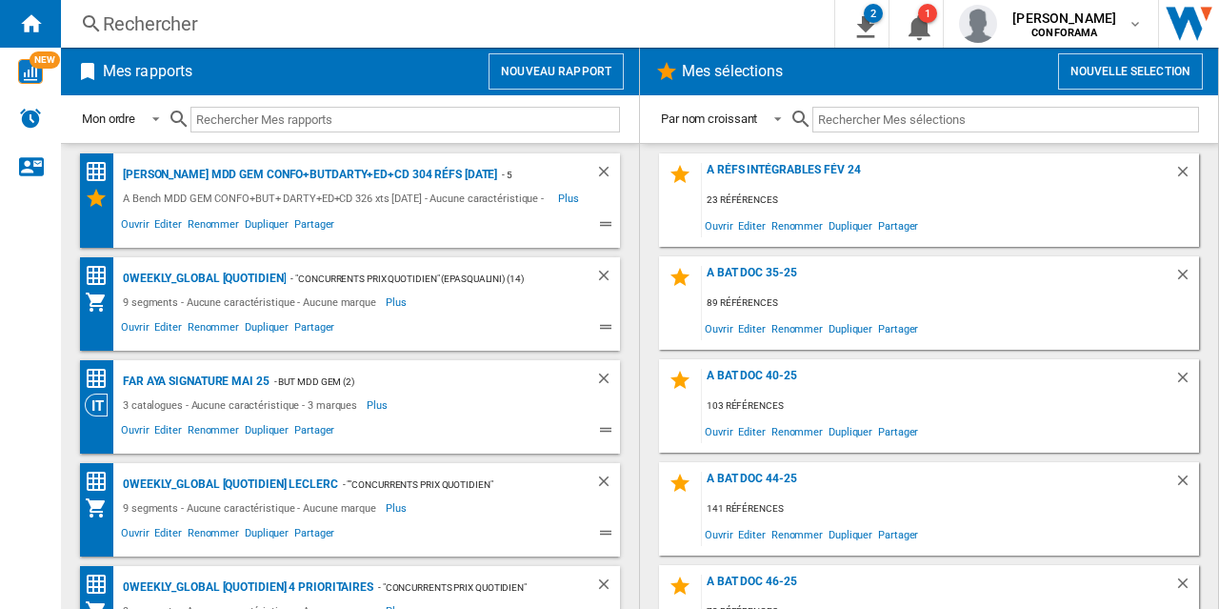
click at [114, 32] on div "Rechercher" at bounding box center [444, 23] width 682 height 27
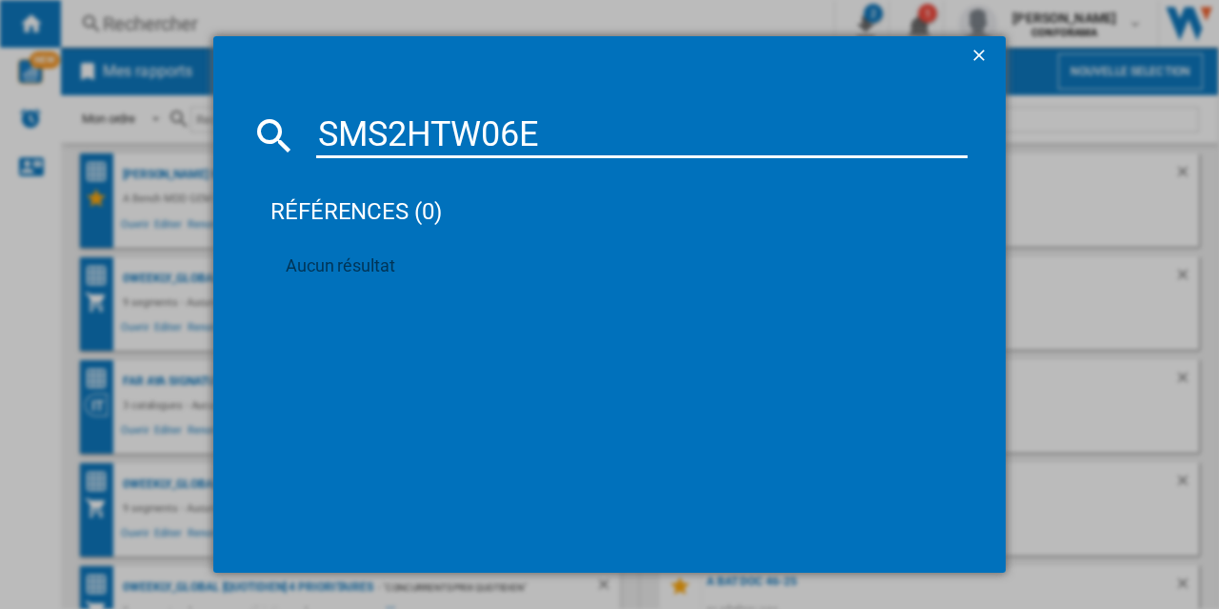
click at [318, 134] on input "SMS2HTW06E" at bounding box center [642, 135] width 652 height 46
type input "BOSCH SMS2HTW06E"
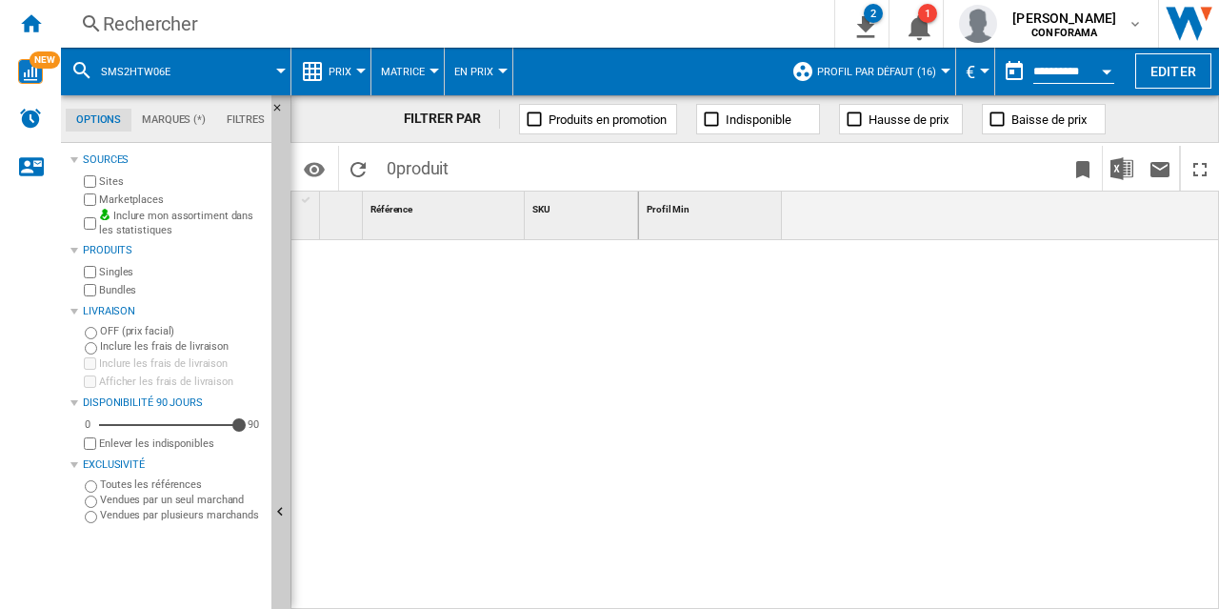
click at [107, 62] on button "SMS2HTW06E" at bounding box center [145, 72] width 89 height 48
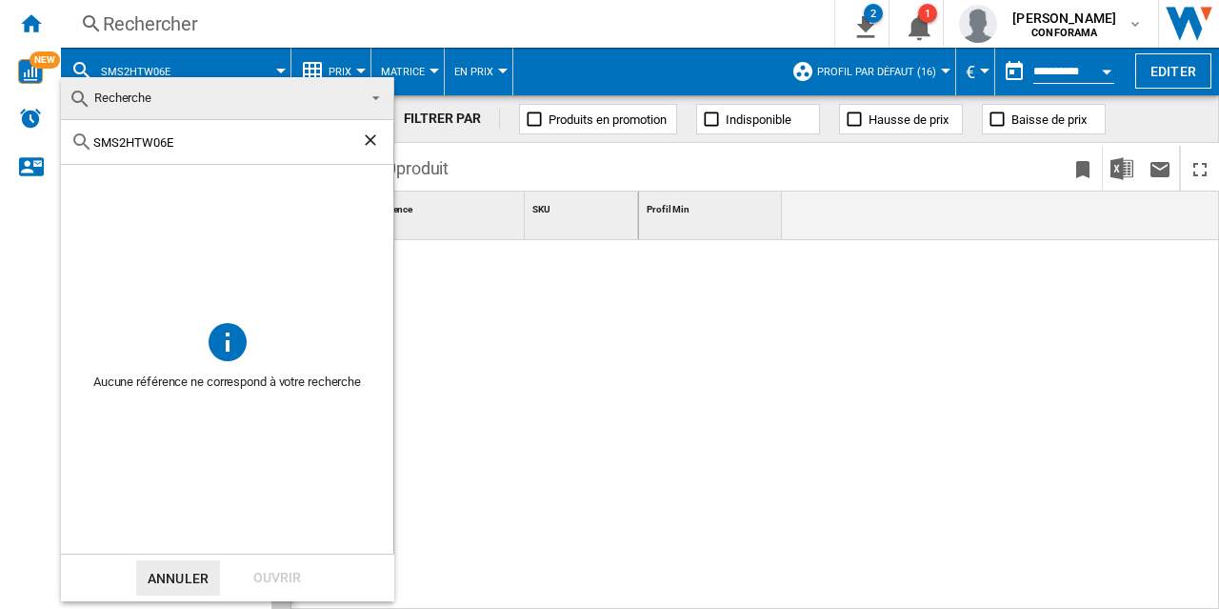
click at [187, 142] on input "SMS2HTW06E" at bounding box center [227, 142] width 268 height 14
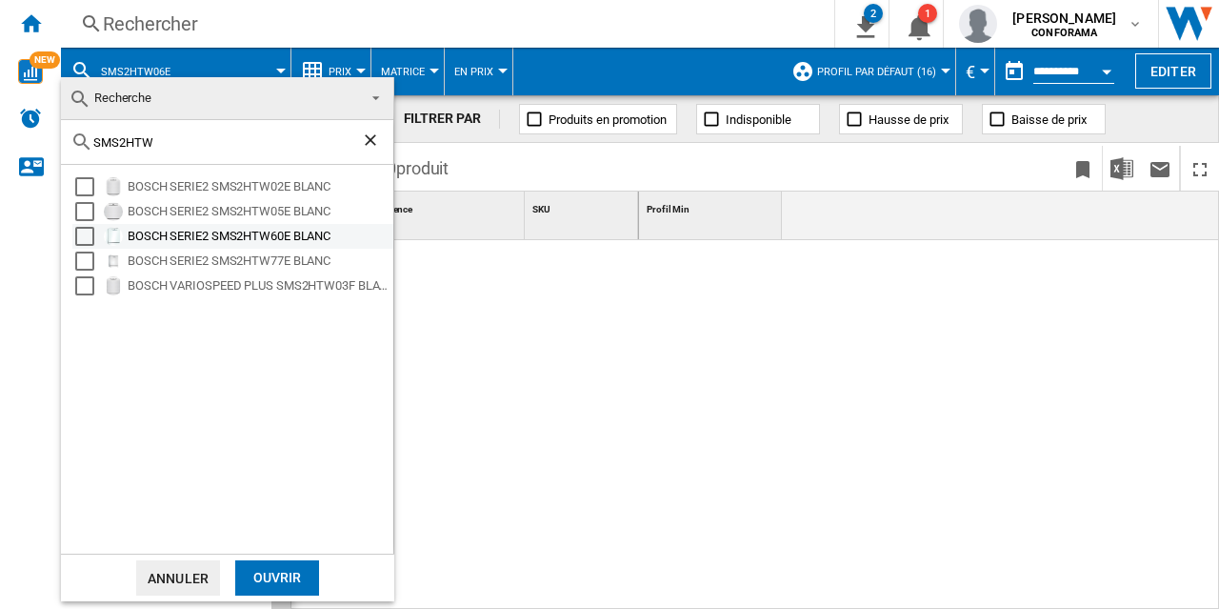
type input "SMS2HTW"
click at [242, 238] on div "BOSCH SERIE2 SMS2HTW60E BLANC" at bounding box center [259, 236] width 263 height 19
click at [276, 574] on div "Ouvrir" at bounding box center [277, 577] width 84 height 35
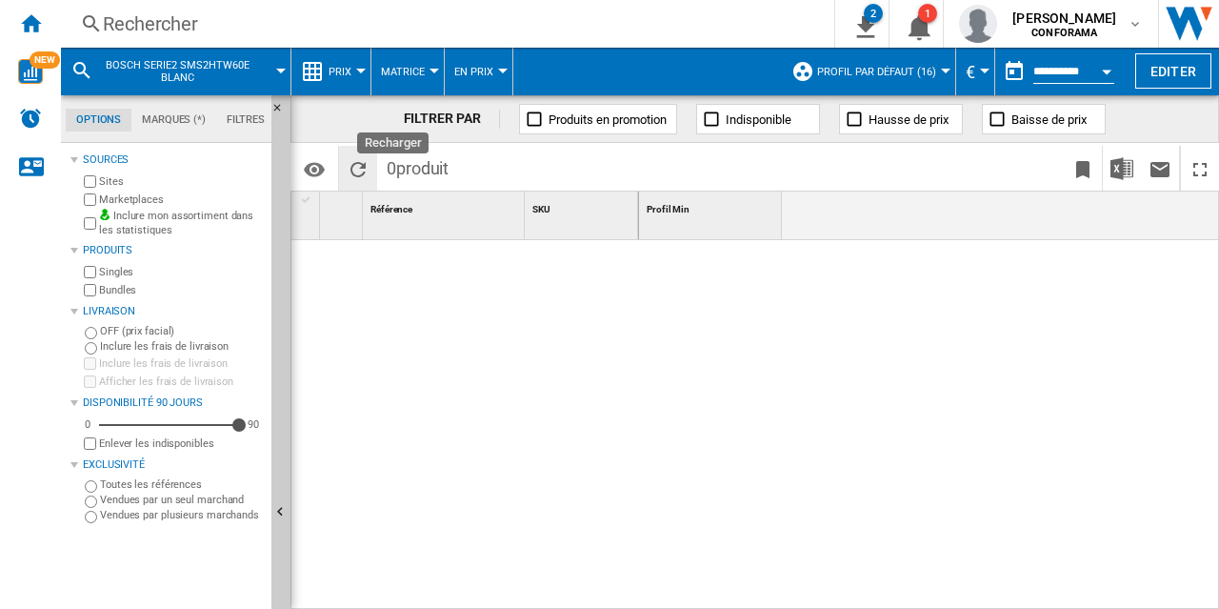
click at [356, 160] on ng-md-icon "Recharger" at bounding box center [358, 169] width 23 height 23
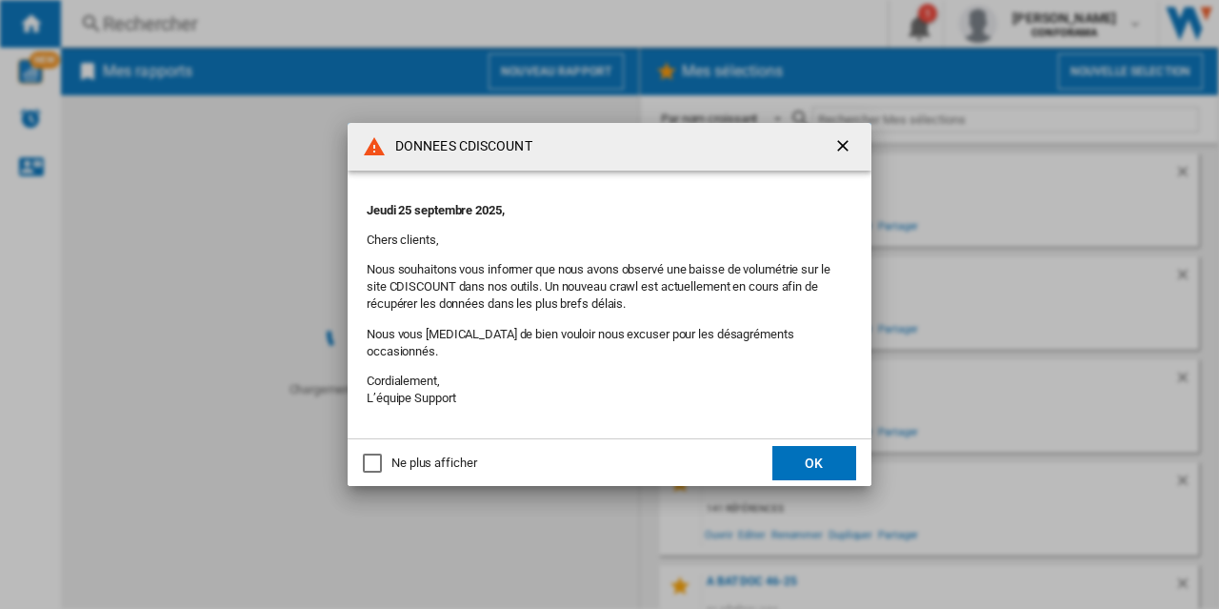
click at [808, 450] on button "OK" at bounding box center [814, 463] width 84 height 34
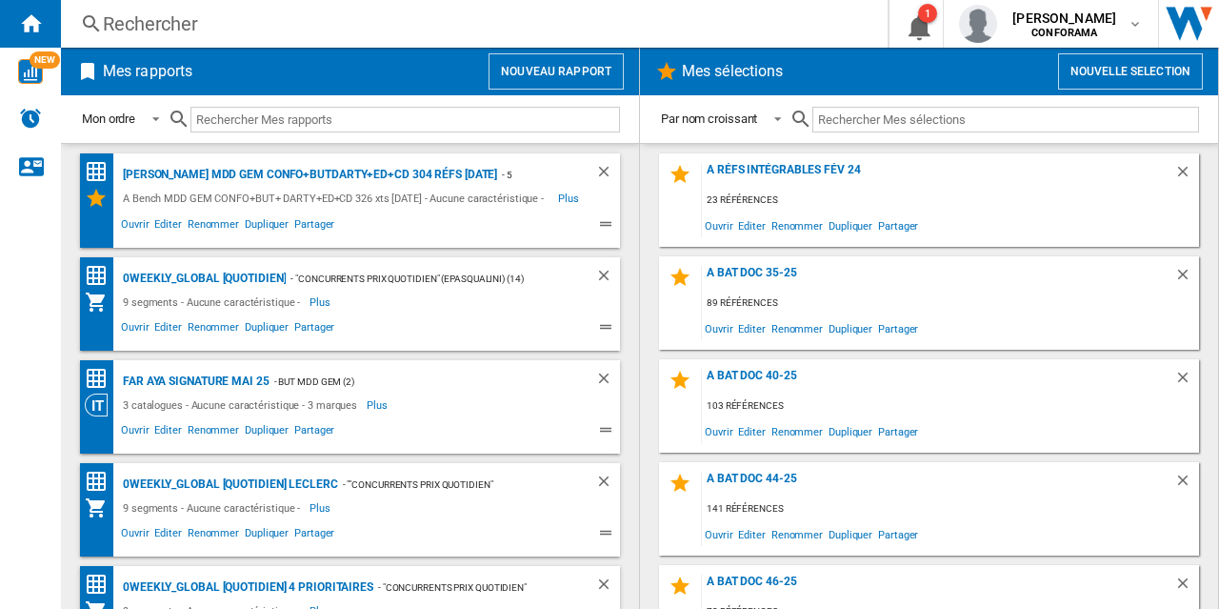
click at [150, 28] on div "Rechercher" at bounding box center [470, 23] width 735 height 27
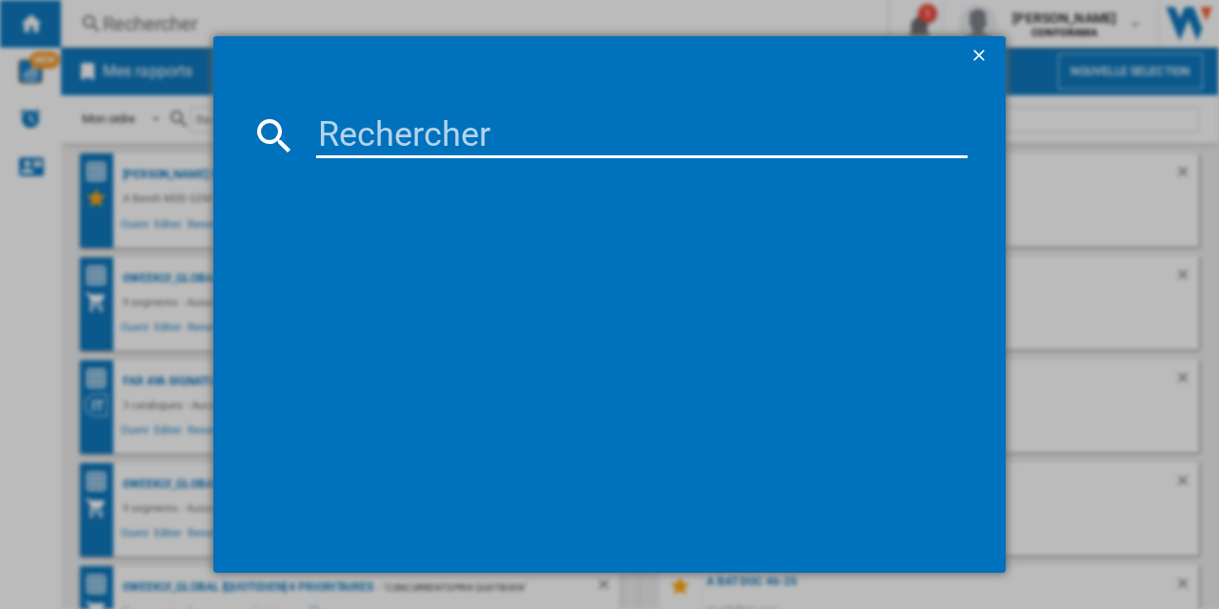
click at [344, 136] on input at bounding box center [642, 135] width 652 height 46
paste input "SMS2HTW06E"
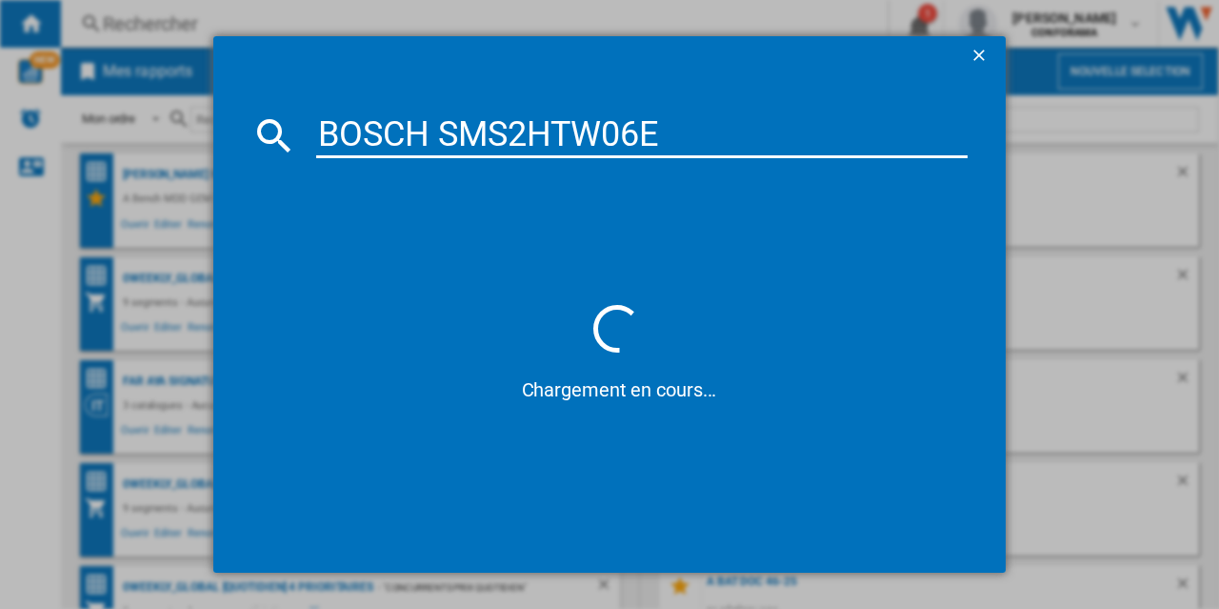
click at [610, 135] on input "BOSCH SMS2HTW06E" at bounding box center [642, 135] width 652 height 46
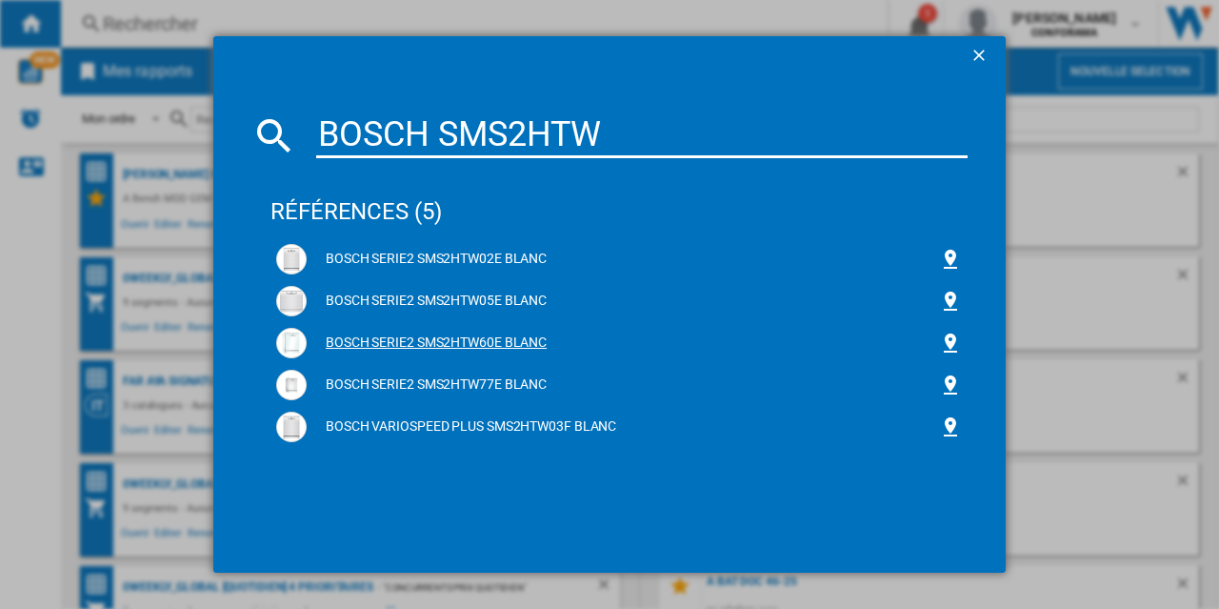
type input "BOSCH SMS2HTW"
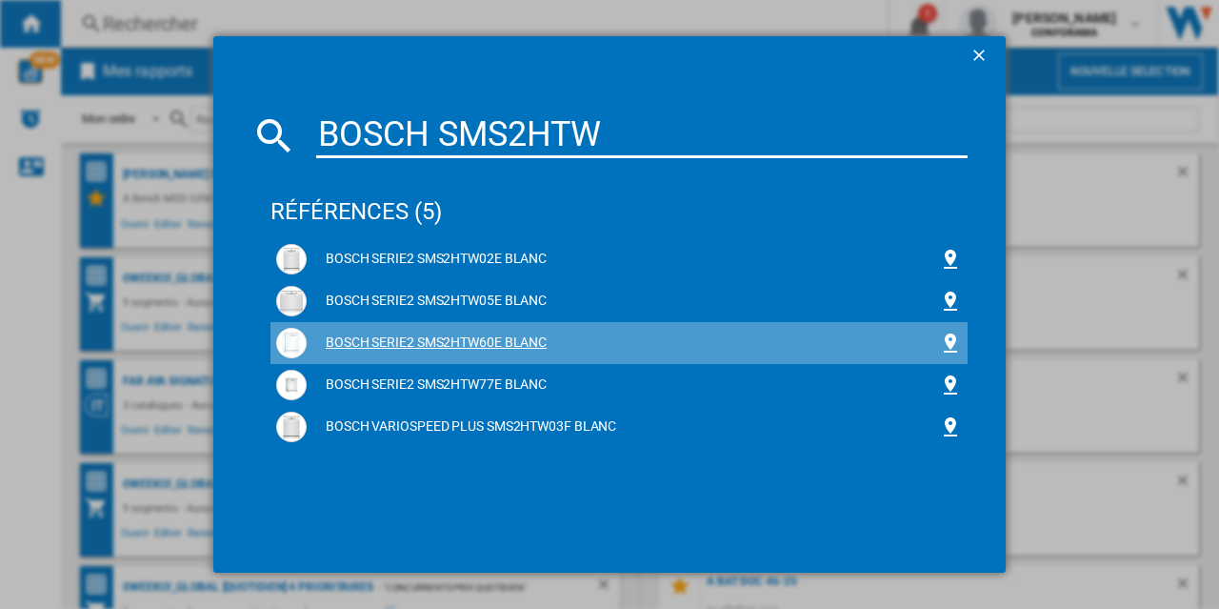
click at [400, 341] on div "BOSCH SERIE2 SMS2HTW60E BLANC" at bounding box center [623, 342] width 632 height 19
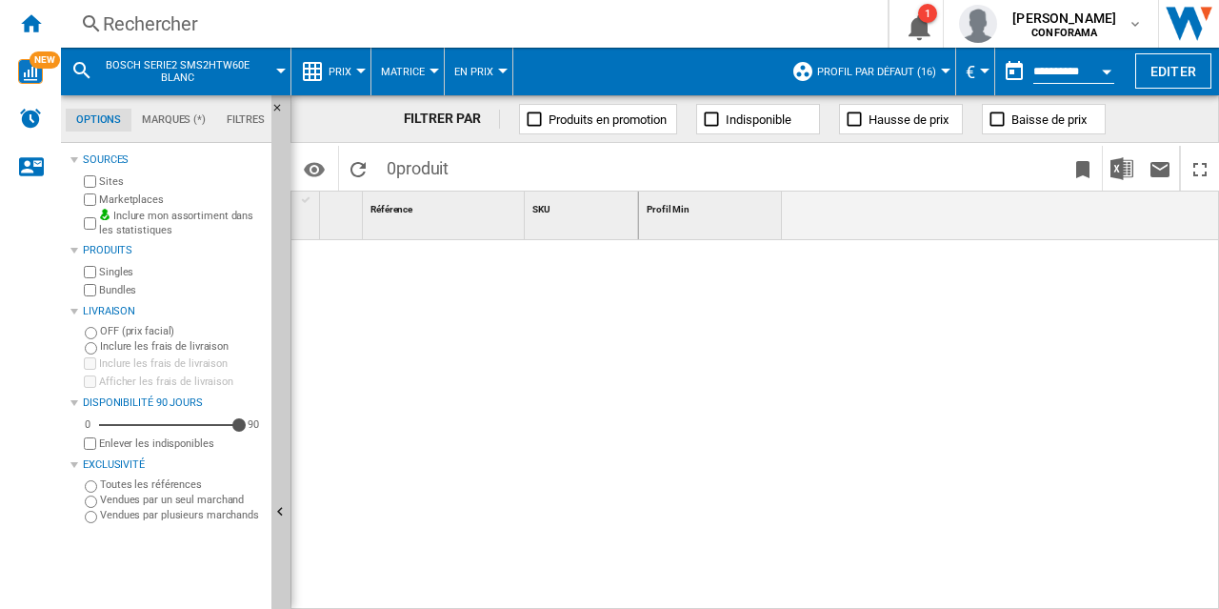
click at [120, 199] on label "Marketplaces" at bounding box center [181, 199] width 165 height 14
